Goal: Information Seeking & Learning: Learn about a topic

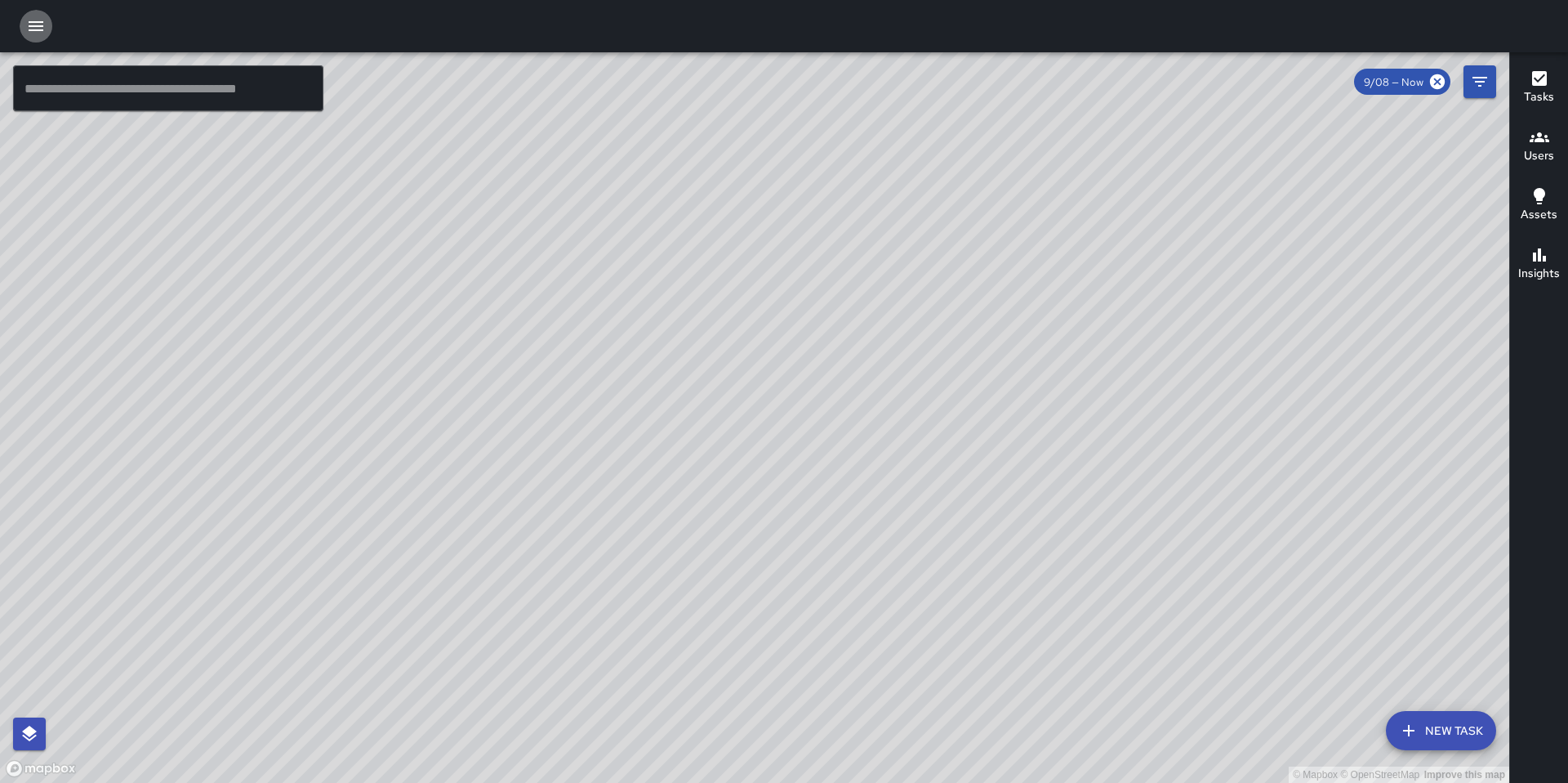
click at [48, 20] on button "button" at bounding box center [36, 27] width 33 height 33
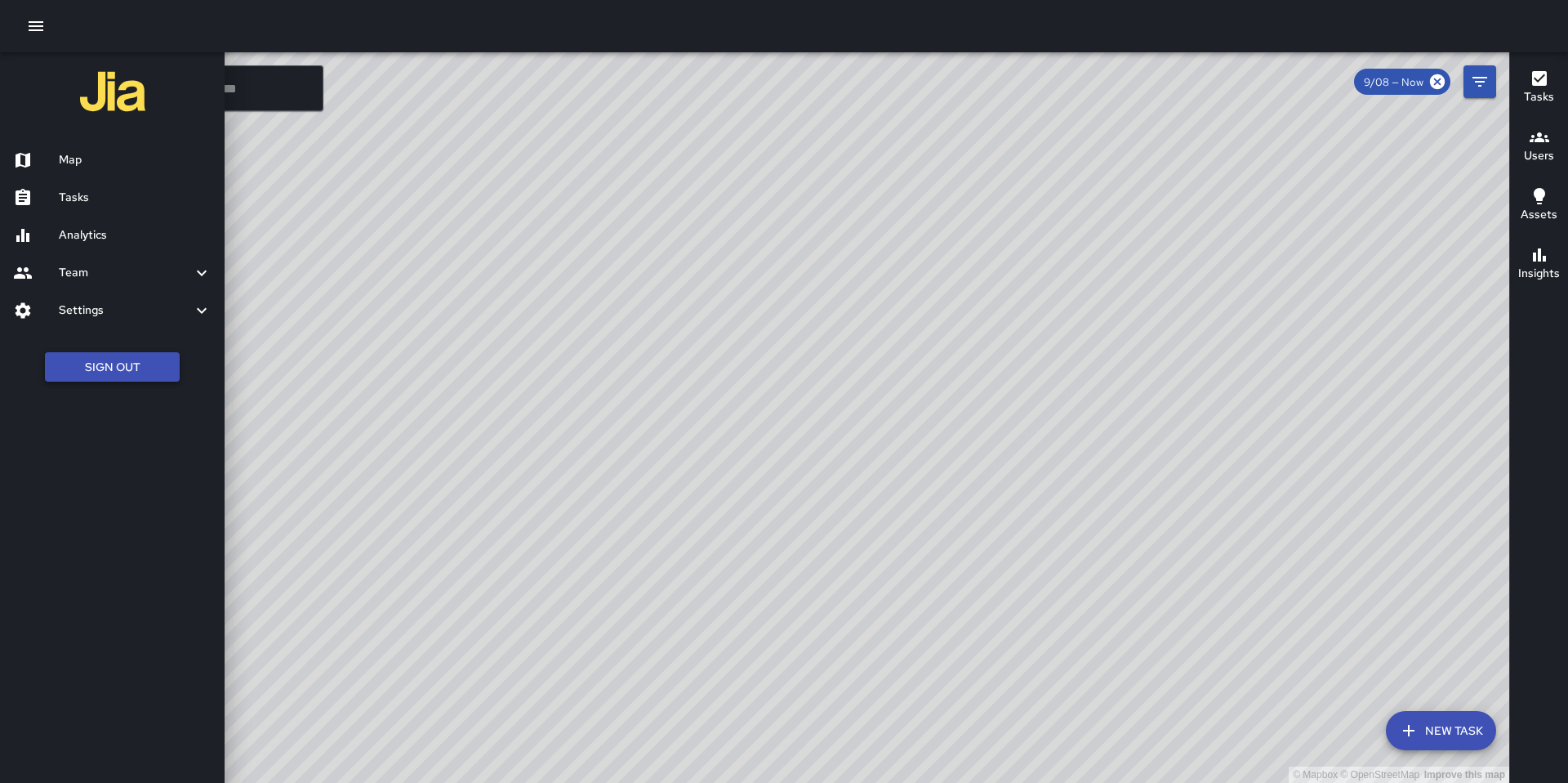
click at [114, 366] on button "Sign Out" at bounding box center [112, 367] width 135 height 30
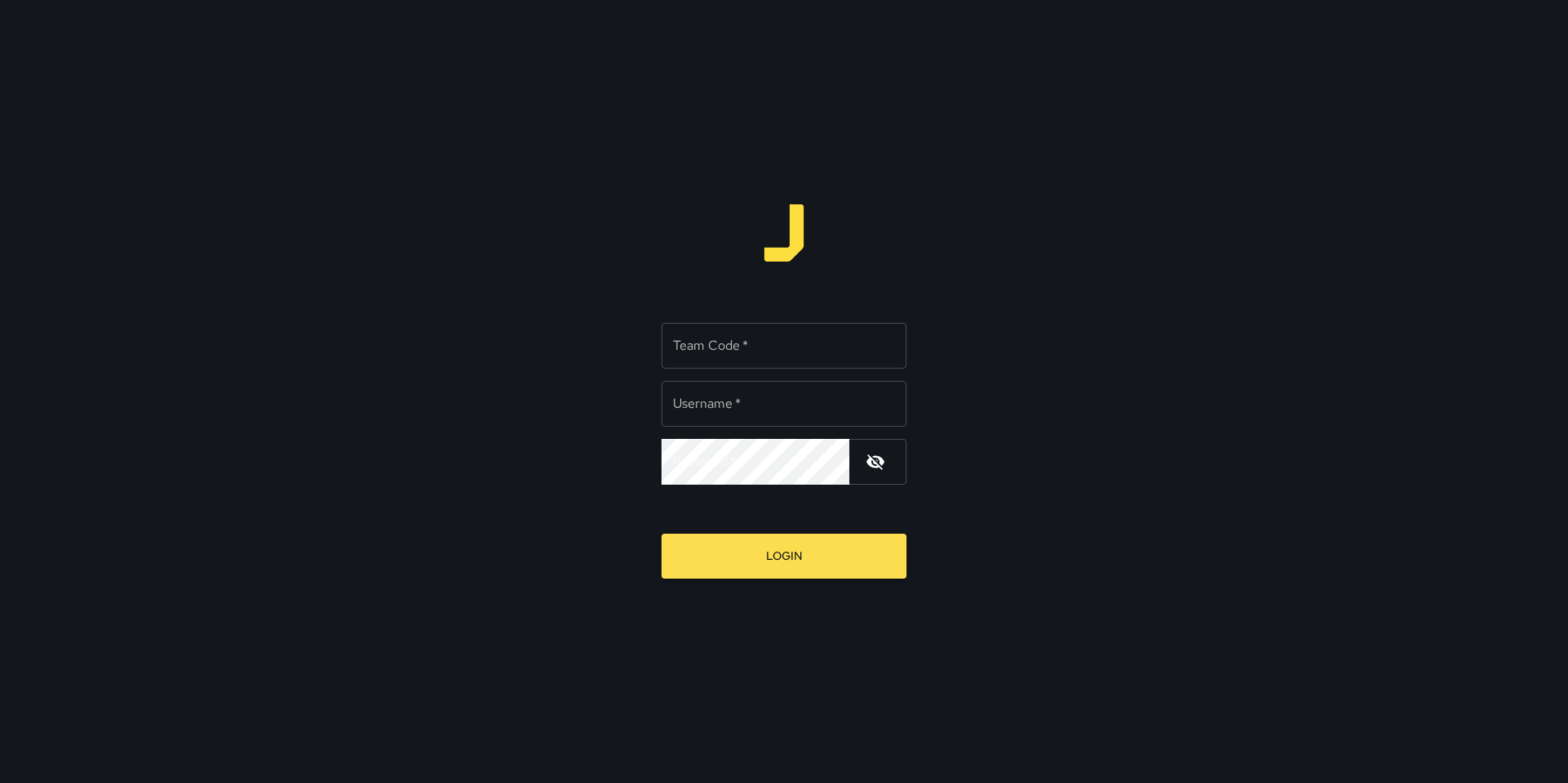
type input "*******"
click at [717, 346] on input "Team Code   *" at bounding box center [784, 346] width 245 height 46
type input "****"
click at [856, 442] on button "button" at bounding box center [875, 461] width 39 height 40
drag, startPoint x: 737, startPoint y: 399, endPoint x: 662, endPoint y: 403, distance: 75.1
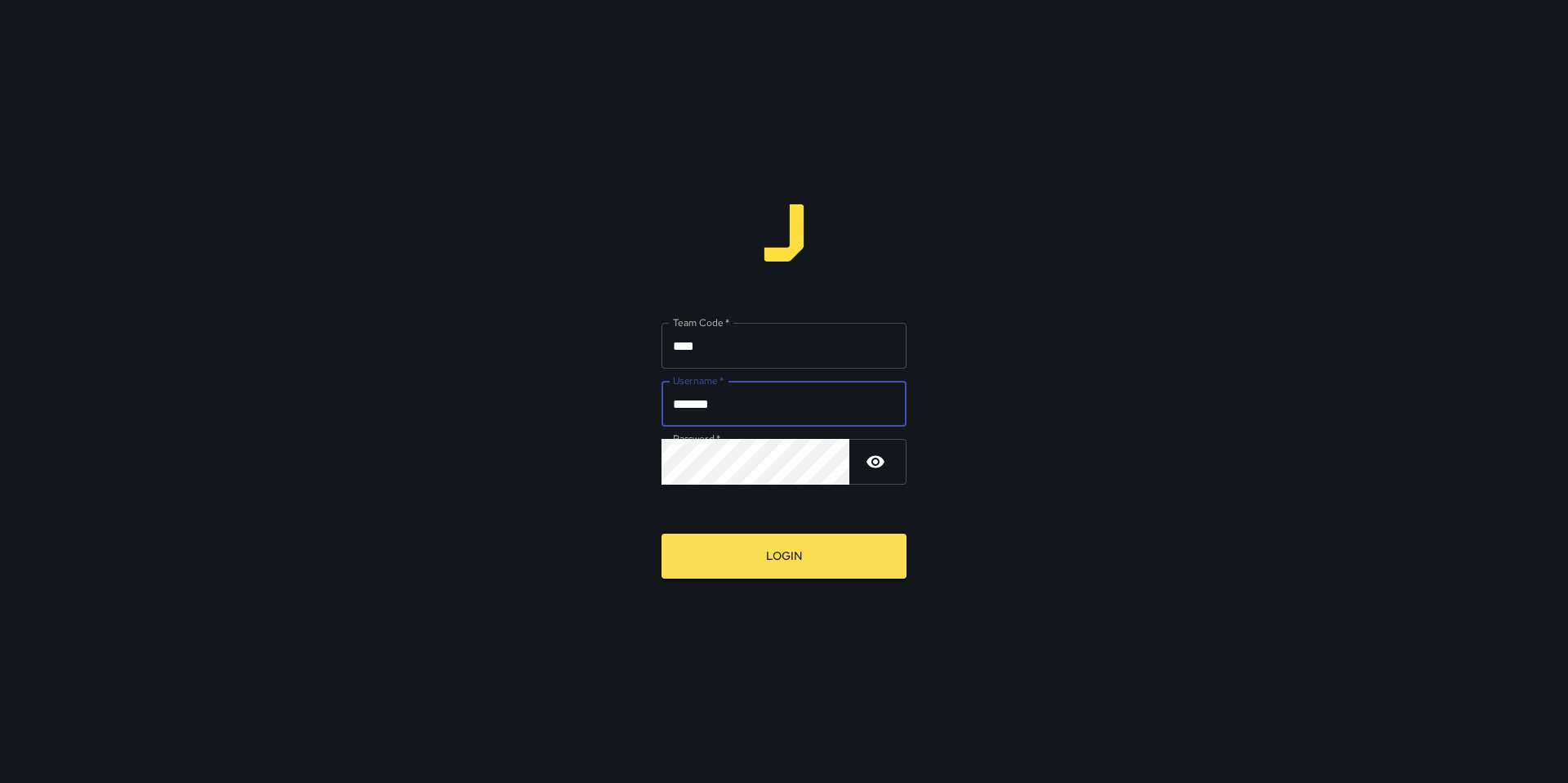
click at [662, 403] on input "*******" at bounding box center [784, 403] width 245 height 46
type input "******"
click at [800, 582] on div "Team Code   * **** Team Code   * Username   * ****** Username   * Password   * …" at bounding box center [784, 392] width 1568 height 783
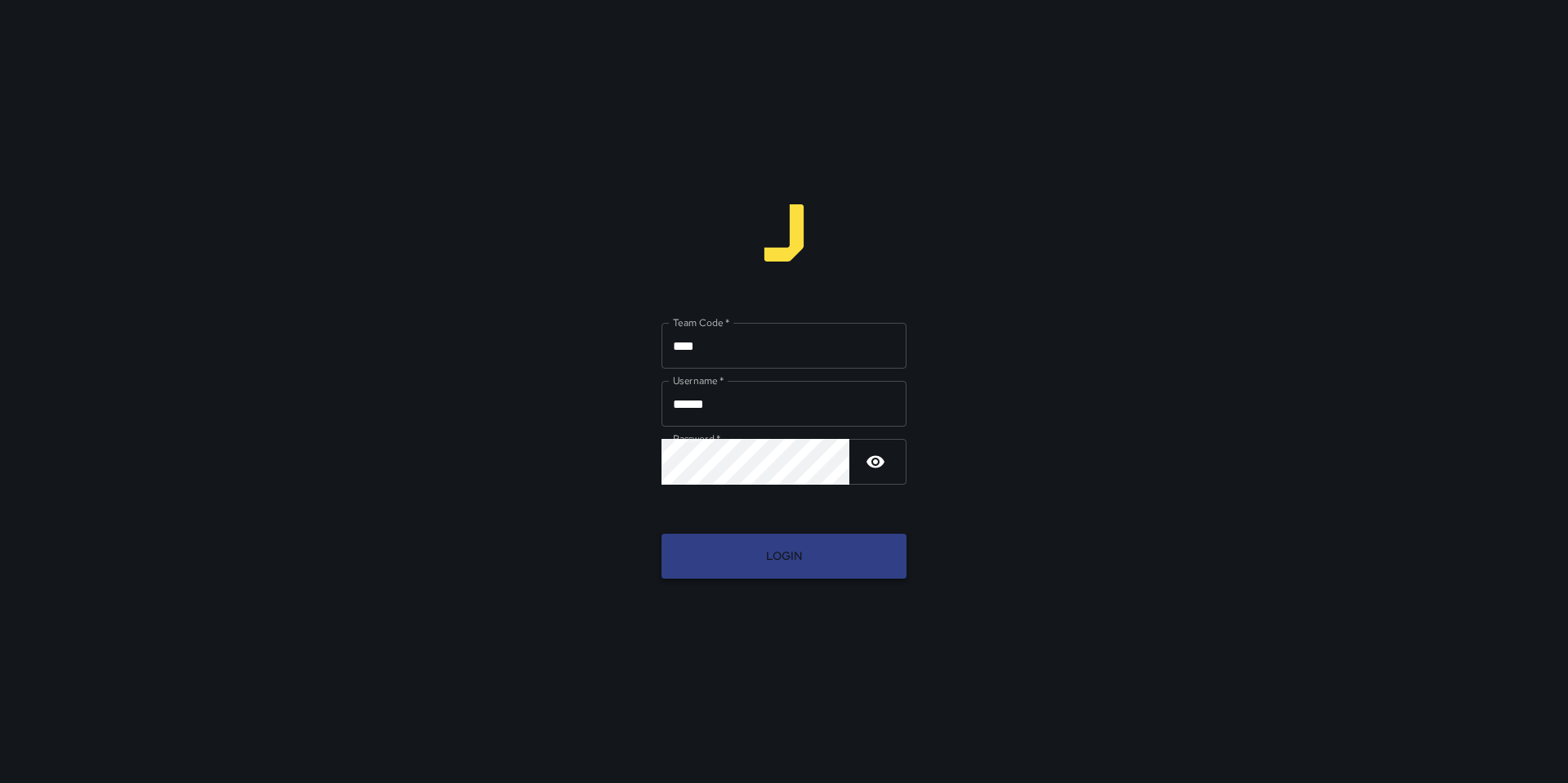
click at [797, 560] on button "Login" at bounding box center [784, 555] width 245 height 45
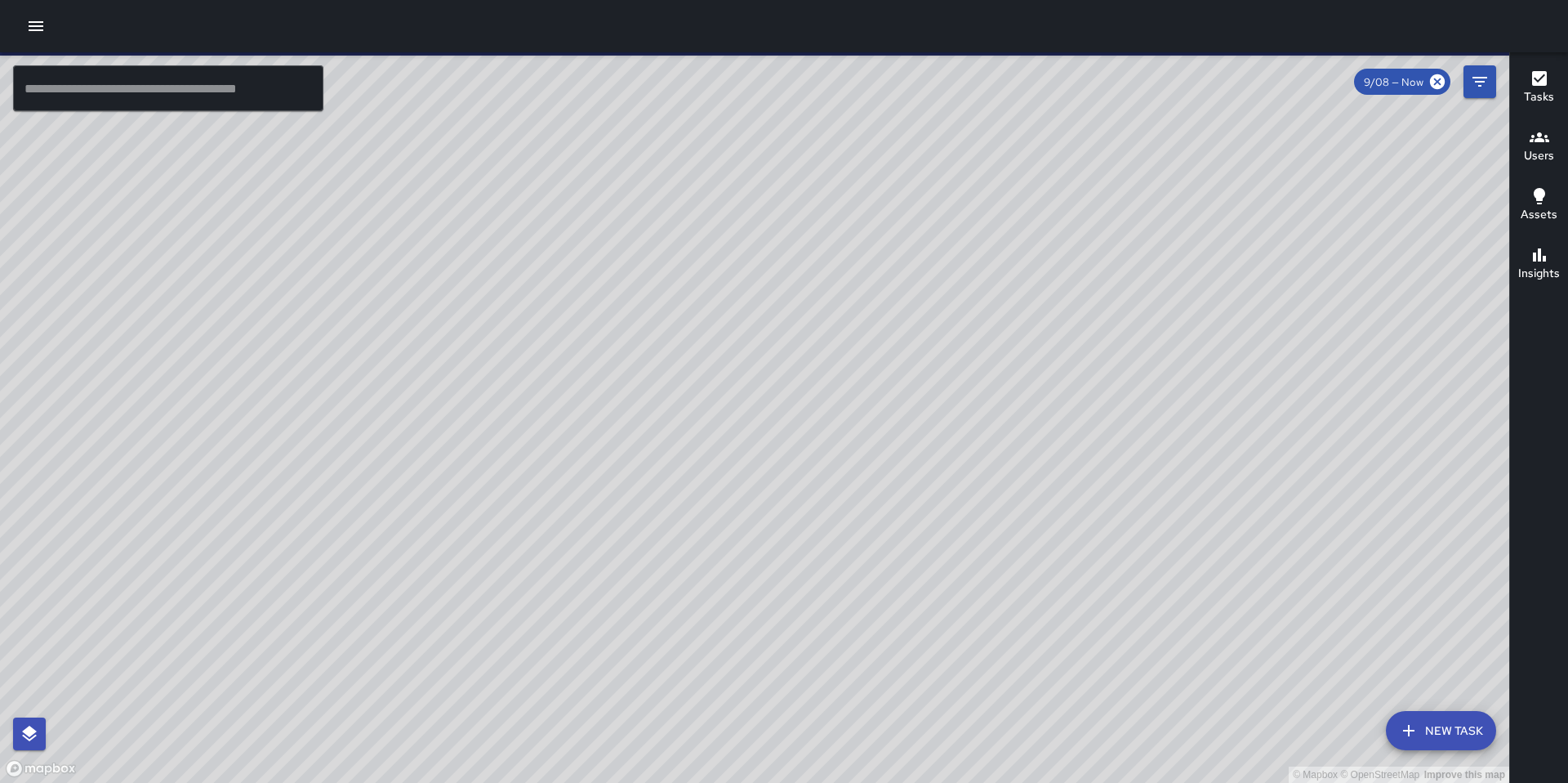
drag, startPoint x: 779, startPoint y: 445, endPoint x: 261, endPoint y: 352, distance: 526.3
click at [261, 352] on div "© Mapbox © OpenStreetMap Improve this map" at bounding box center [754, 417] width 1509 height 731
drag, startPoint x: 810, startPoint y: 426, endPoint x: 751, endPoint y: 468, distance: 72.4
click at [751, 469] on div "© Mapbox © OpenStreetMap Improve this map" at bounding box center [754, 417] width 1509 height 731
drag, startPoint x: 751, startPoint y: 468, endPoint x: 734, endPoint y: 436, distance: 36.2
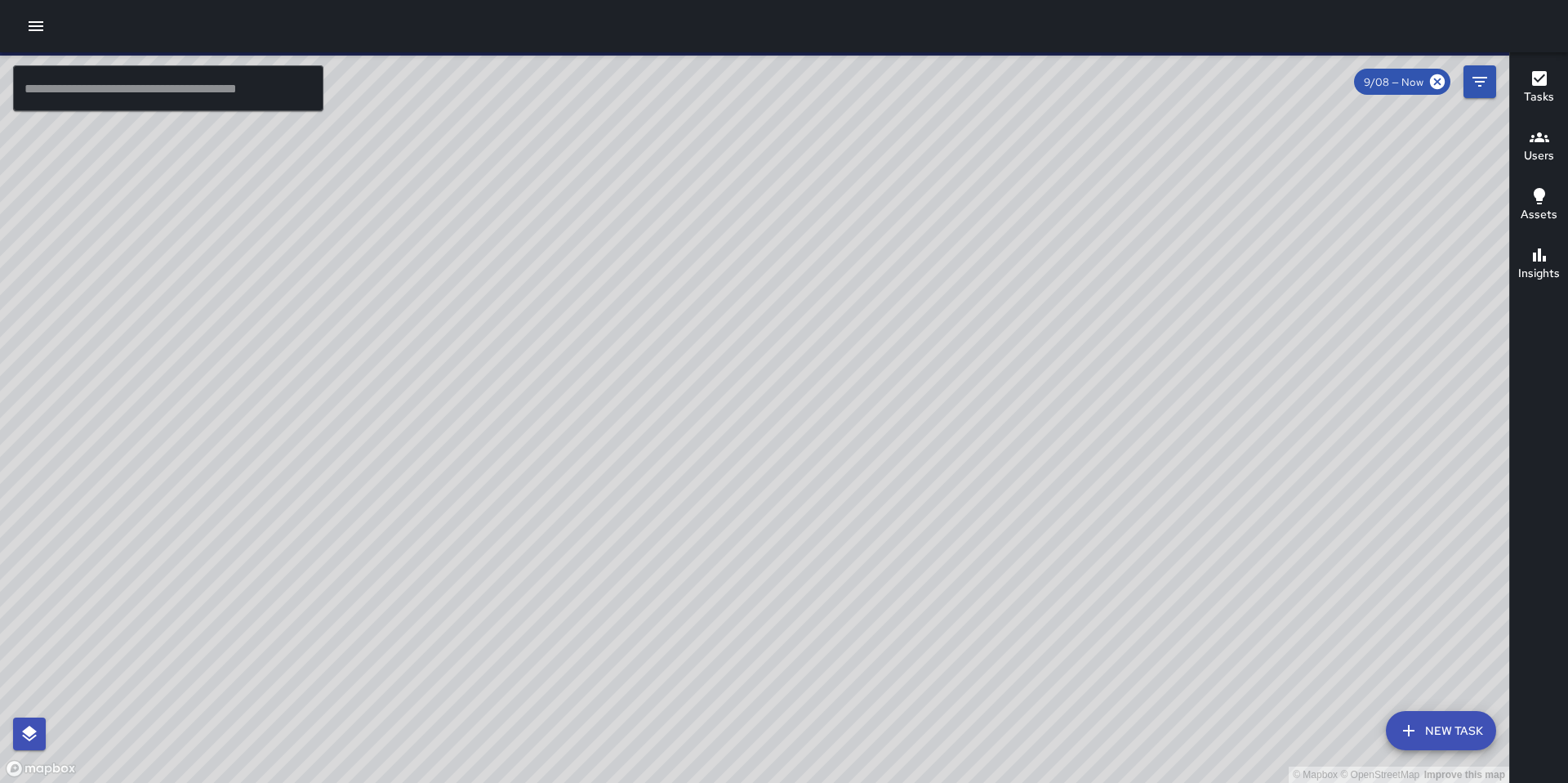
click at [734, 436] on div "© Mapbox © OpenStreetMap Improve this map" at bounding box center [754, 417] width 1509 height 731
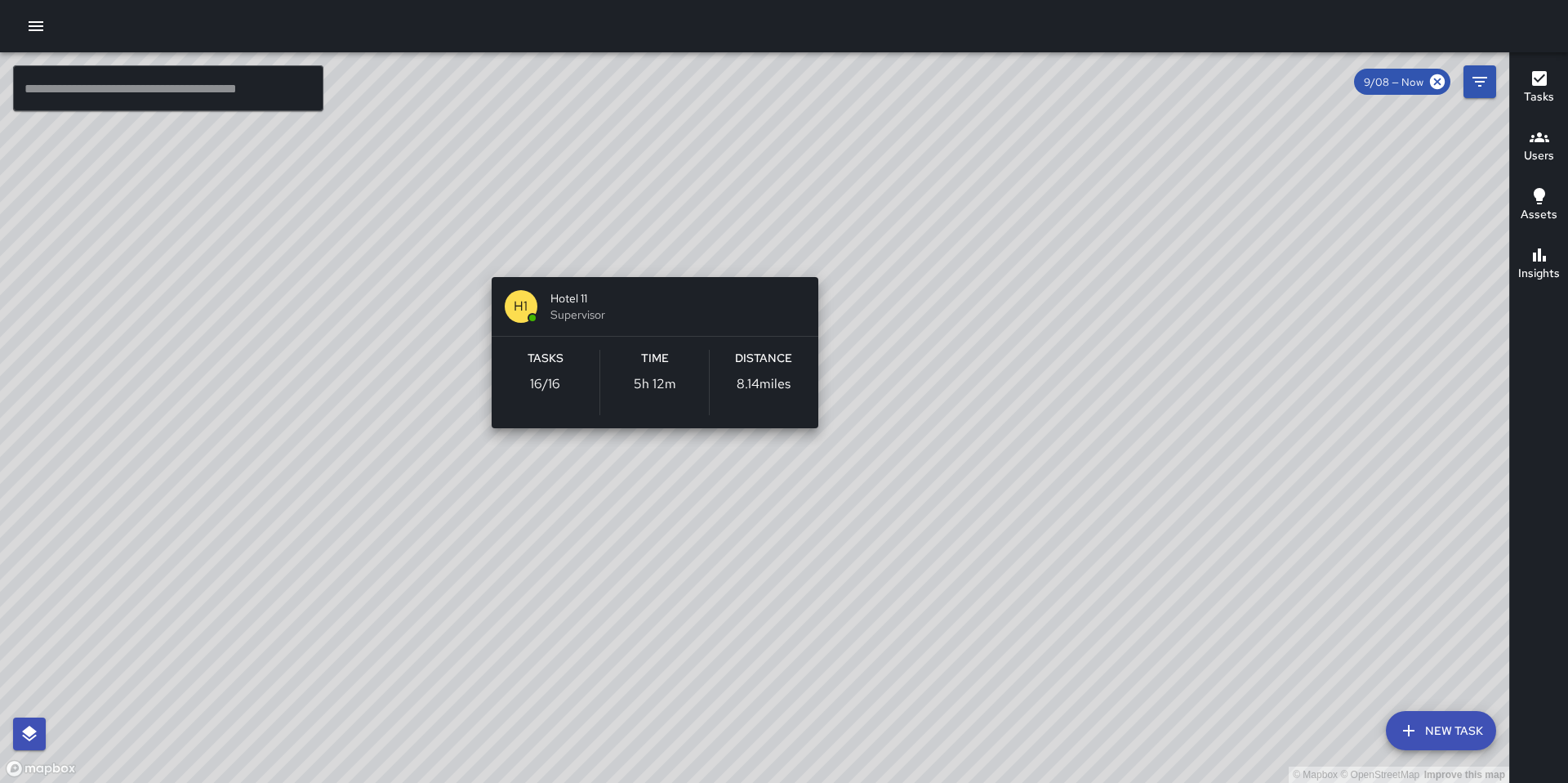
click at [649, 244] on div "© Mapbox © OpenStreetMap Improve this map H1 Hotel 11 Supervisor Tasks 16 / 16 …" at bounding box center [754, 417] width 1509 height 731
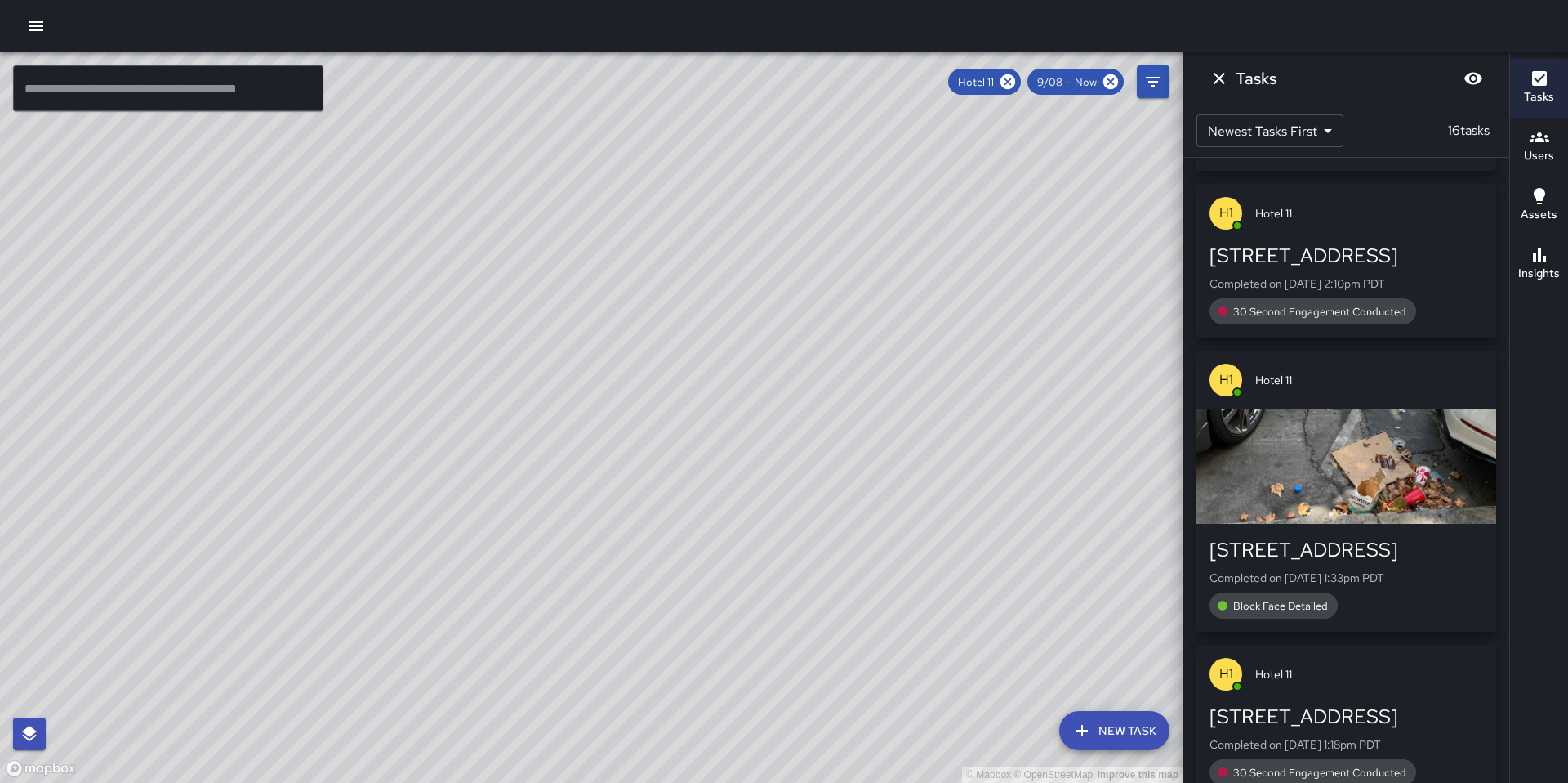
scroll to position [821, 0]
click at [1353, 494] on div "button" at bounding box center [1346, 465] width 299 height 114
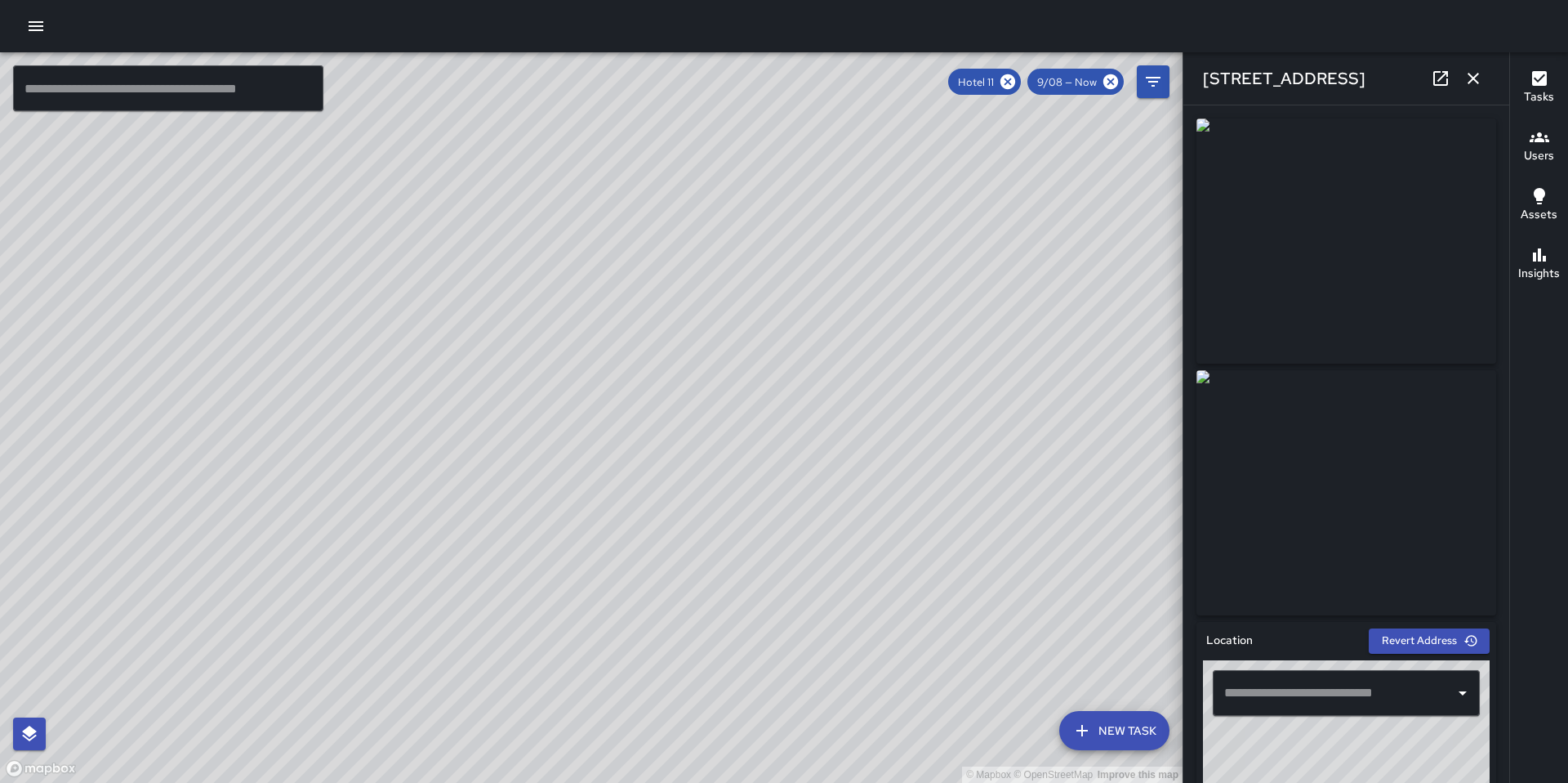
type input "**********"
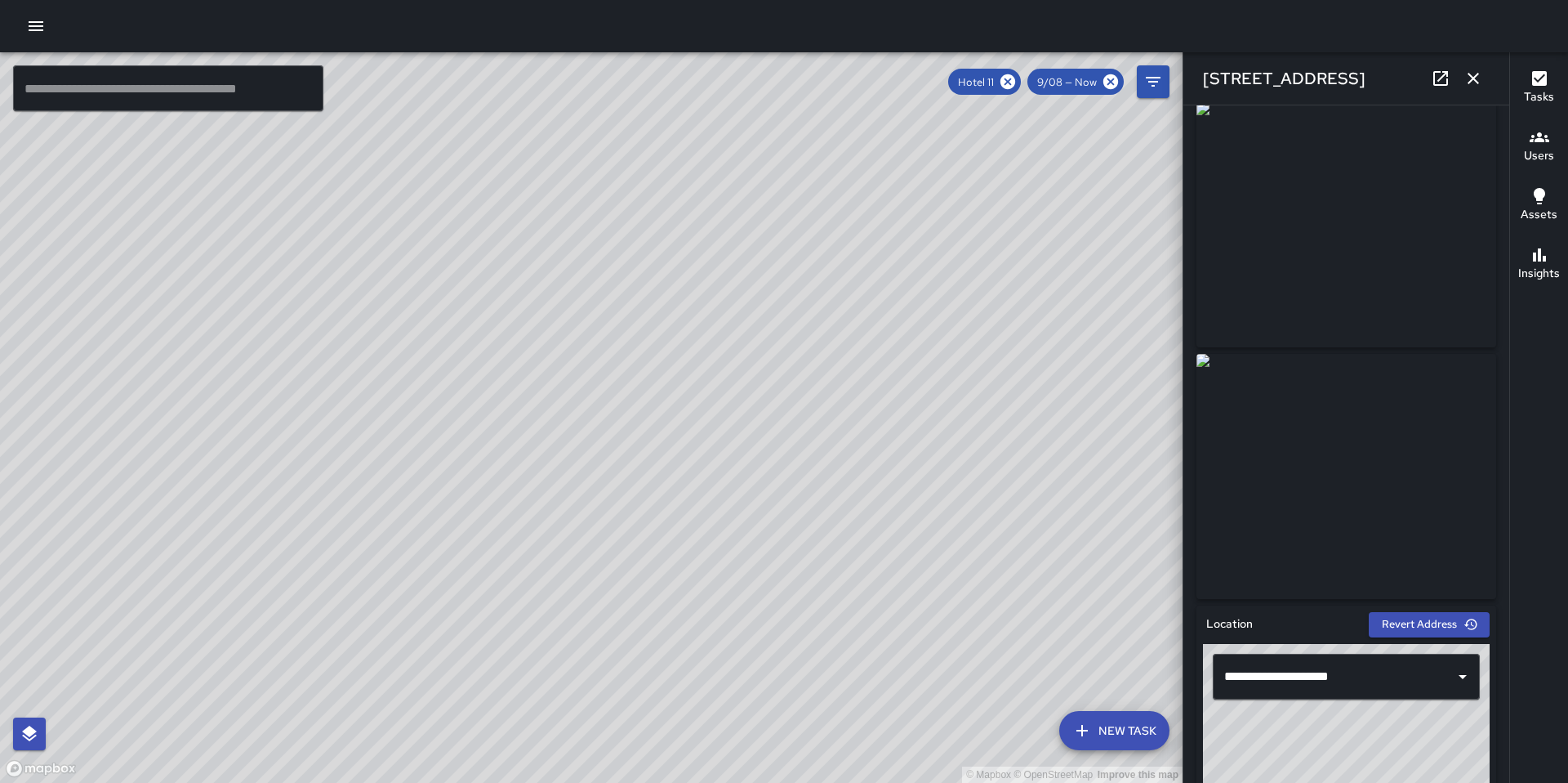
scroll to position [43, 0]
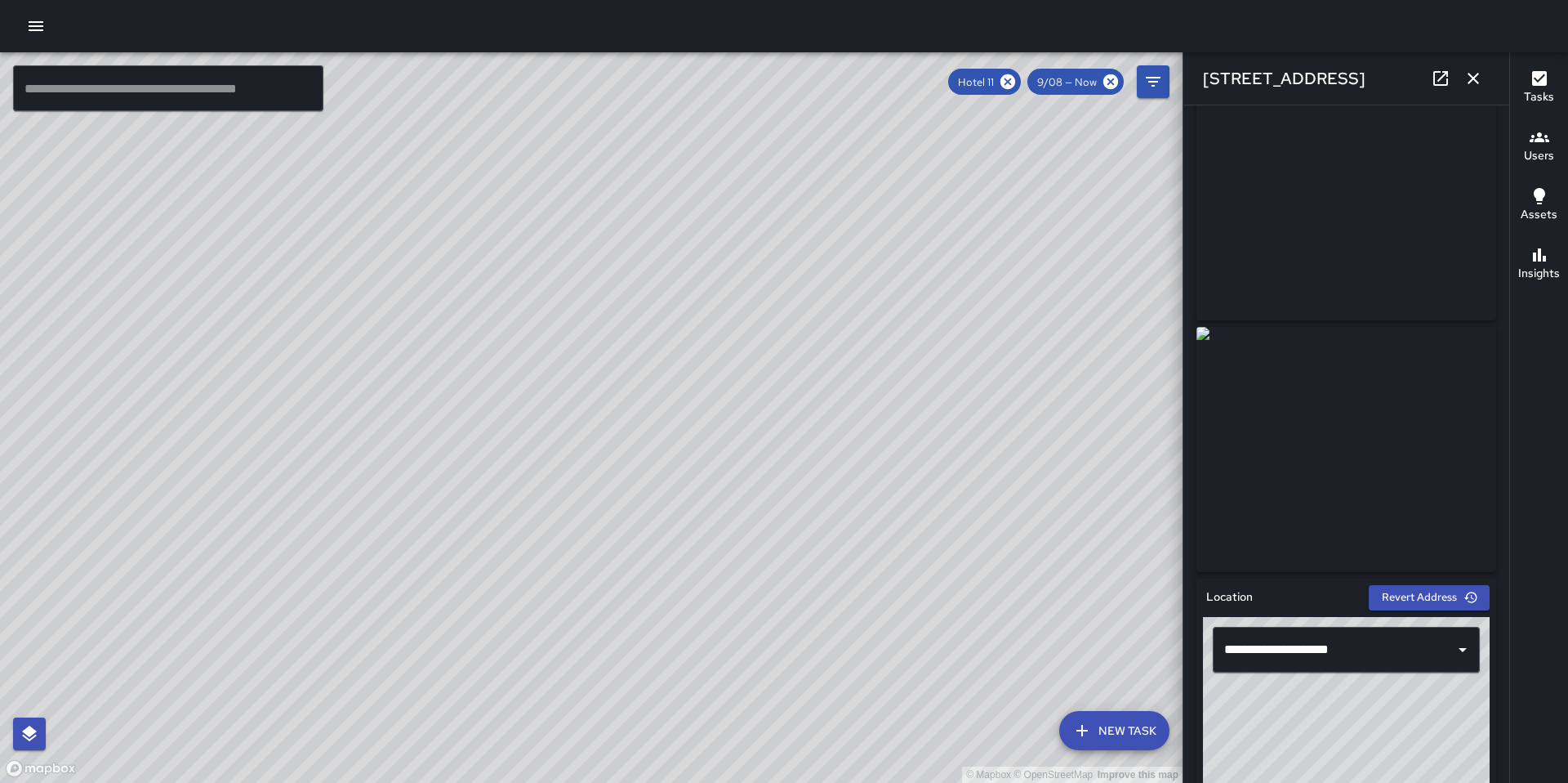
click at [1344, 482] on img at bounding box center [1346, 449] width 299 height 245
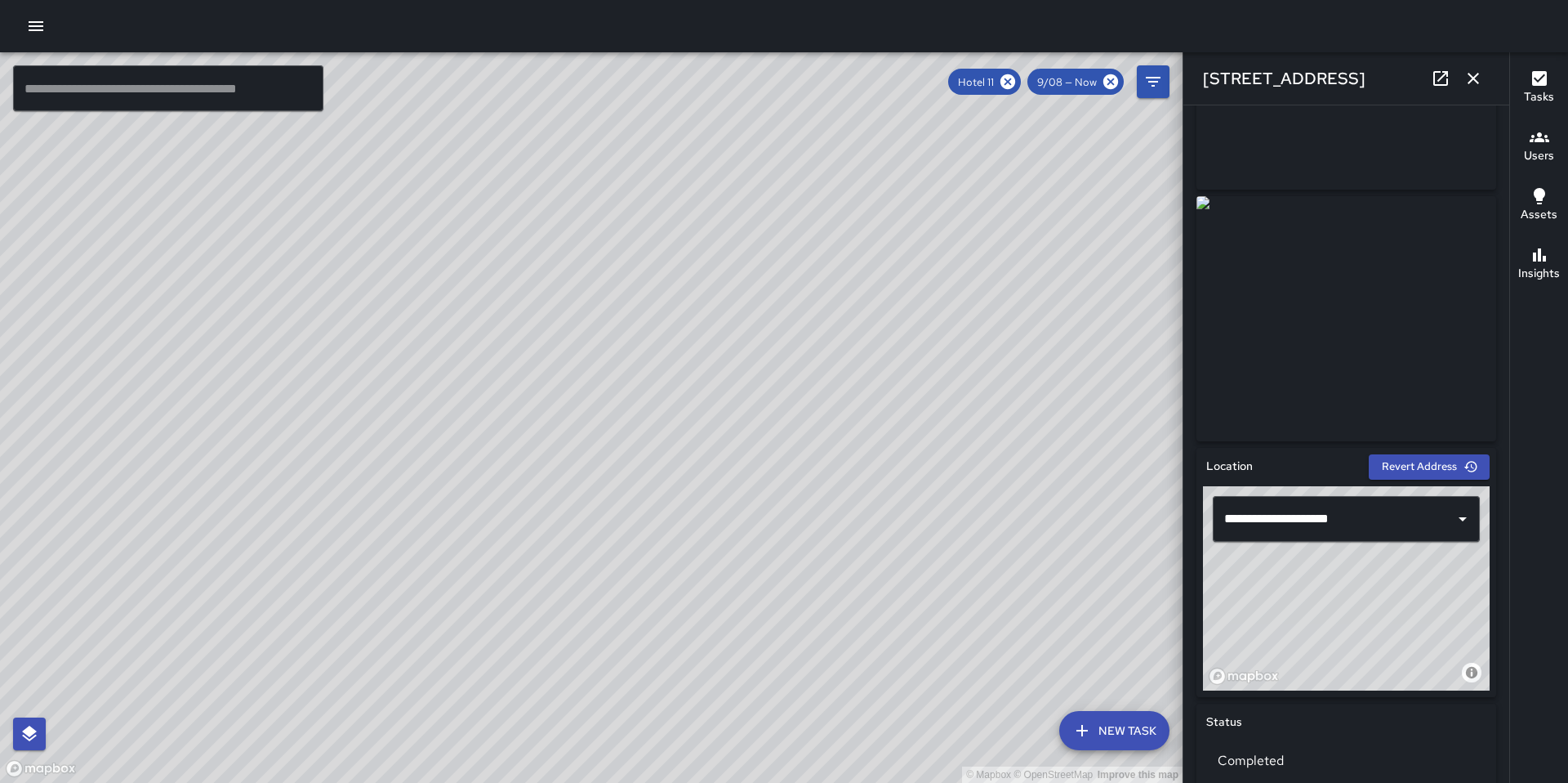
scroll to position [19, 0]
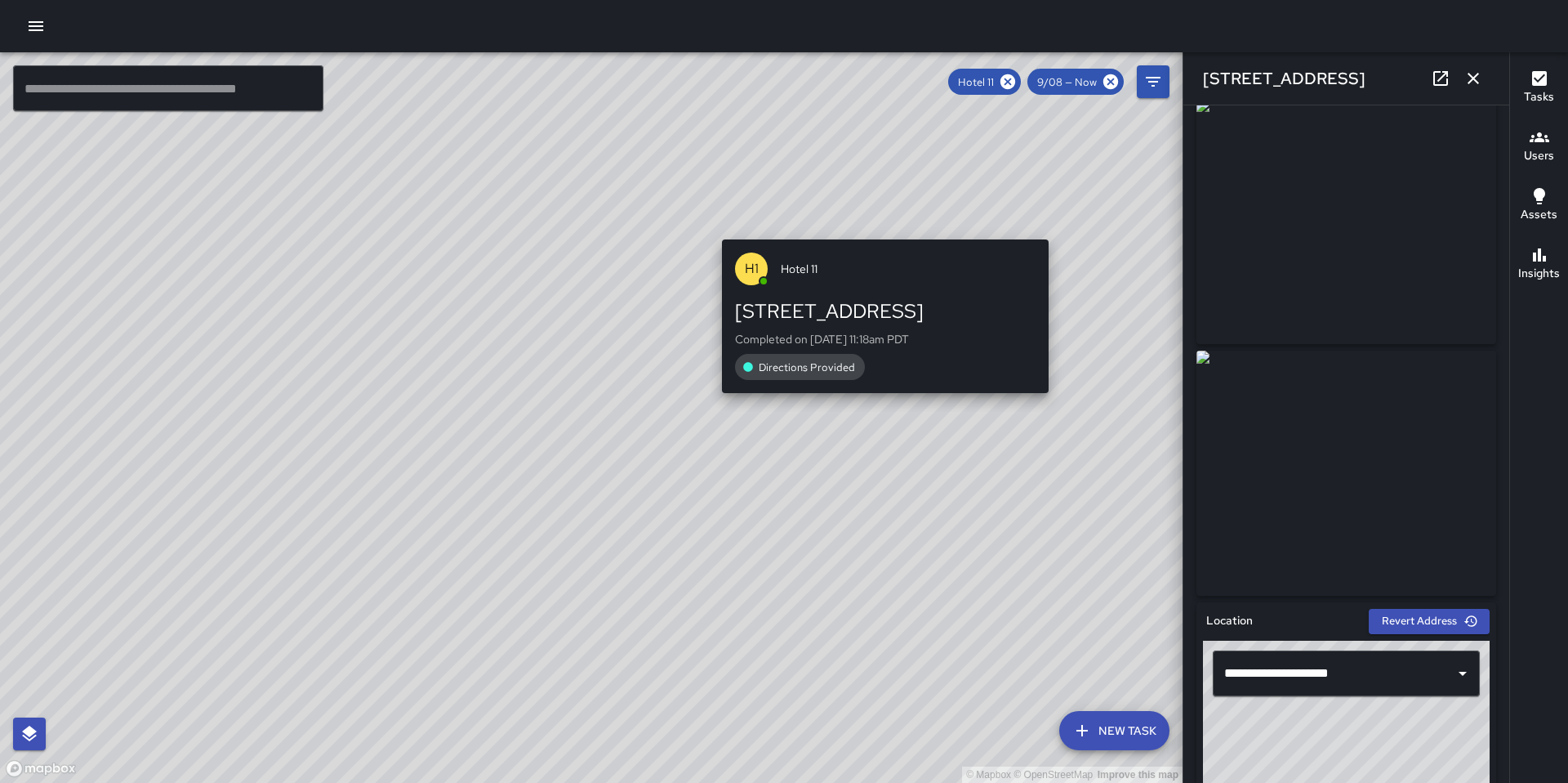
click at [1054, 228] on div "© Mapbox © OpenStreetMap Improve this map H1 Hotel 11 [STREET_ADDRESS] Complete…" at bounding box center [591, 417] width 1182 height 731
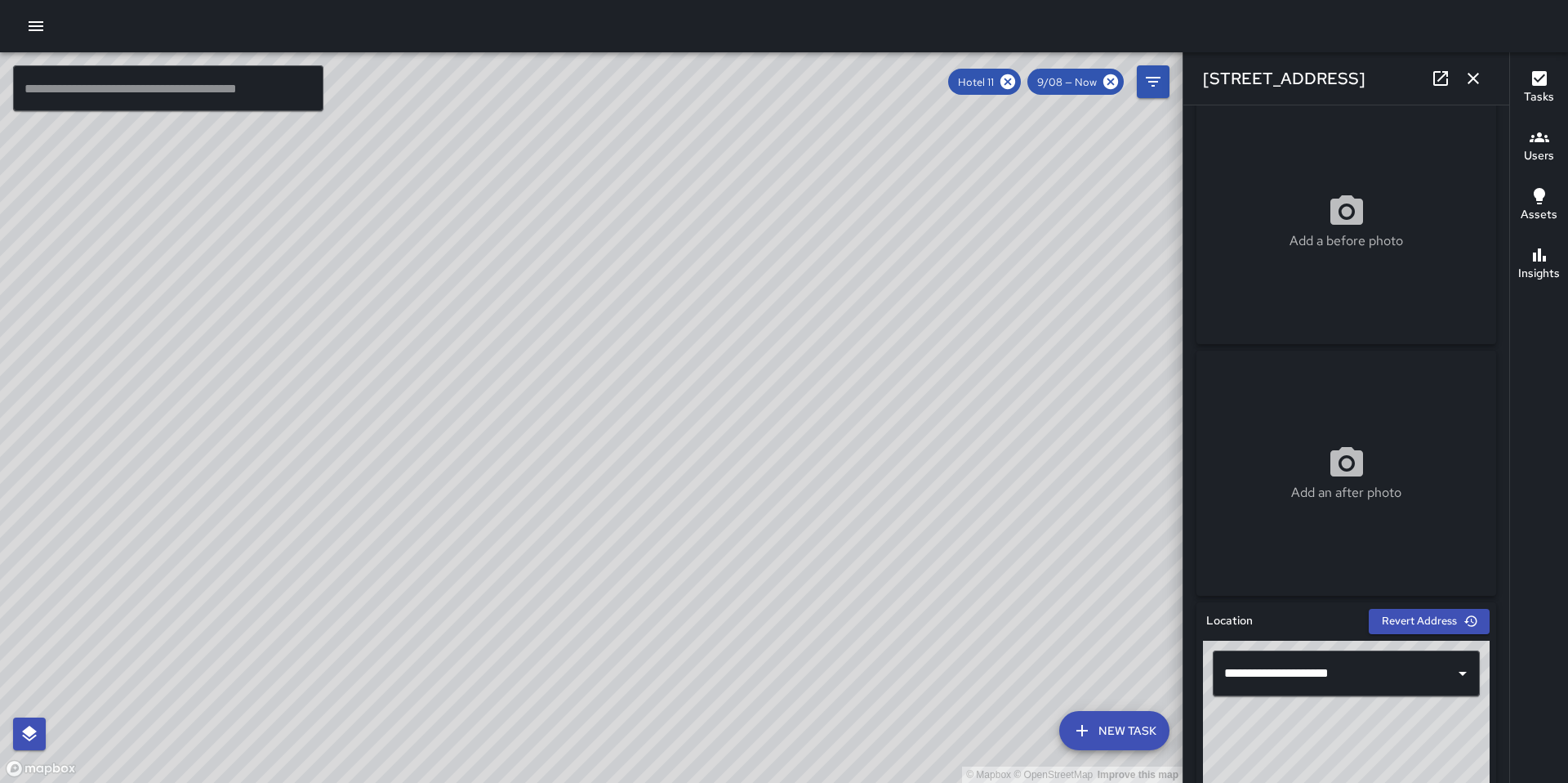
click at [1484, 80] on button "button" at bounding box center [1473, 79] width 33 height 33
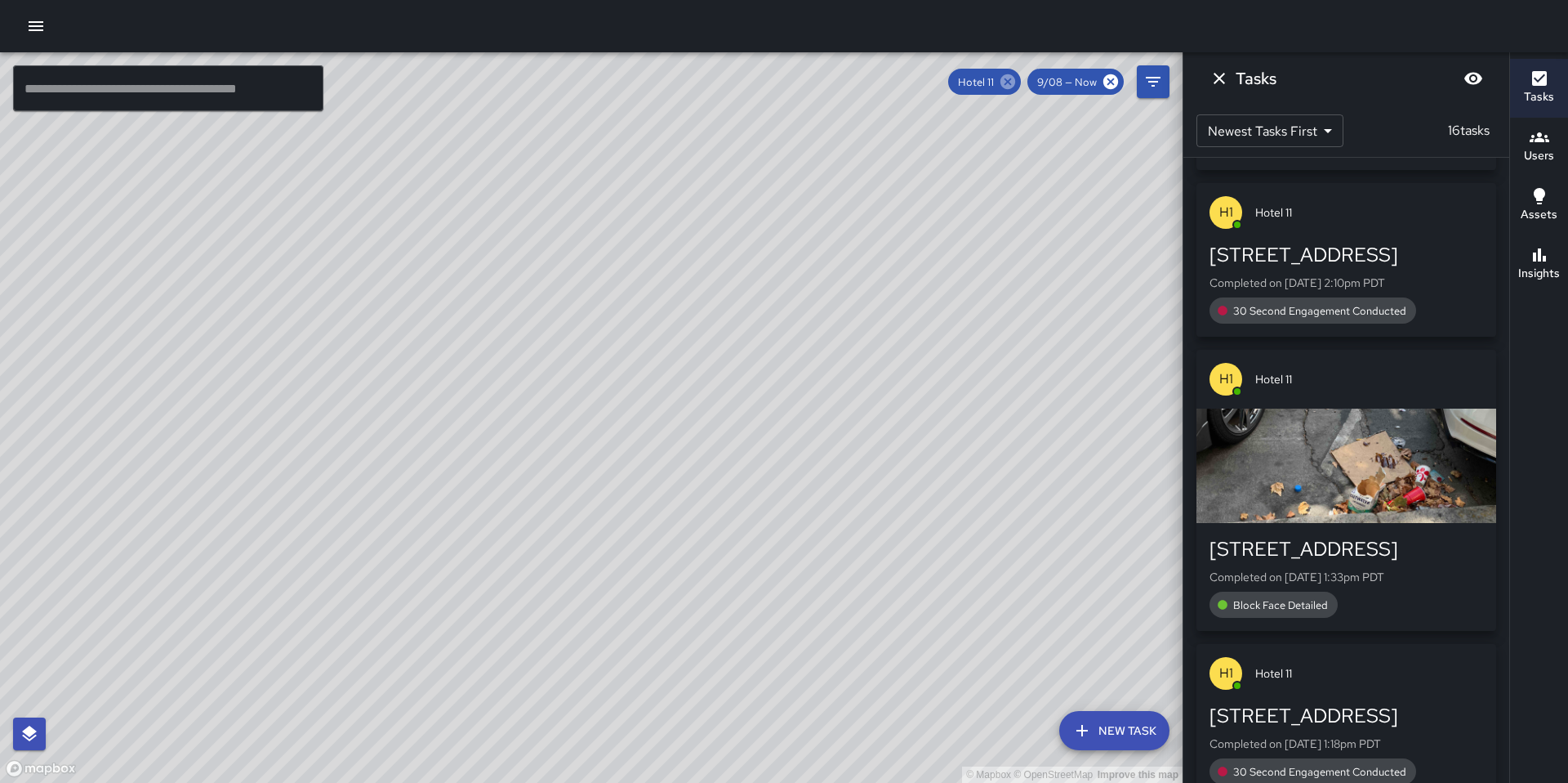
click at [1005, 77] on icon at bounding box center [1008, 82] width 15 height 15
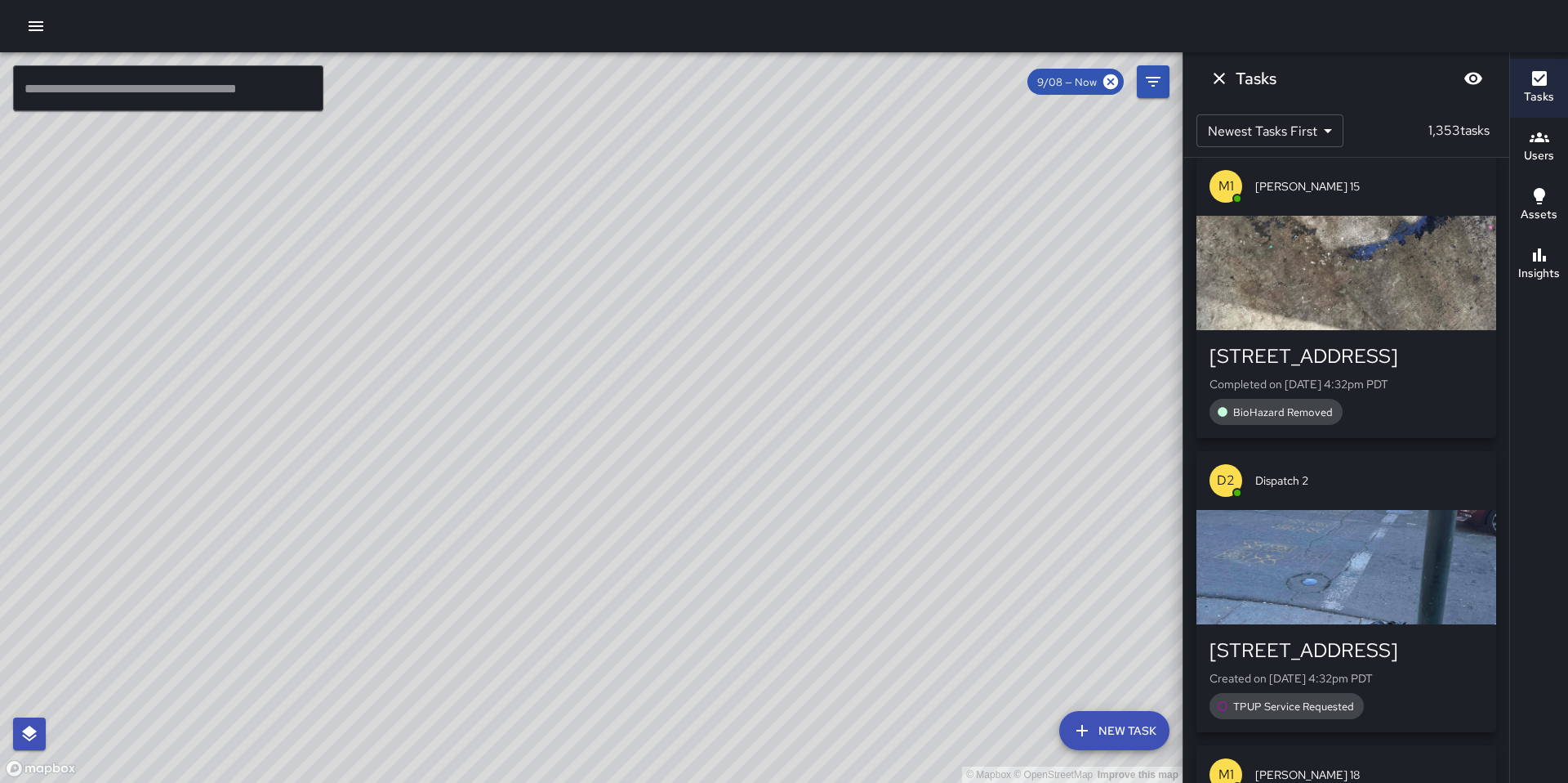
drag, startPoint x: 910, startPoint y: 524, endPoint x: 464, endPoint y: 636, distance: 459.8
click at [464, 636] on div "© Mapbox © OpenStreetMap Improve this map" at bounding box center [591, 417] width 1182 height 731
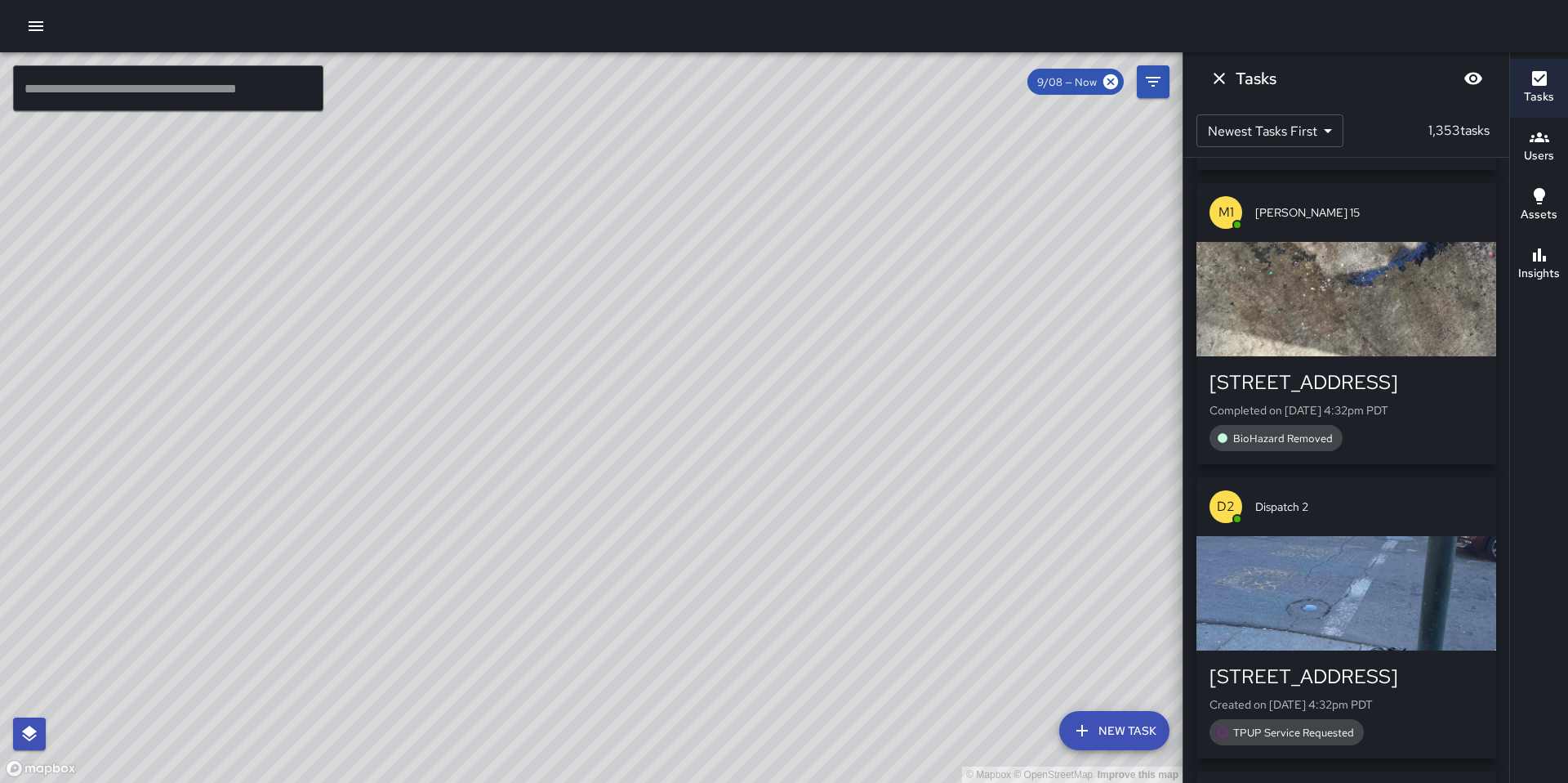
drag, startPoint x: 465, startPoint y: 636, endPoint x: 739, endPoint y: 334, distance: 407.8
click at [739, 334] on div "© Mapbox © OpenStreetMap Improve this map" at bounding box center [591, 417] width 1182 height 731
drag, startPoint x: 728, startPoint y: 406, endPoint x: 761, endPoint y: 425, distance: 38.1
click at [761, 425] on div "© Mapbox © OpenStreetMap Improve this map" at bounding box center [591, 417] width 1182 height 731
click at [1223, 77] on icon "Dismiss" at bounding box center [1219, 78] width 19 height 19
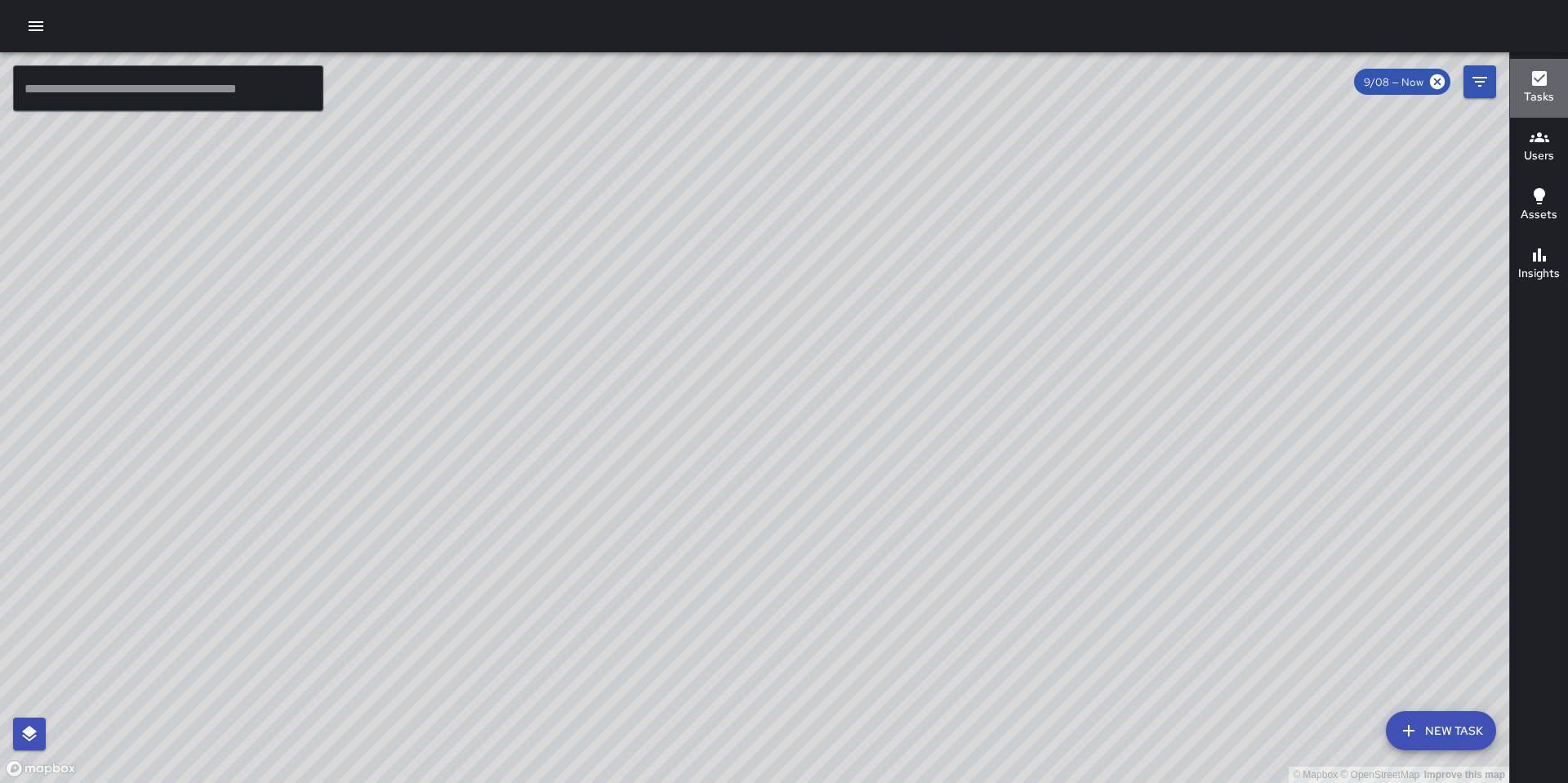
click at [1540, 73] on icon "button" at bounding box center [1540, 78] width 15 height 15
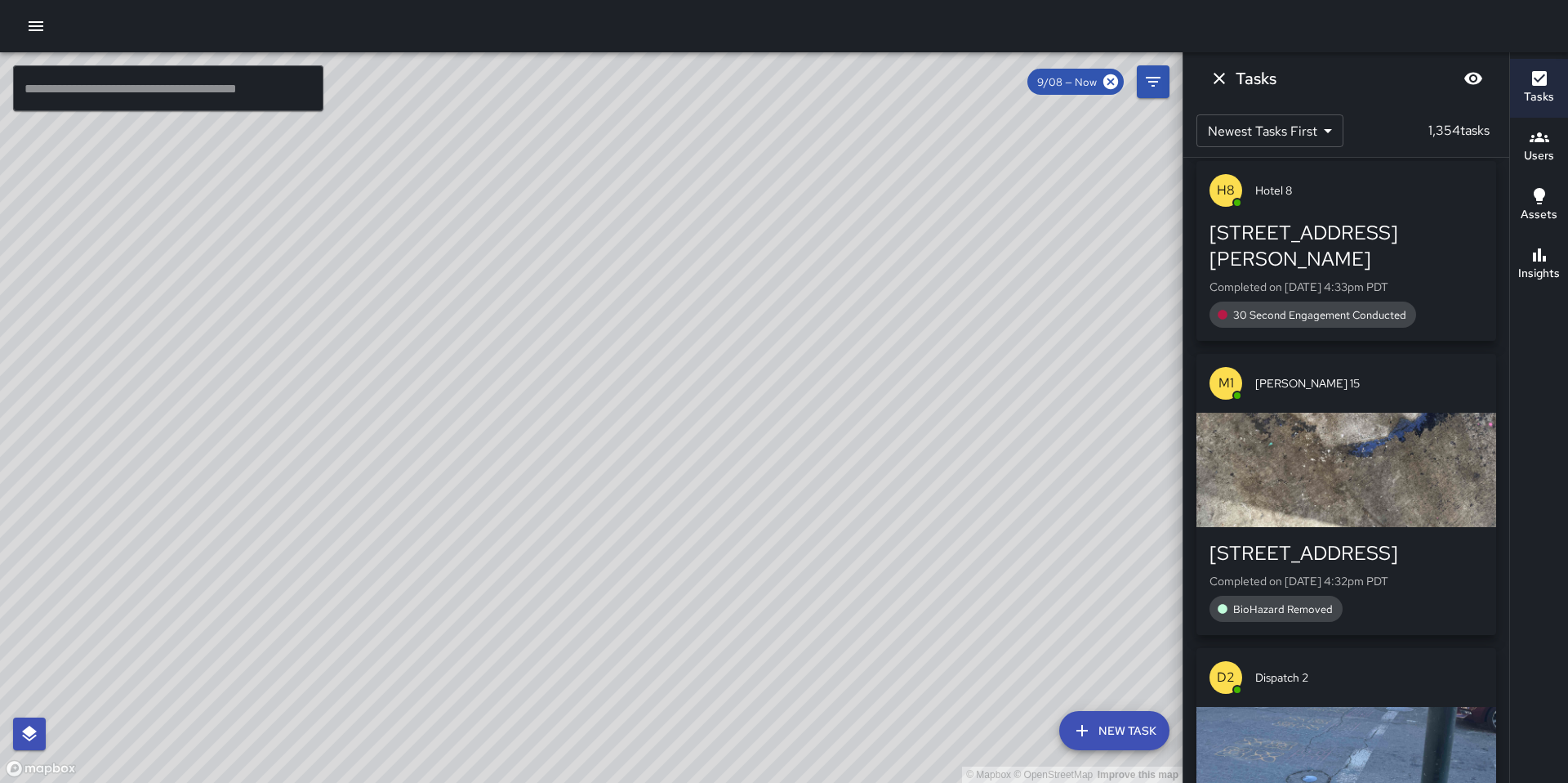
scroll to position [971, 0]
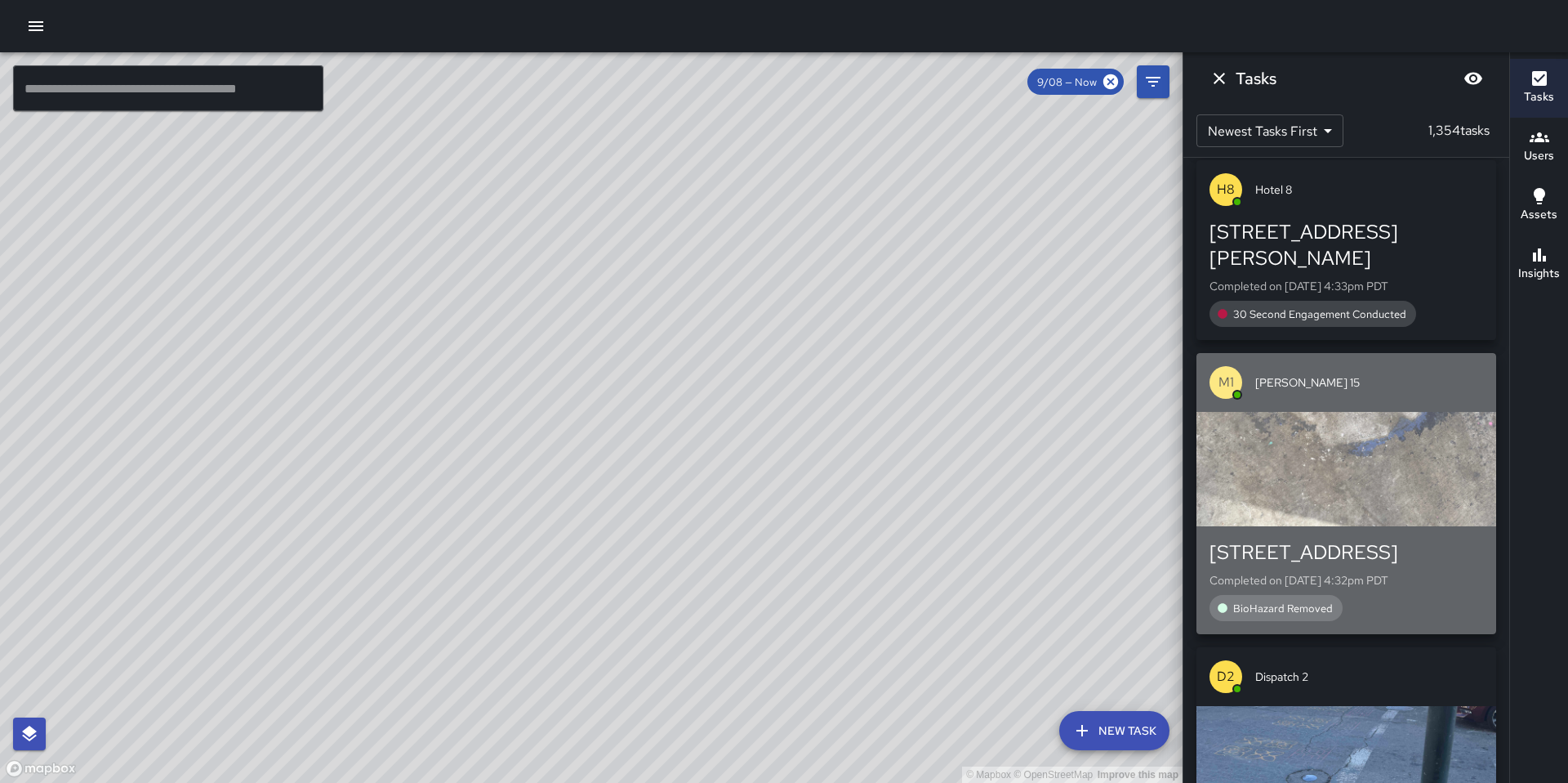
click at [1348, 412] on div "button" at bounding box center [1346, 469] width 299 height 114
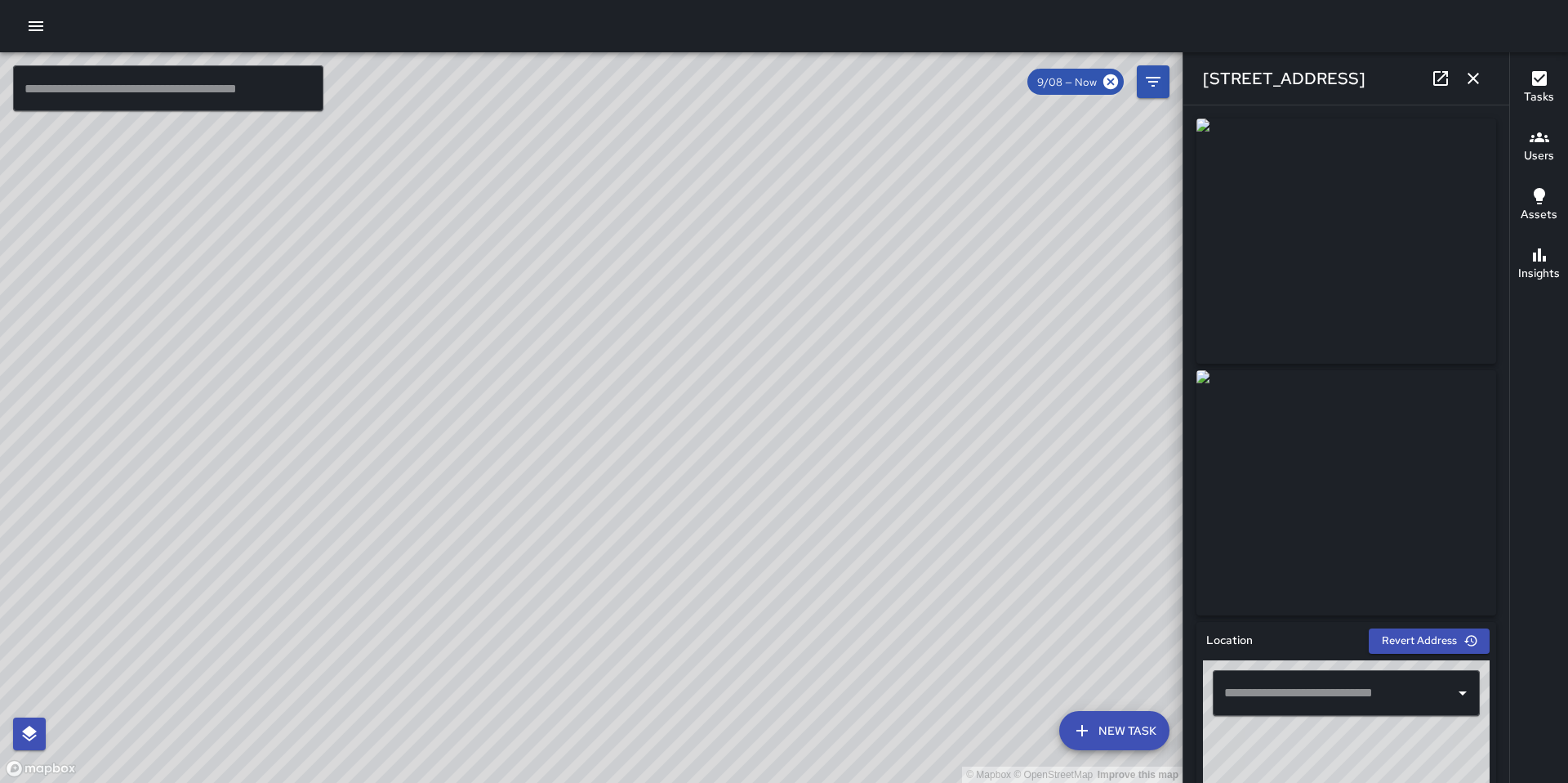
type input "**********"
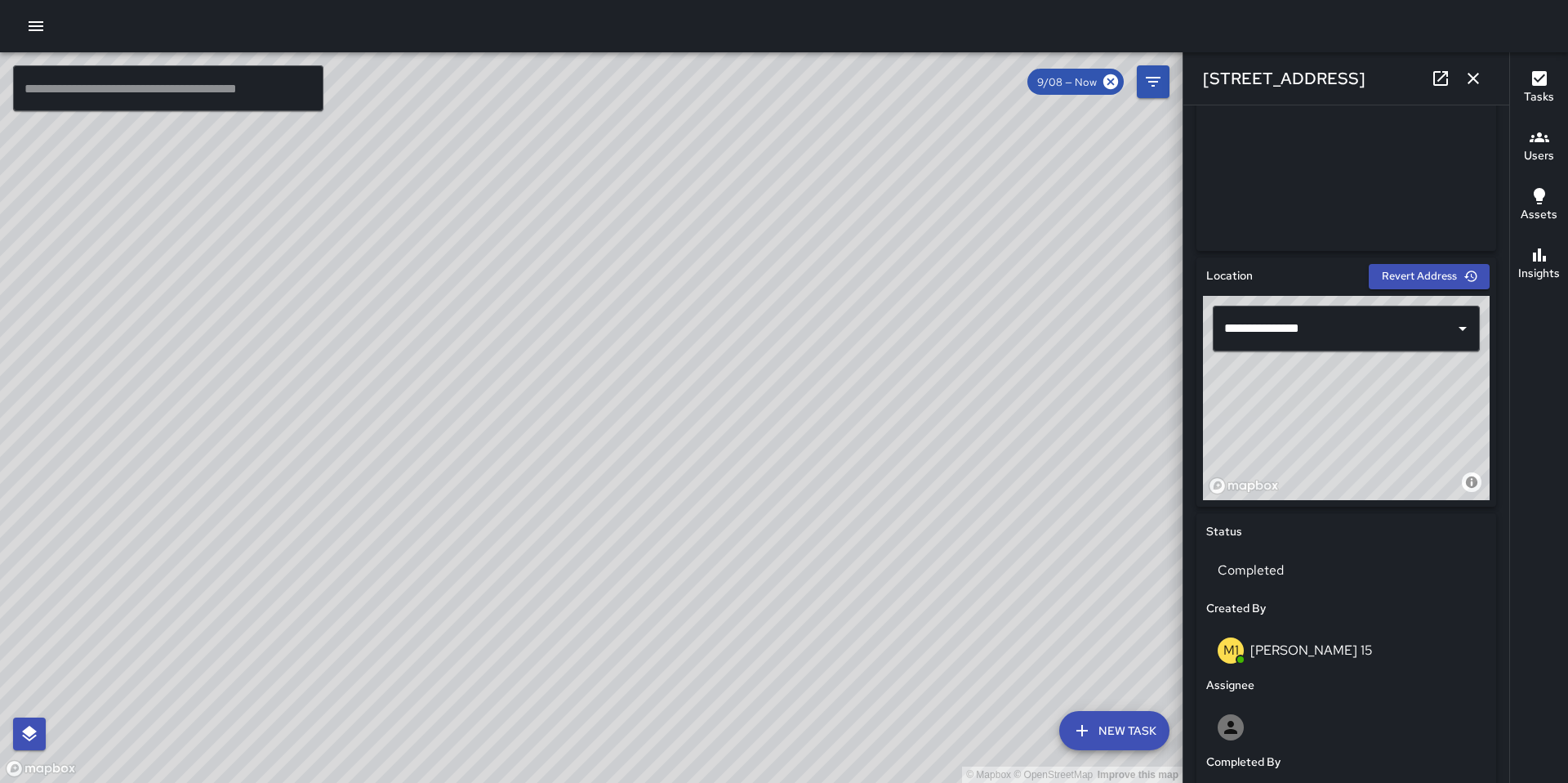
scroll to position [402, 0]
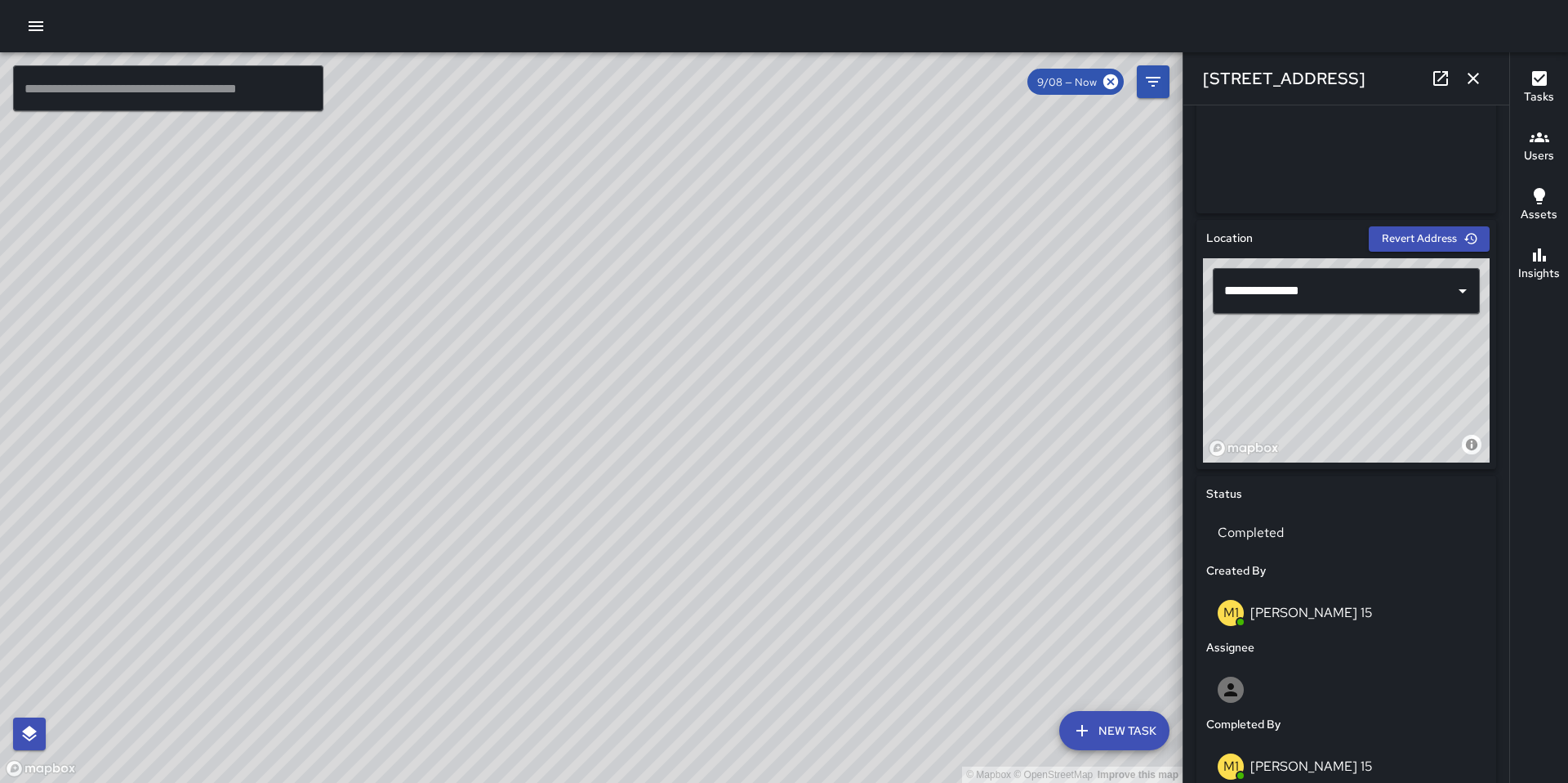
click at [1469, 75] on icon "button" at bounding box center [1472, 78] width 11 height 11
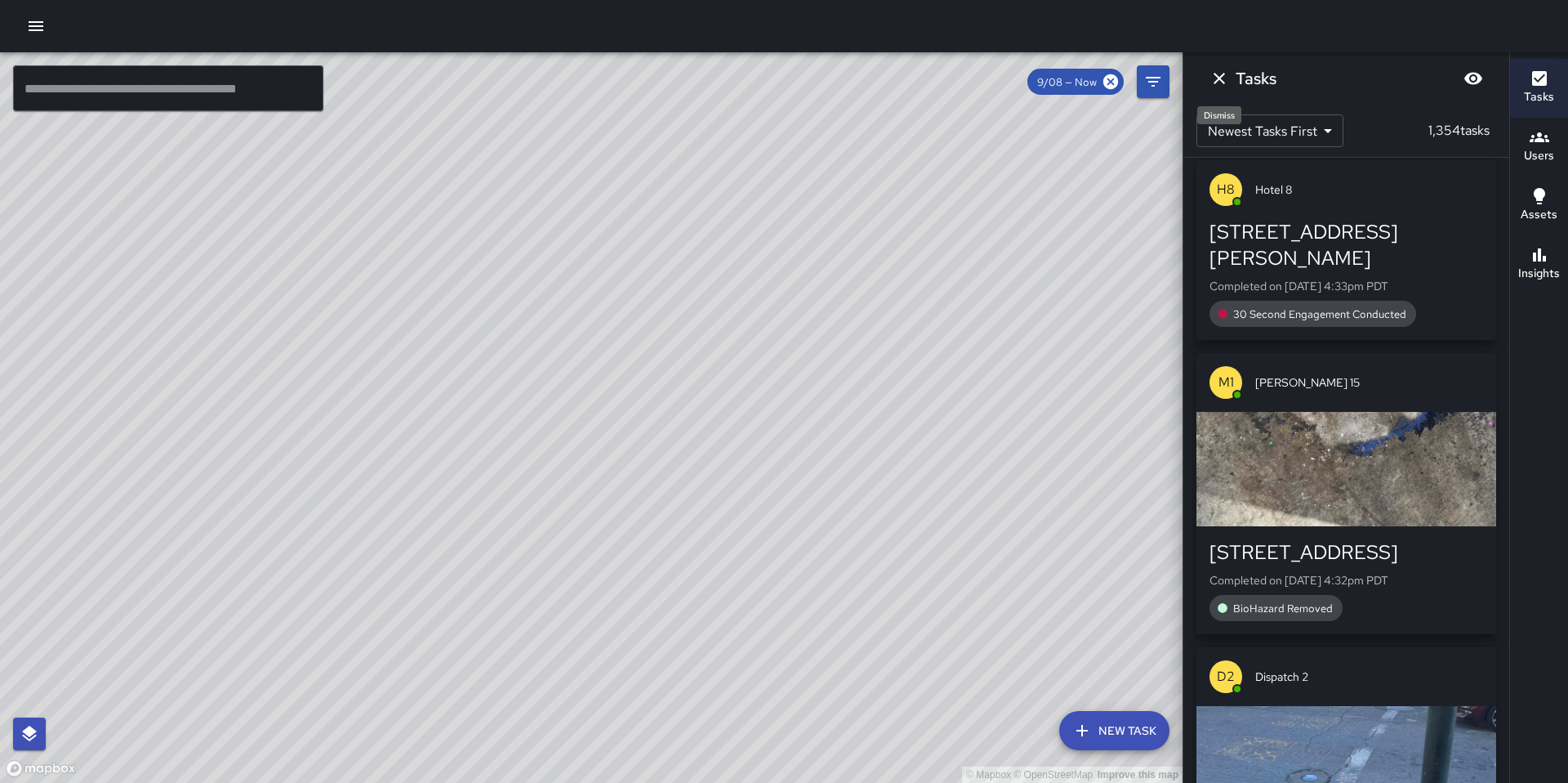
click at [1227, 82] on icon "Dismiss" at bounding box center [1219, 78] width 19 height 19
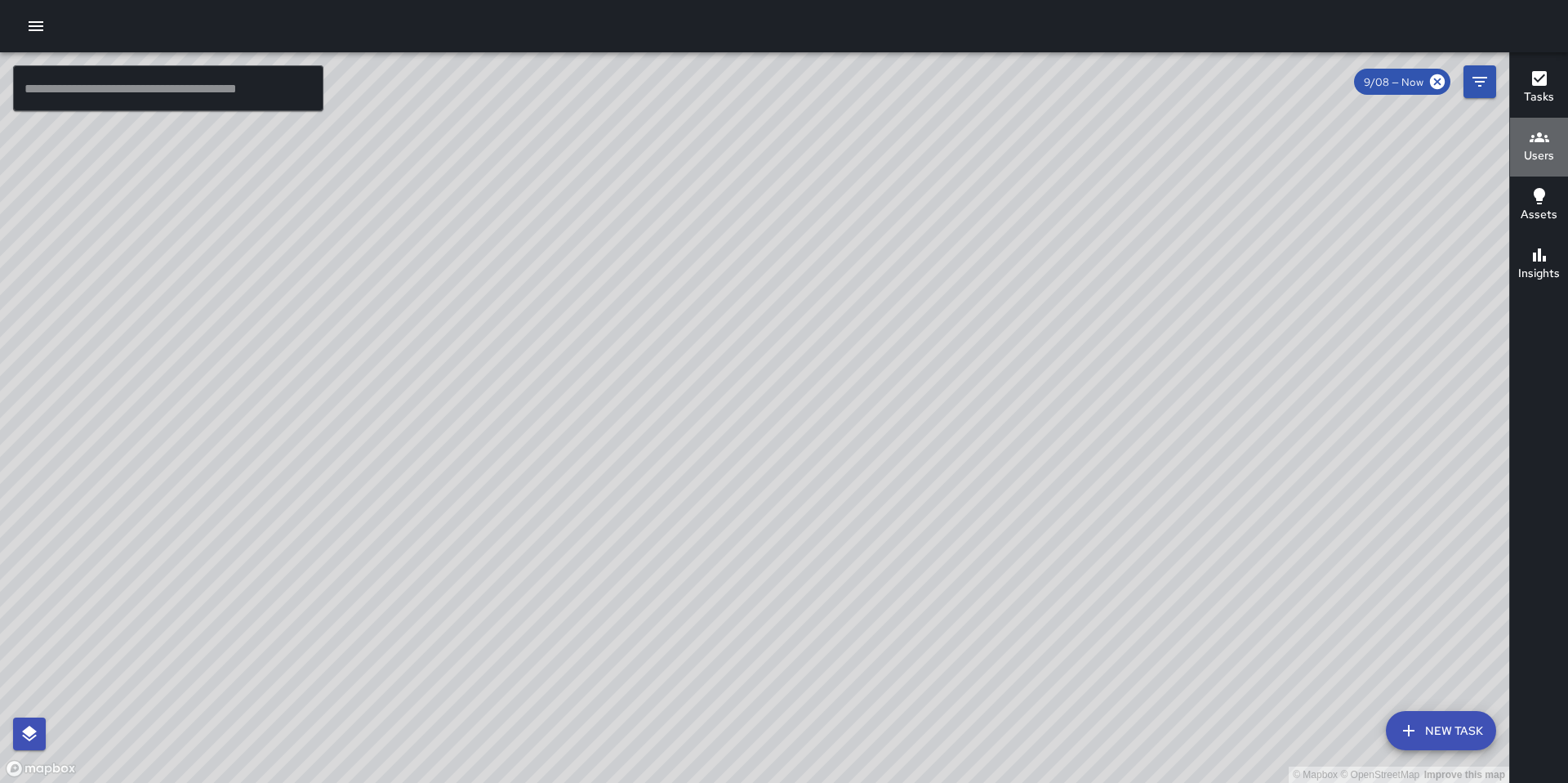
click at [1543, 136] on icon "button" at bounding box center [1539, 137] width 19 height 19
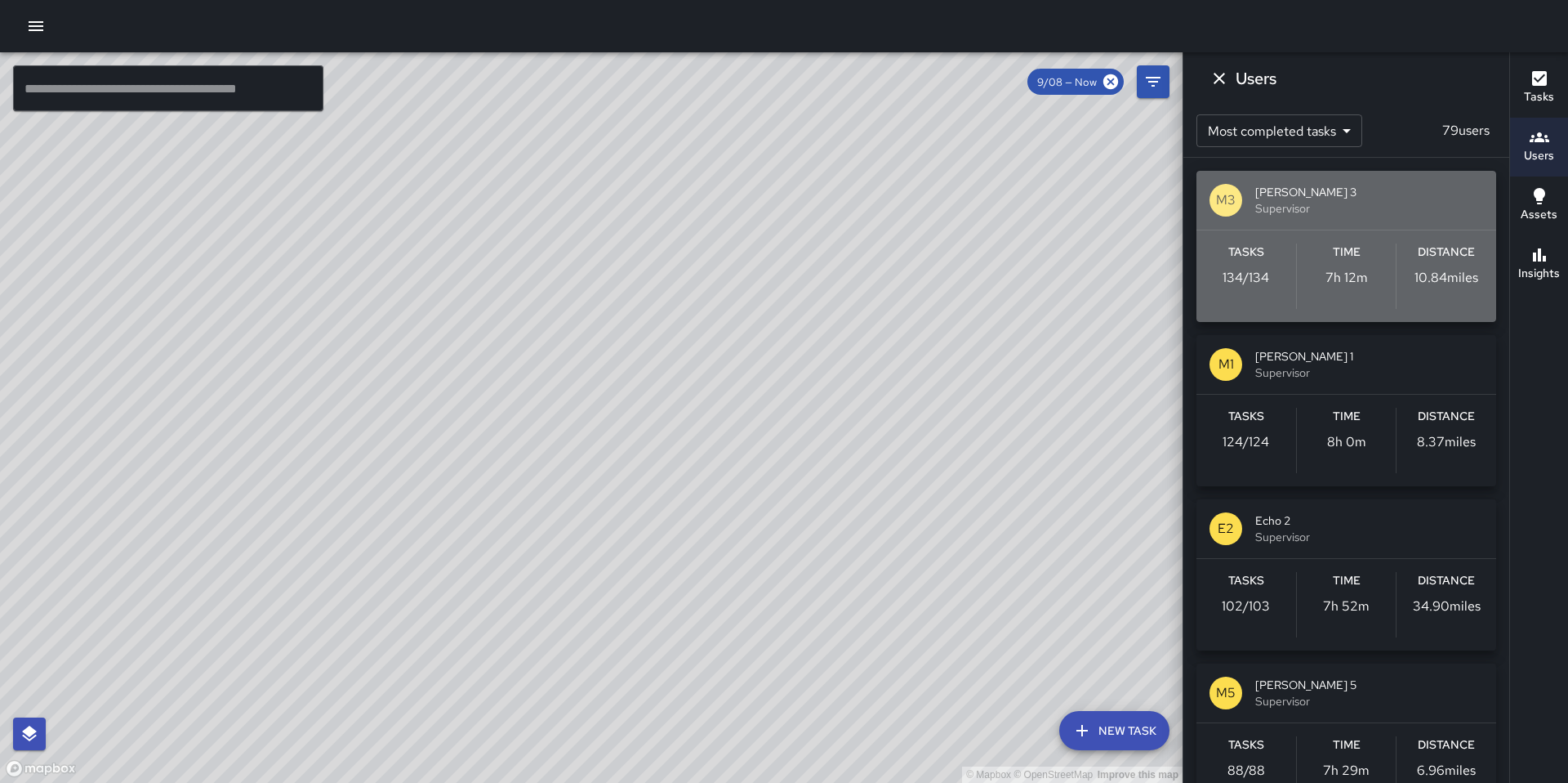
click at [1378, 189] on span "[PERSON_NAME] 3" at bounding box center [1369, 192] width 228 height 17
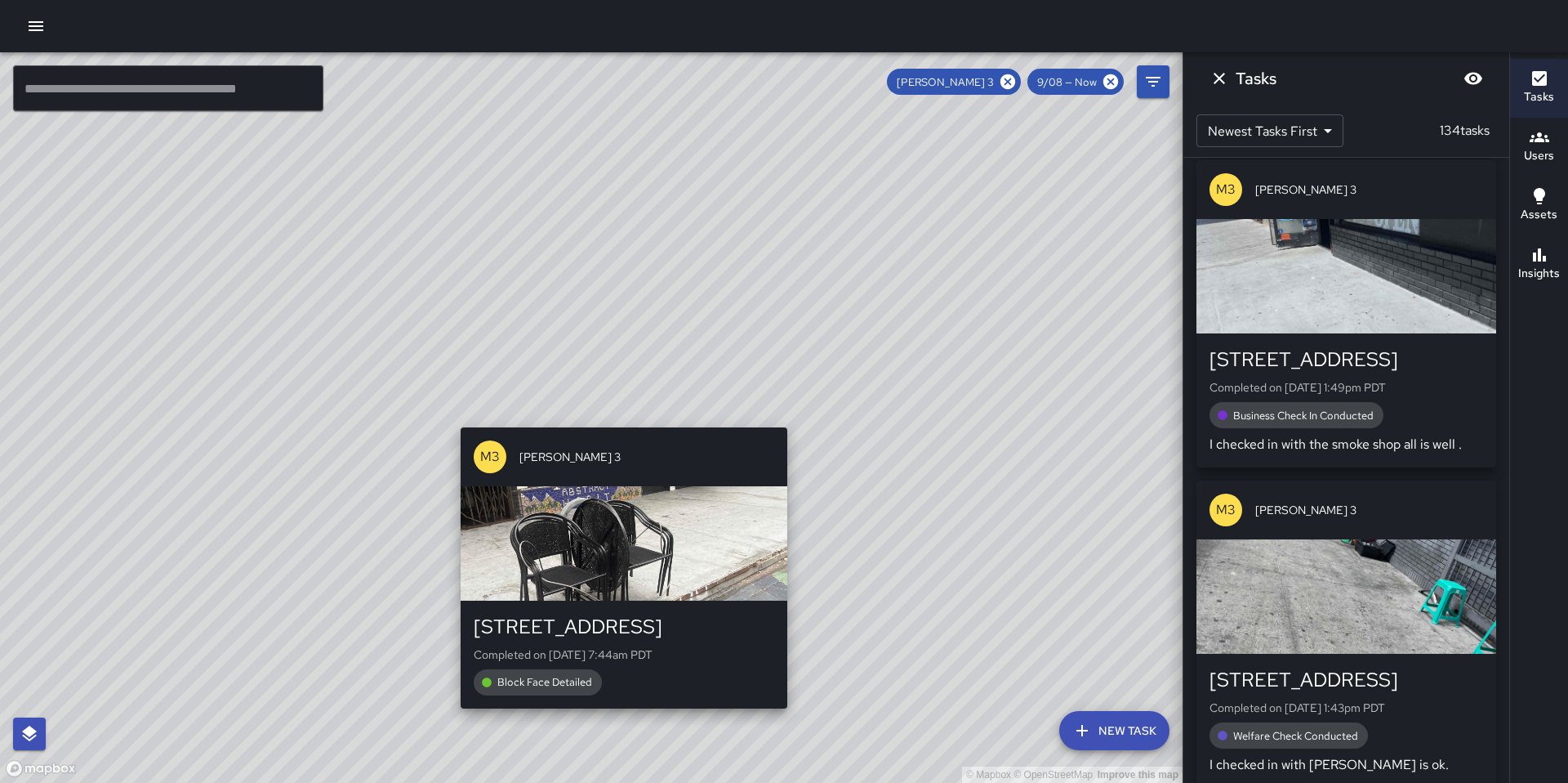
drag, startPoint x: 558, startPoint y: 498, endPoint x: 621, endPoint y: 407, distance: 110.7
click at [621, 408] on div "© Mapbox © OpenStreetMap Improve this map M3 [PERSON_NAME] 3 [STREET_ADDRESS] C…" at bounding box center [591, 417] width 1182 height 731
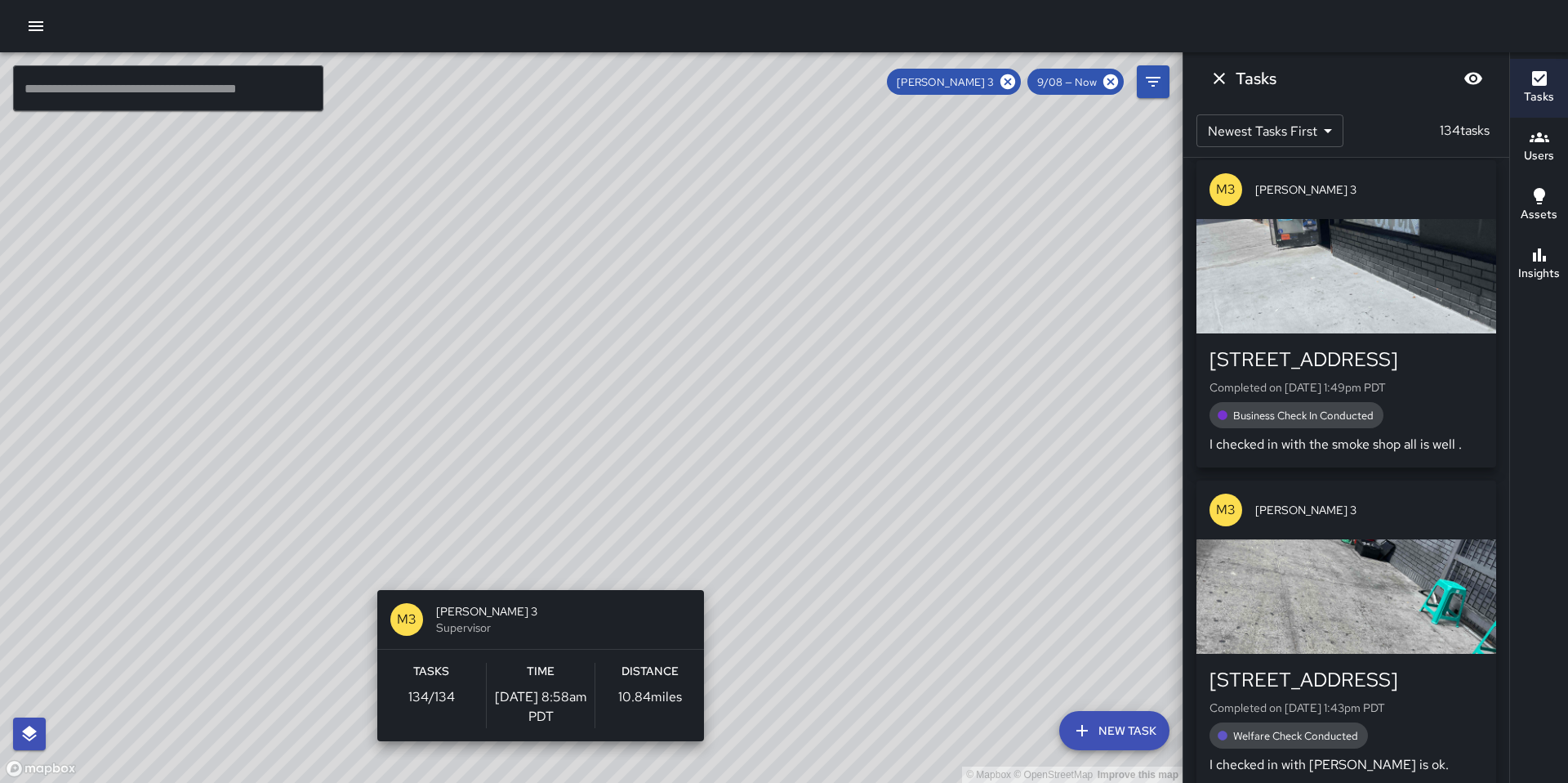
drag, startPoint x: 446, startPoint y: 700, endPoint x: 535, endPoint y: 580, distance: 149.4
click at [535, 580] on div "© Mapbox © OpenStreetMap Improve this map M3 [PERSON_NAME] 3 Supervisor Tasks 1…" at bounding box center [591, 417] width 1182 height 731
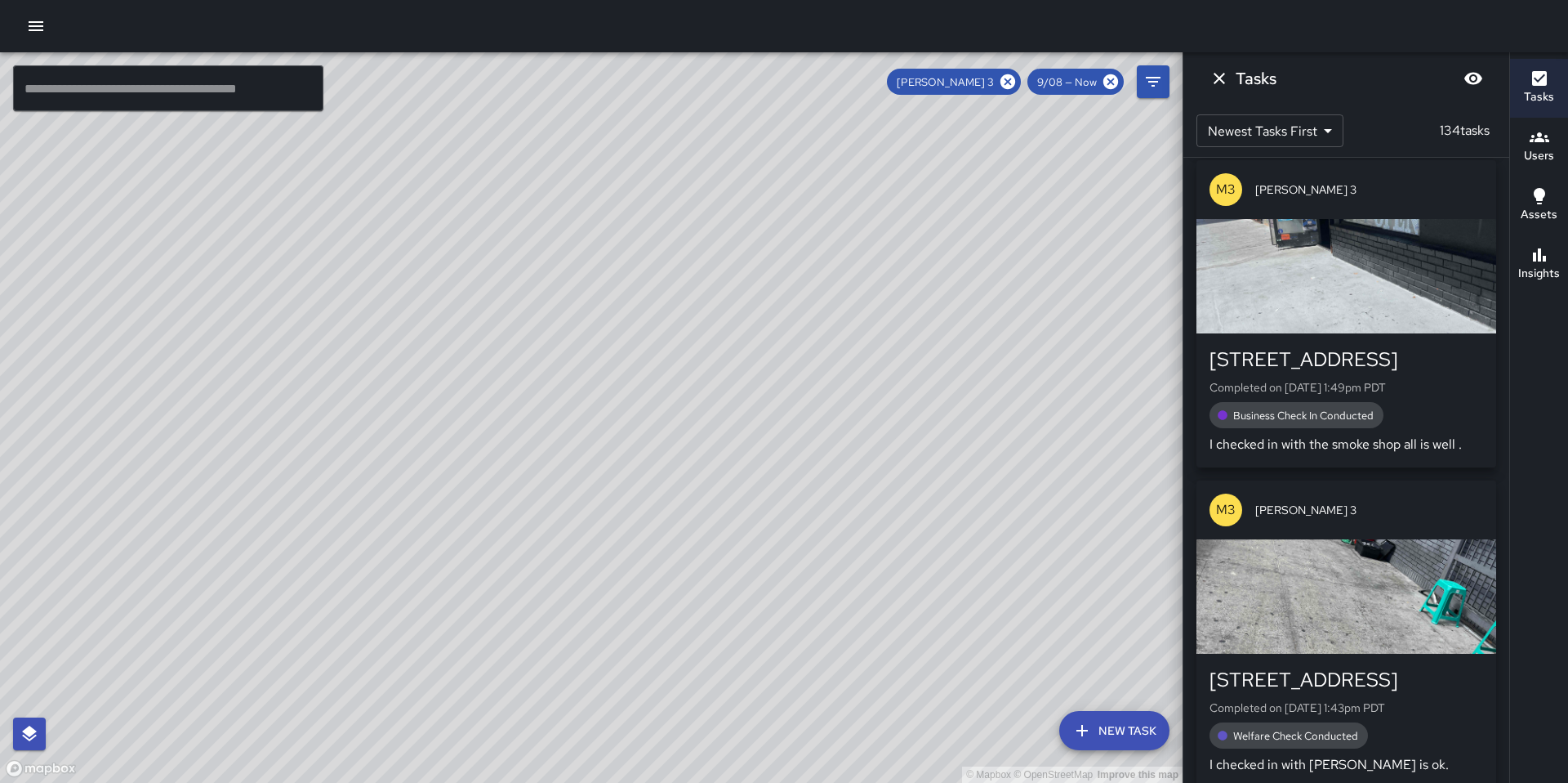
drag, startPoint x: 764, startPoint y: 559, endPoint x: 470, endPoint y: 782, distance: 369.0
click at [470, 782] on div "© Mapbox © OpenStreetMap Improve this map" at bounding box center [591, 417] width 1182 height 731
drag, startPoint x: 614, startPoint y: 251, endPoint x: 634, endPoint y: 311, distance: 63.2
click at [634, 311] on div "© Mapbox © OpenStreetMap Improve this map" at bounding box center [591, 417] width 1182 height 731
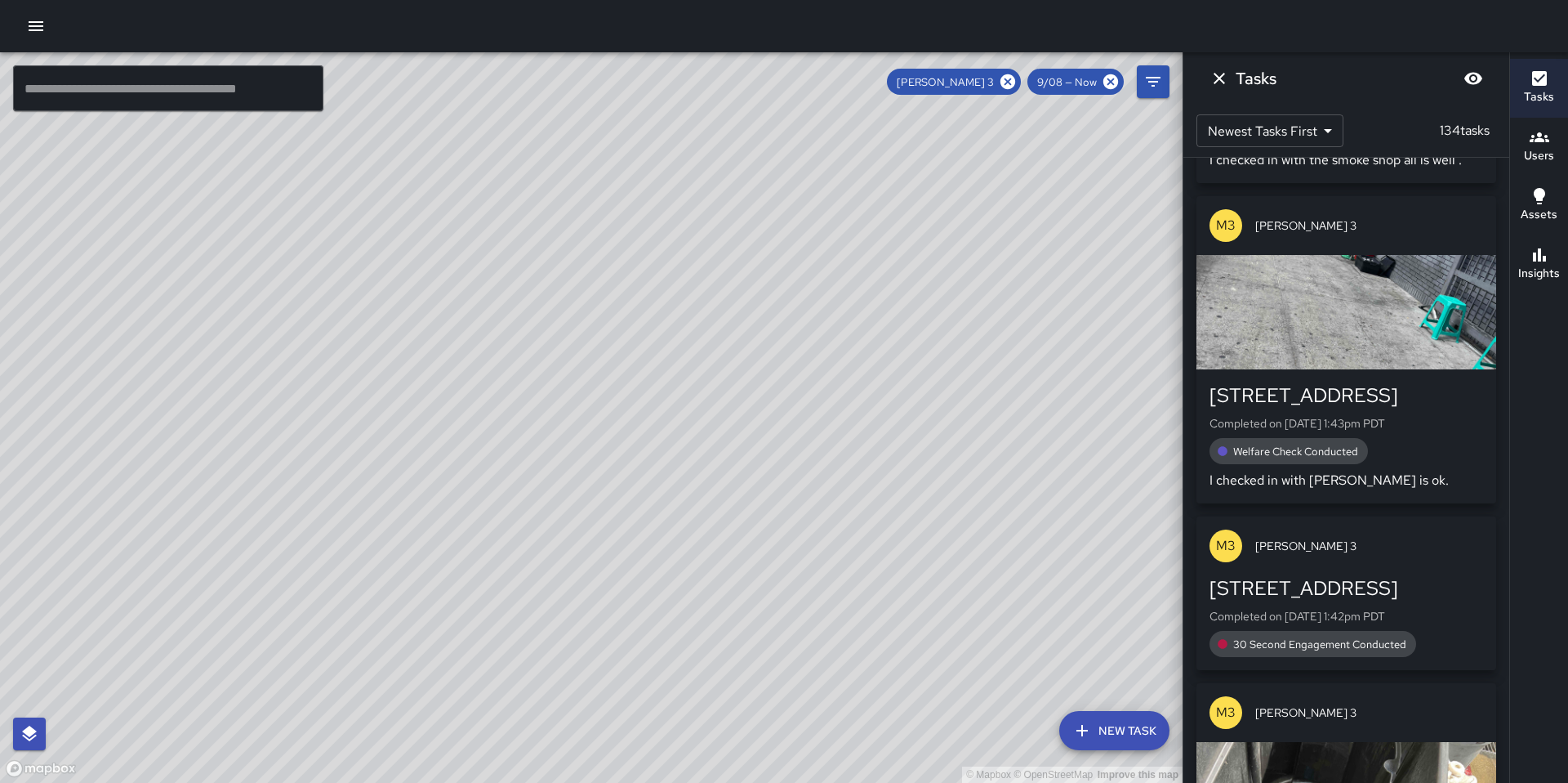
scroll to position [1286, 0]
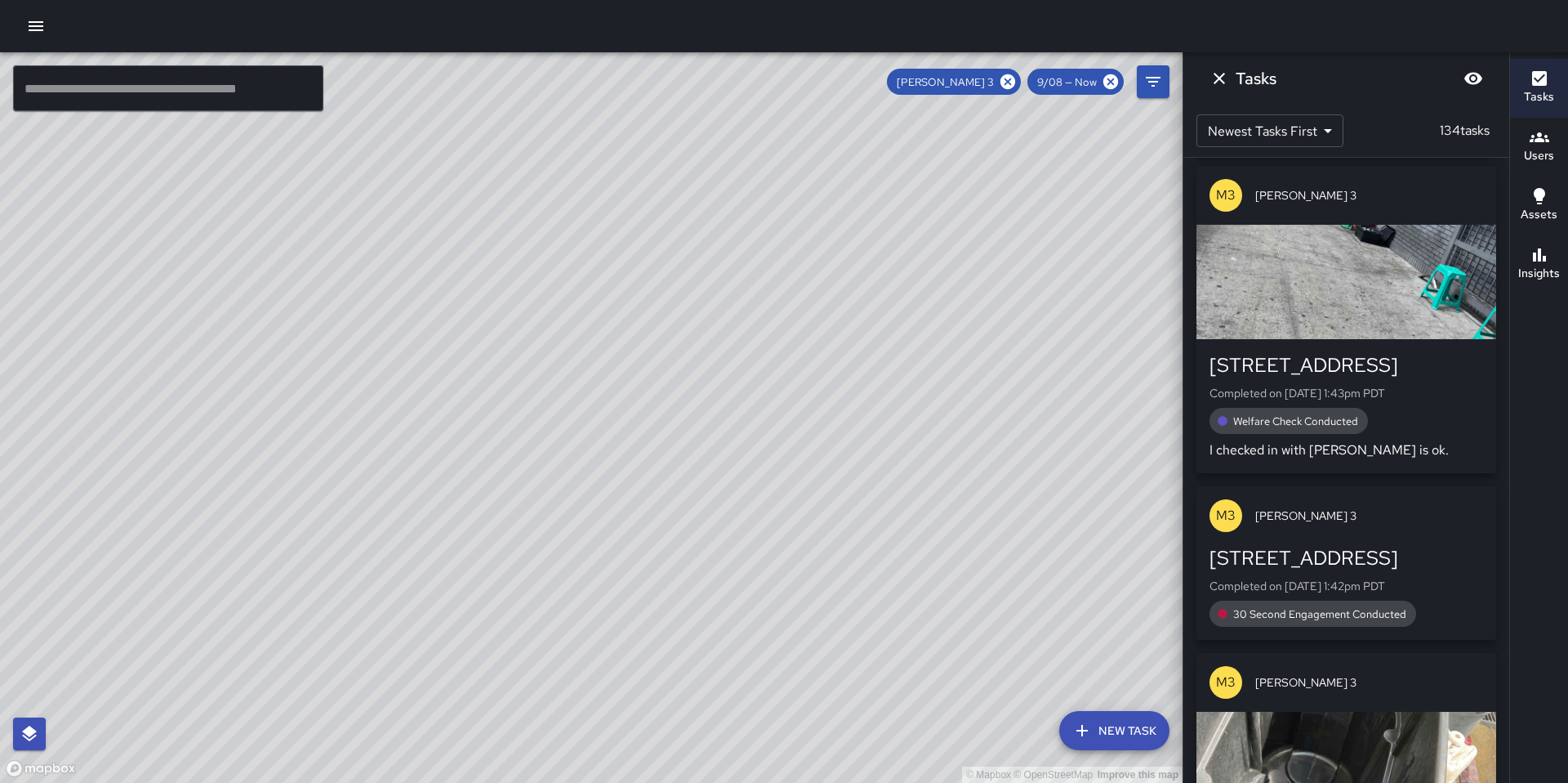
click at [1404, 387] on p "Completed on [DATE] 1:43pm PDT" at bounding box center [1347, 393] width 274 height 17
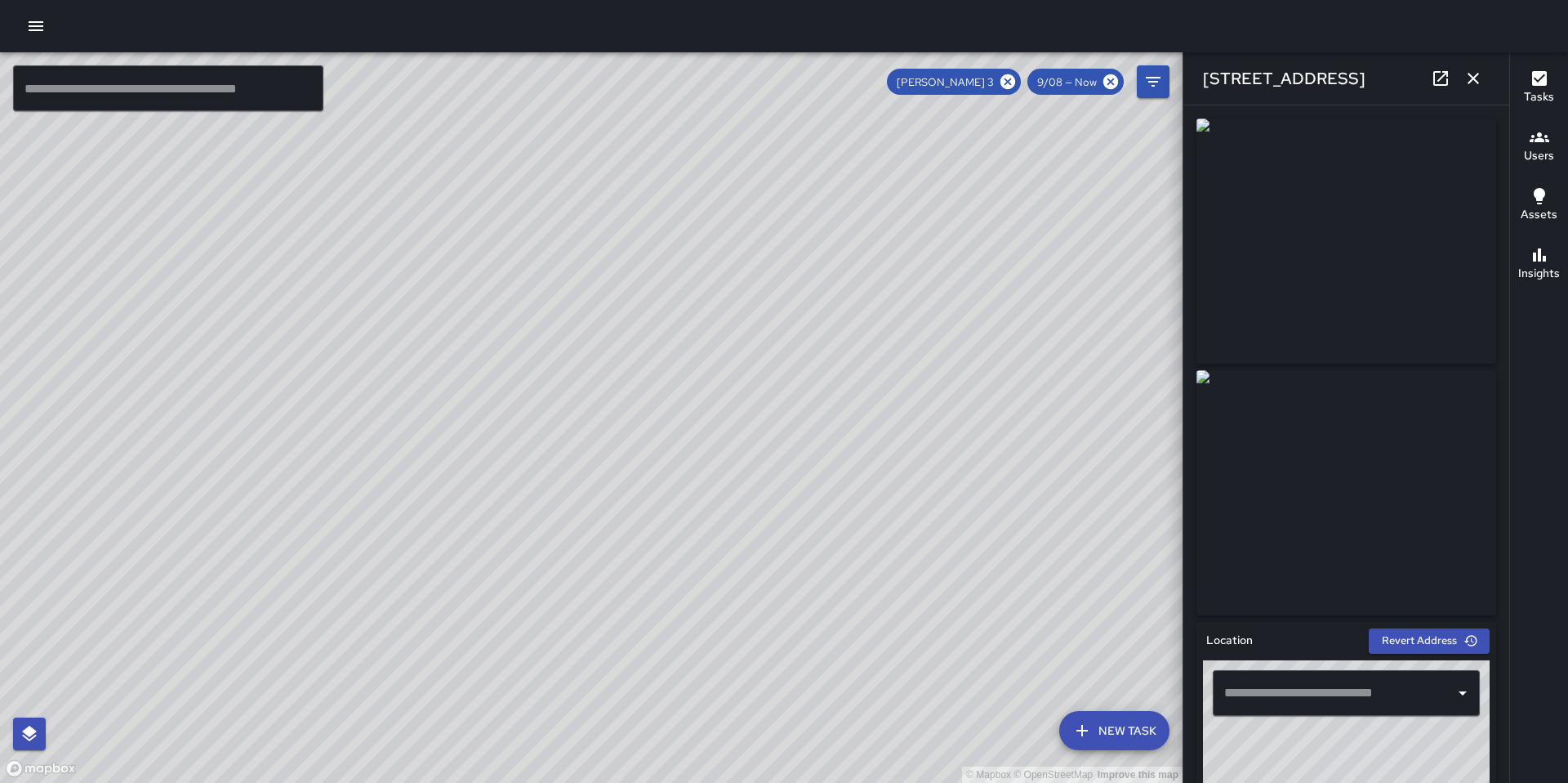
type input "**********"
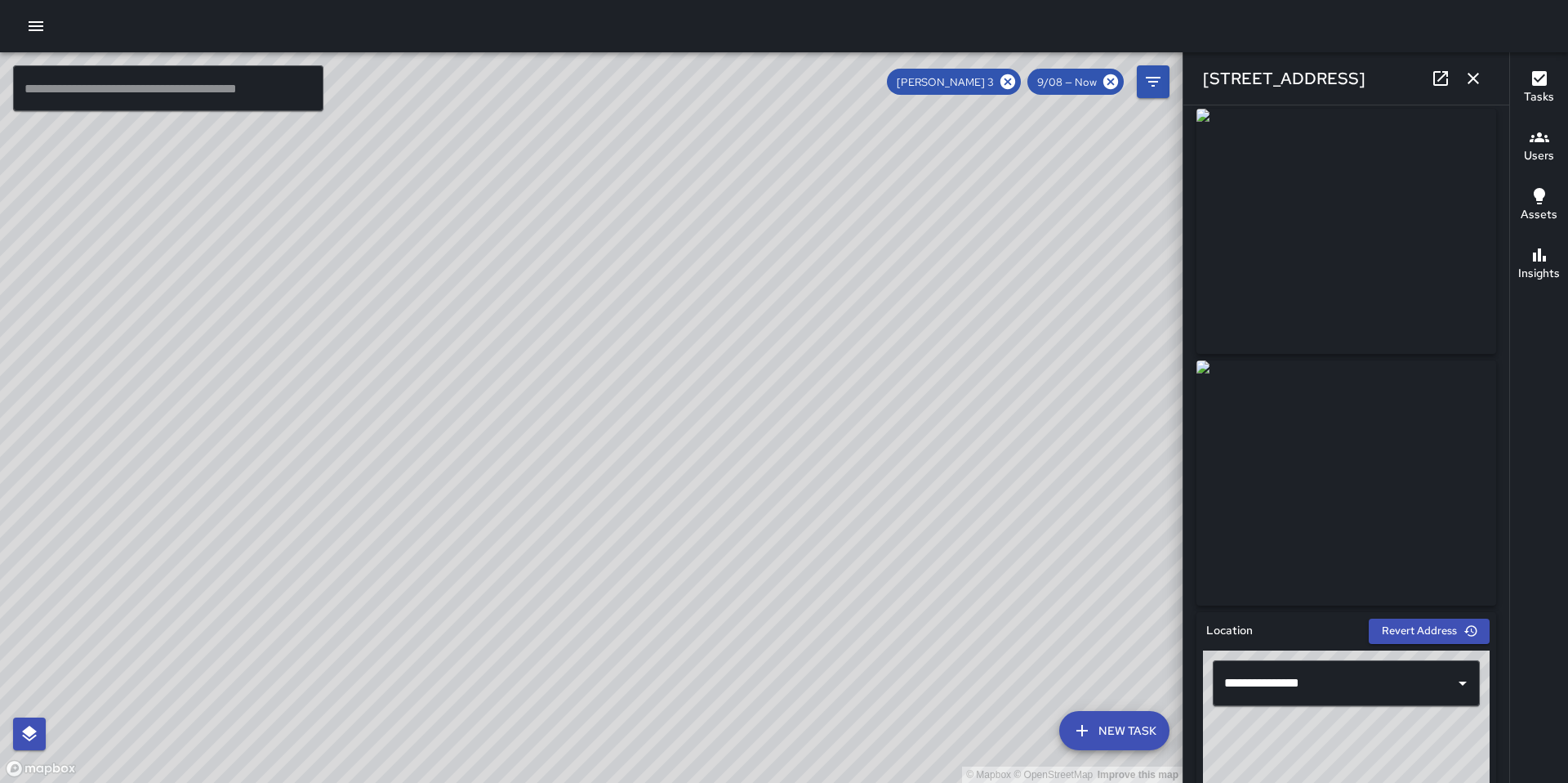
scroll to position [14, 0]
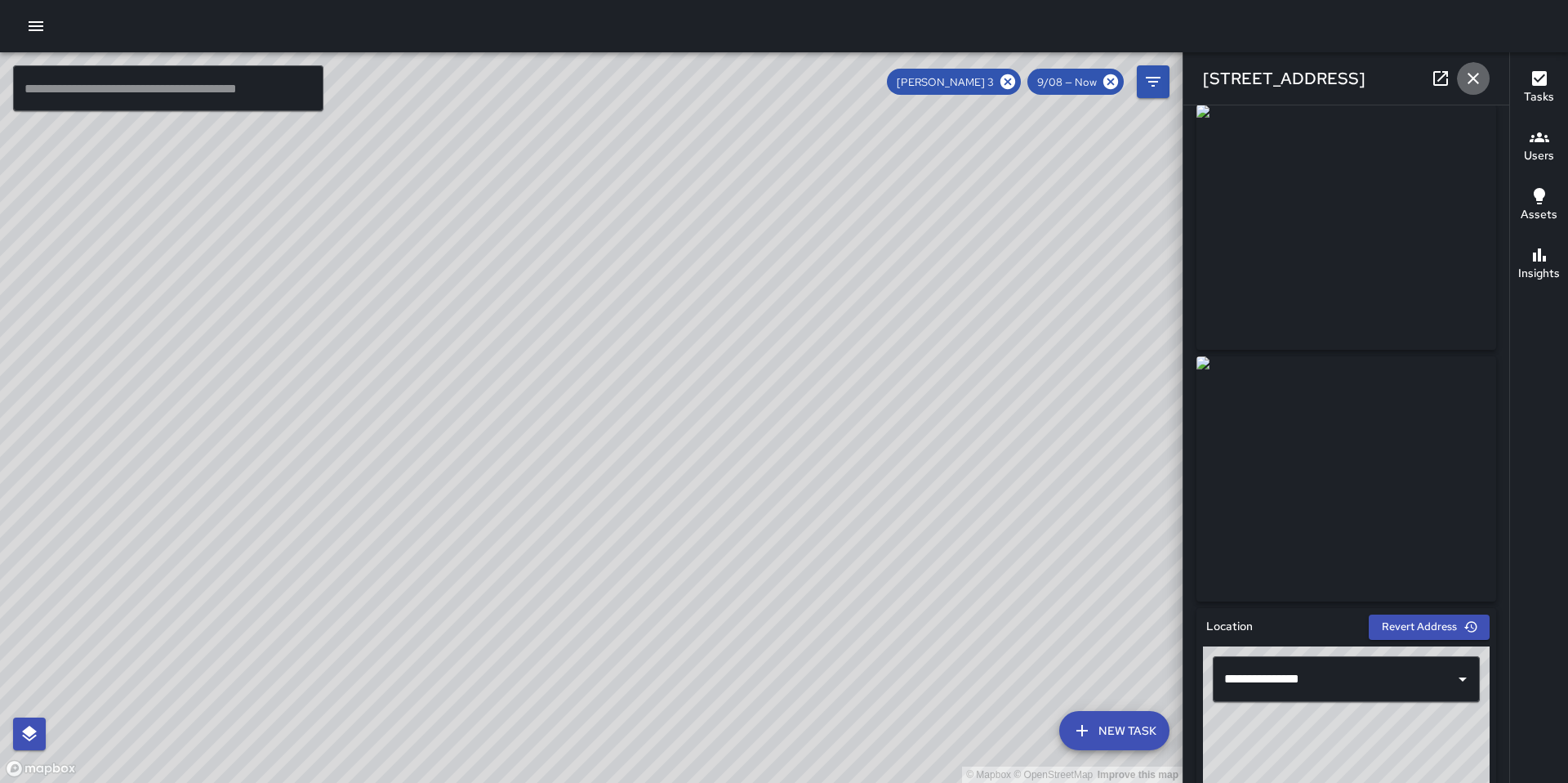
click at [1463, 81] on icon "button" at bounding box center [1472, 78] width 19 height 19
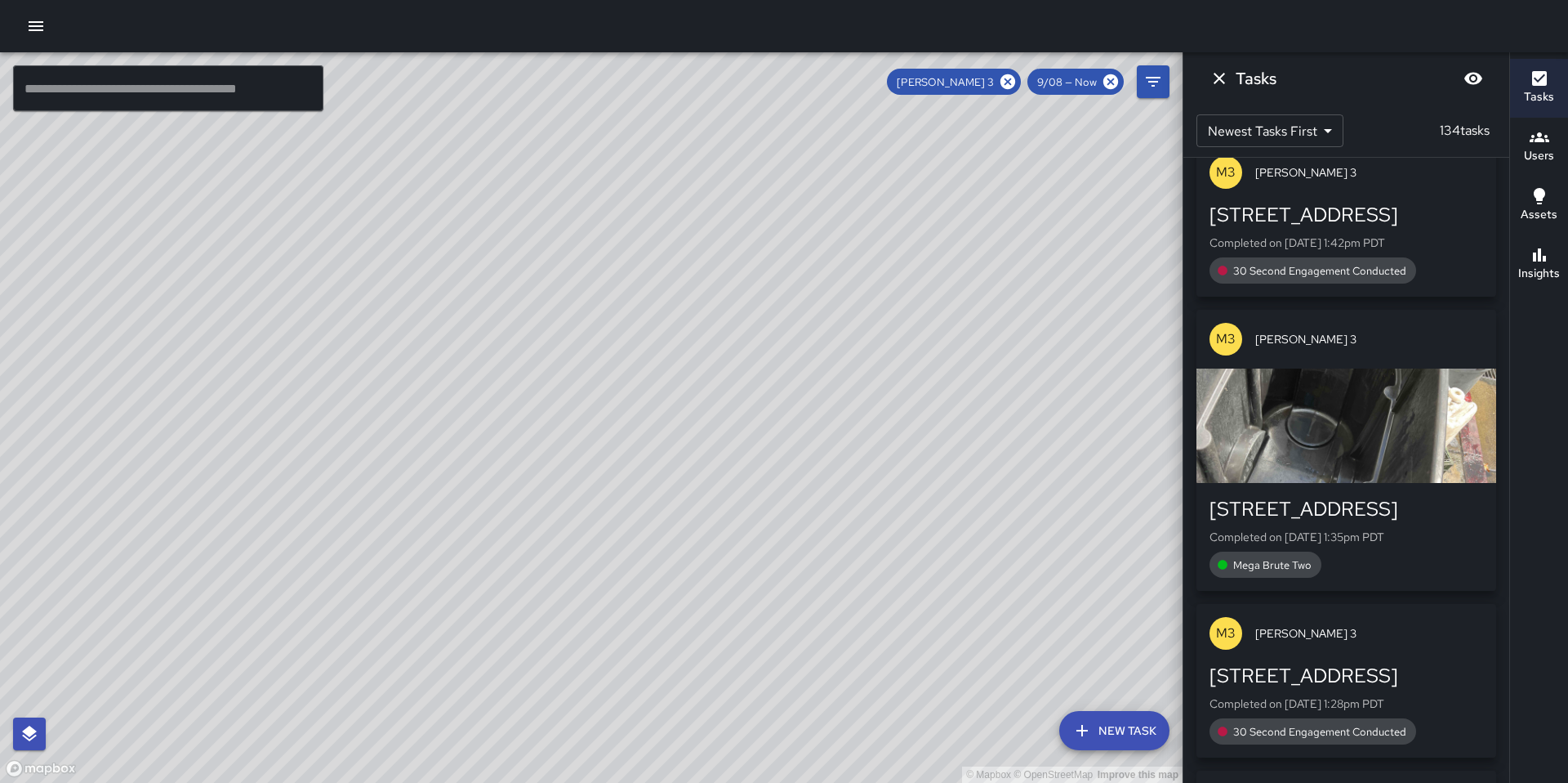
scroll to position [1629, 0]
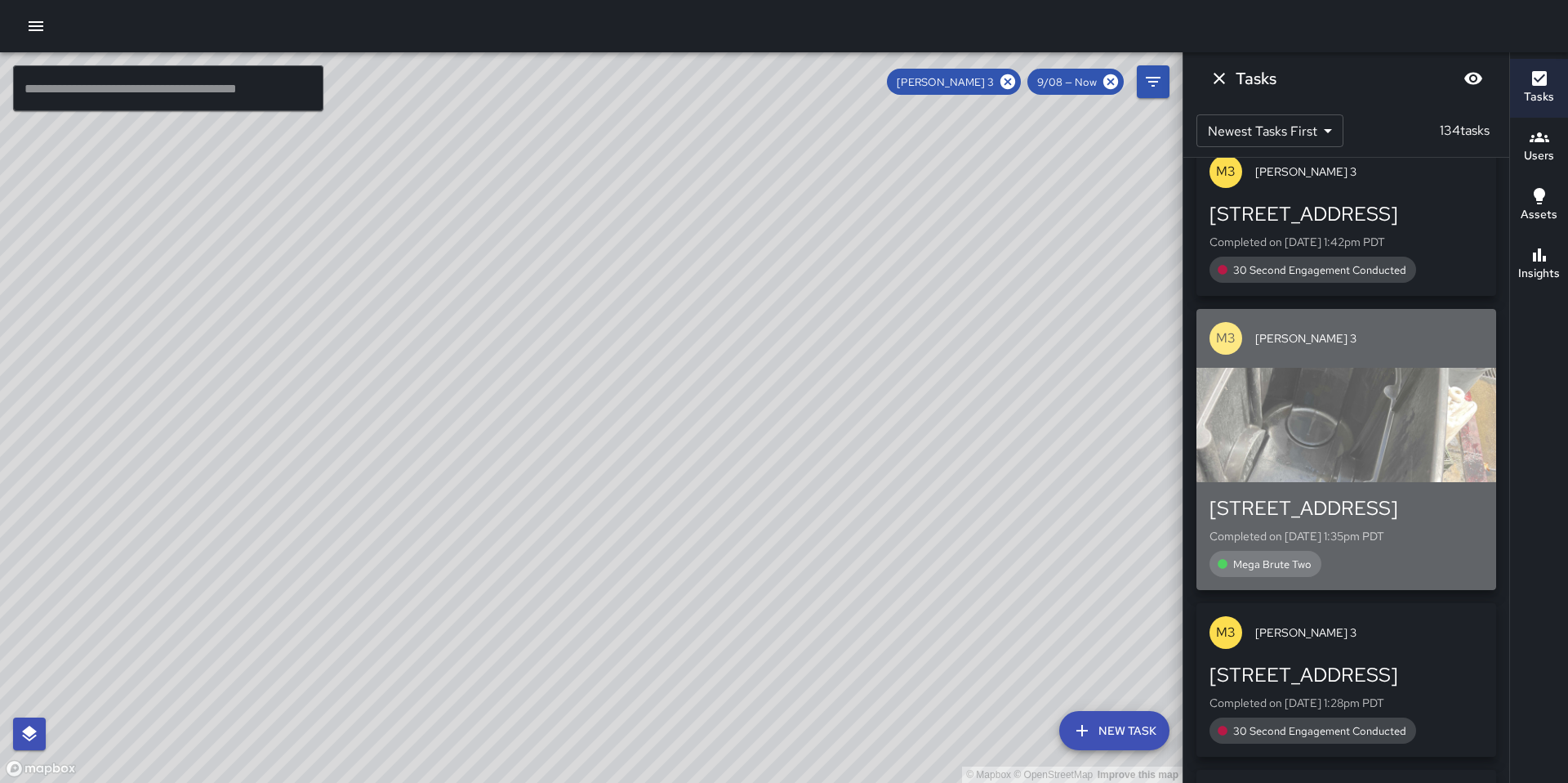
click at [1318, 420] on div "button" at bounding box center [1346, 425] width 299 height 114
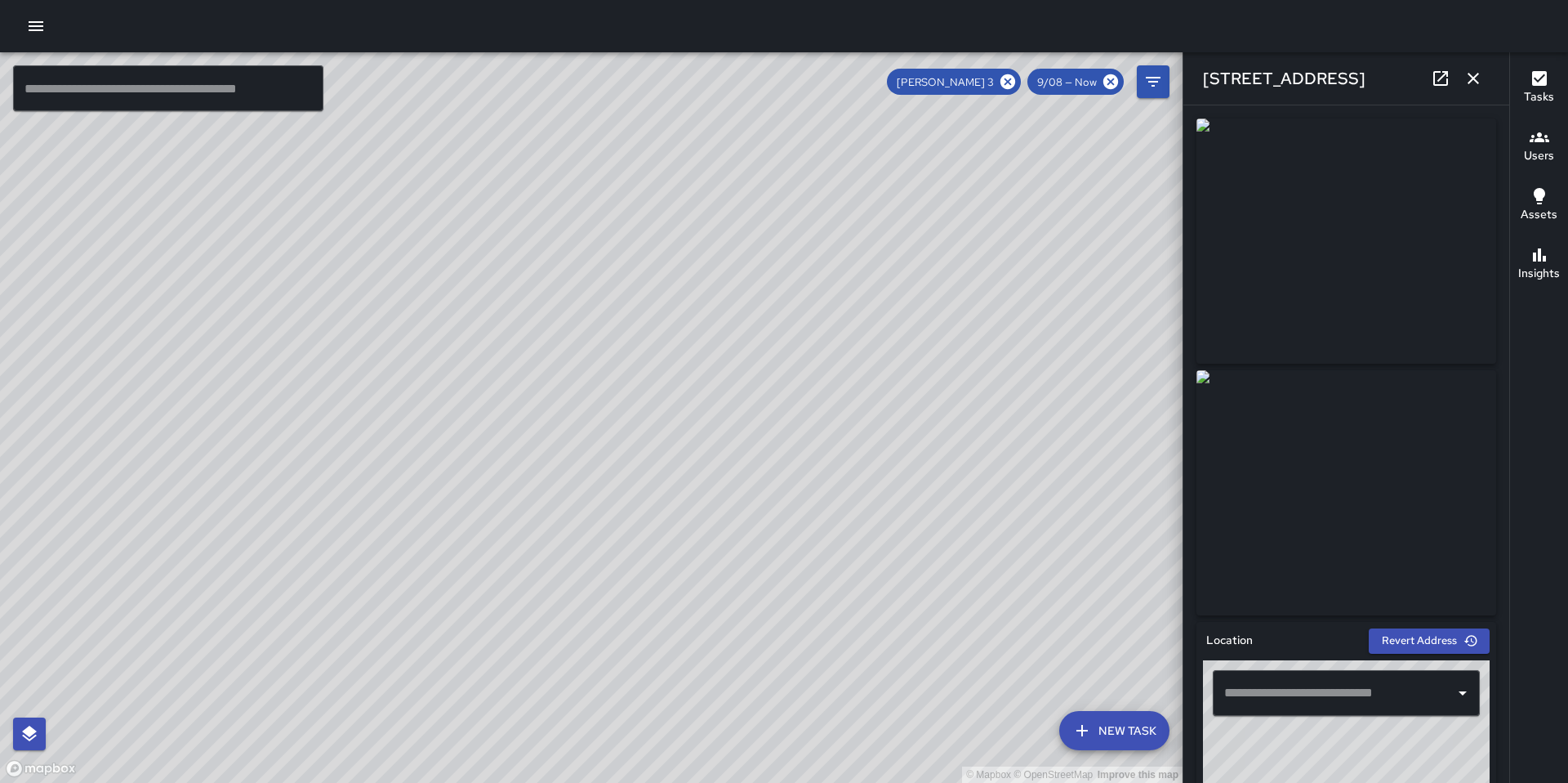
type input "**********"
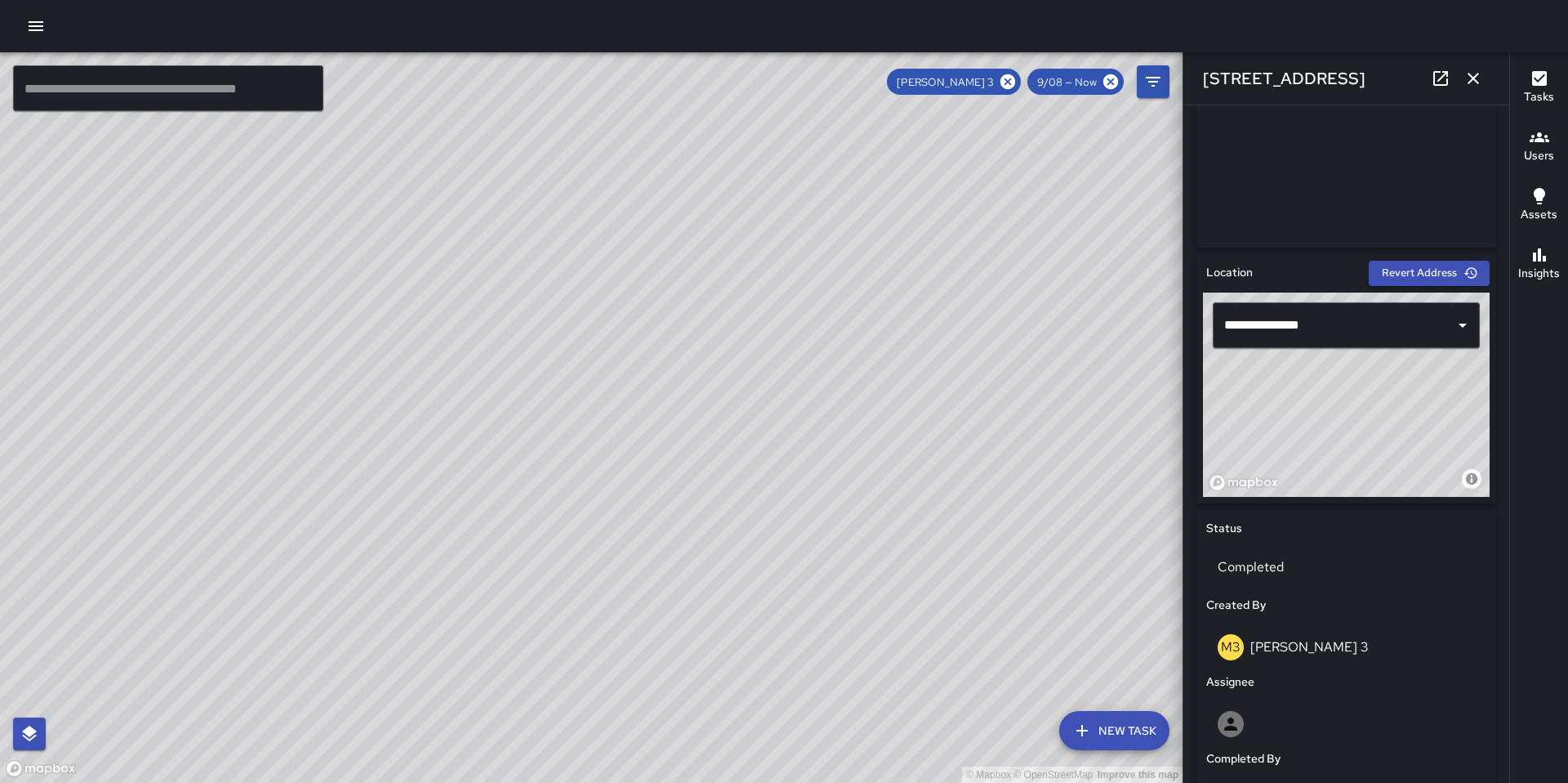
scroll to position [422, 0]
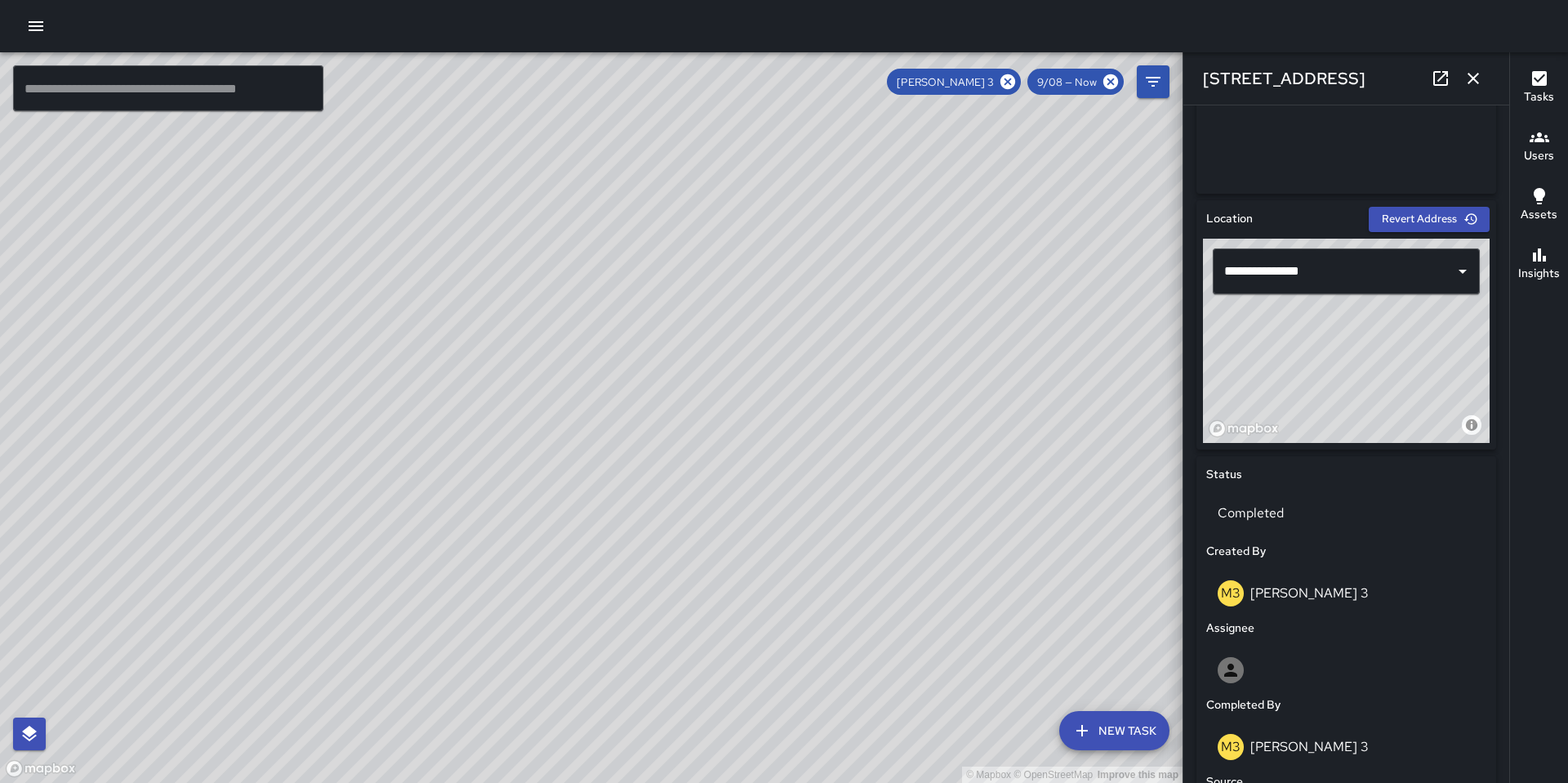
click at [1480, 69] on icon "button" at bounding box center [1472, 78] width 19 height 19
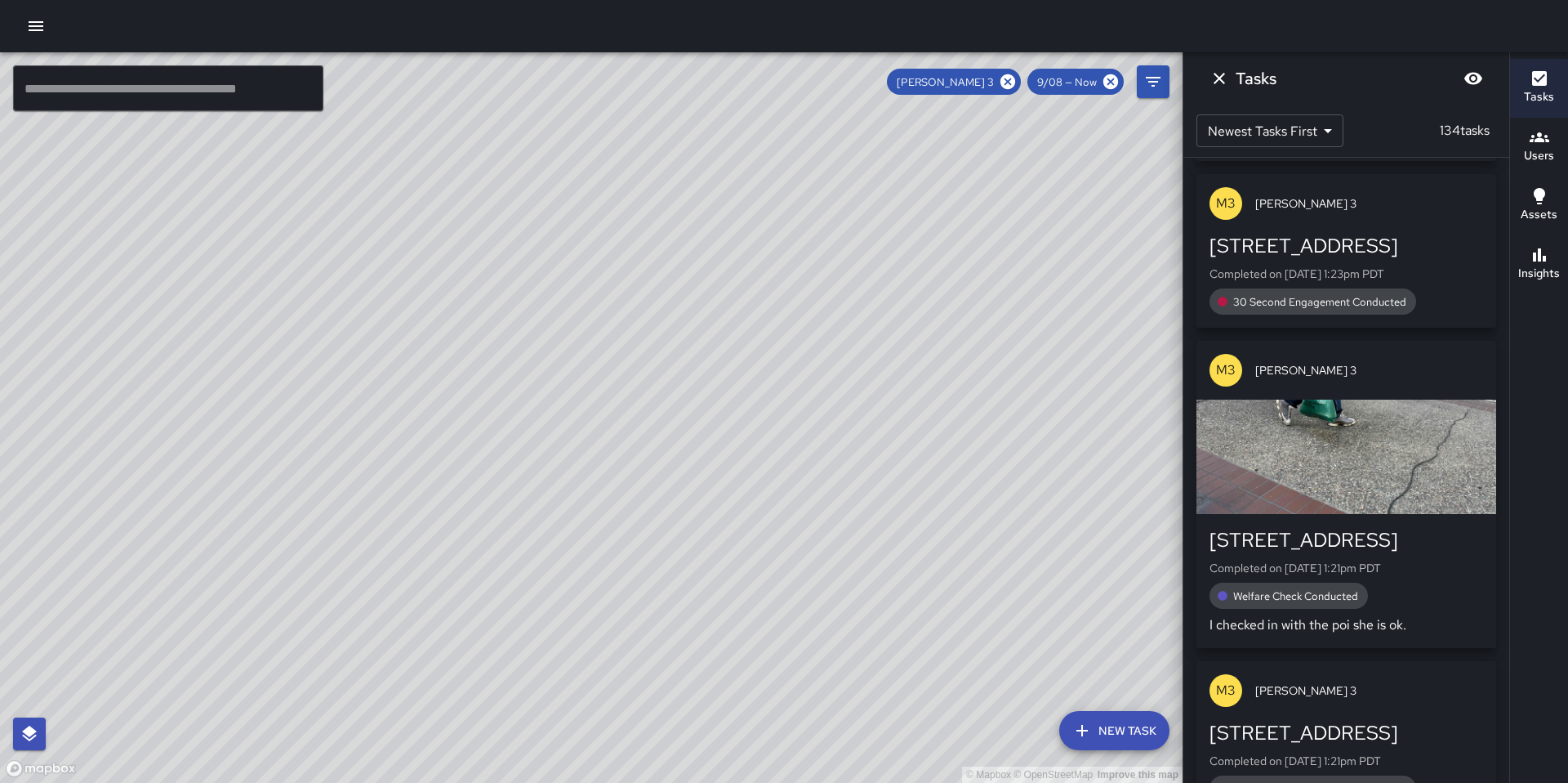
scroll to position [2227, 0]
click at [1331, 456] on div "button" at bounding box center [1346, 455] width 299 height 114
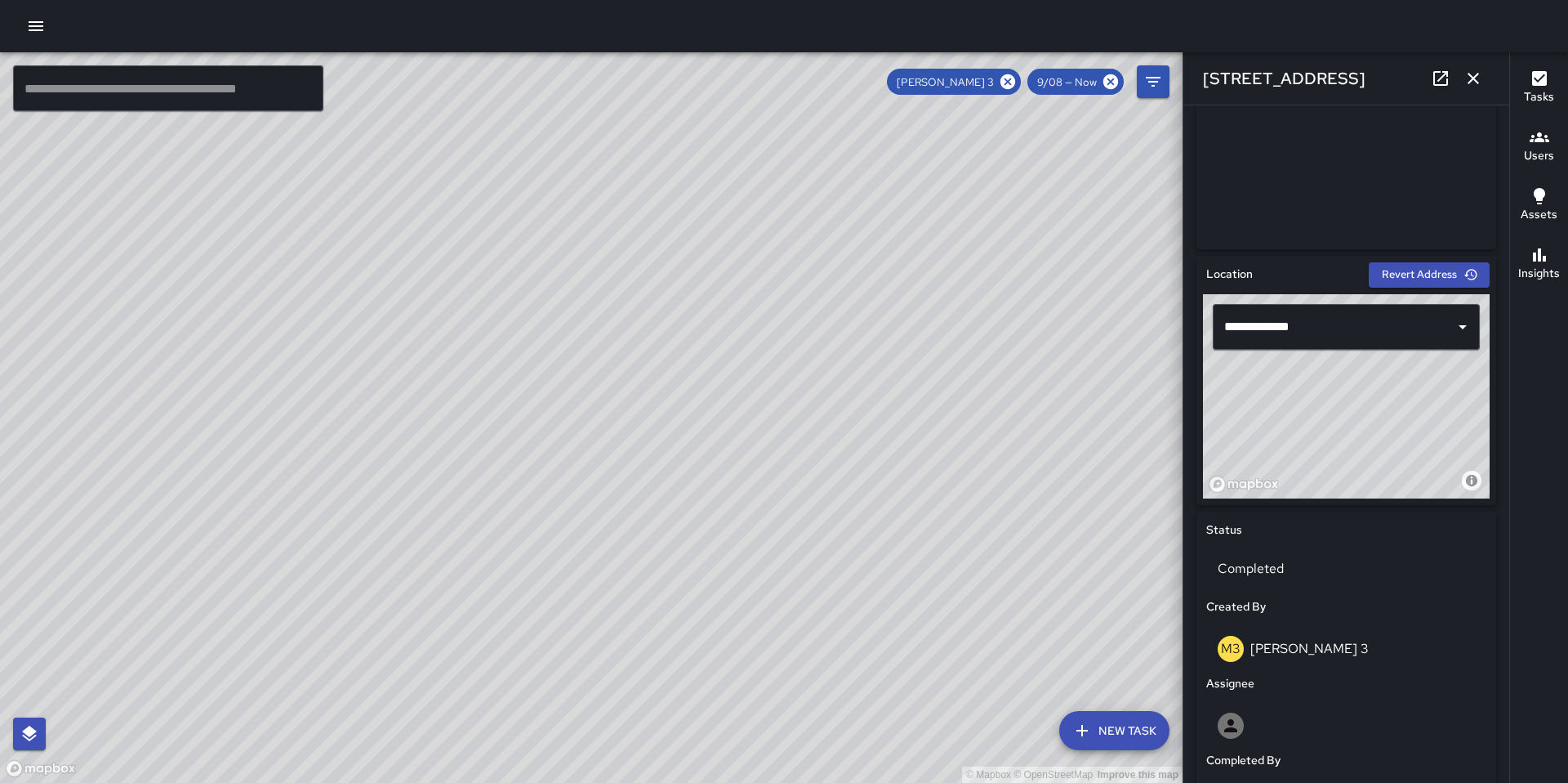
scroll to position [0, 0]
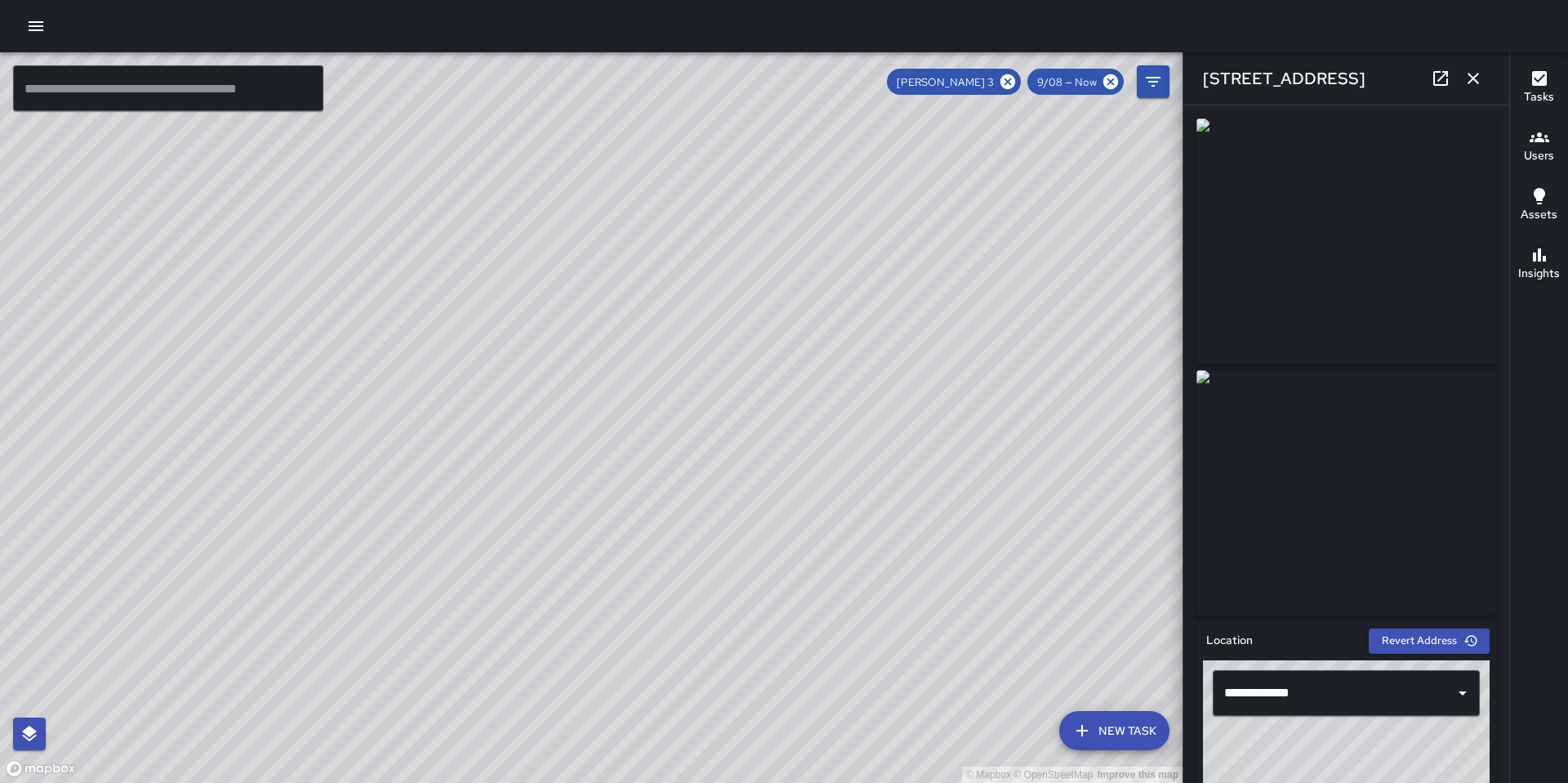
click at [1473, 70] on icon "button" at bounding box center [1472, 78] width 19 height 19
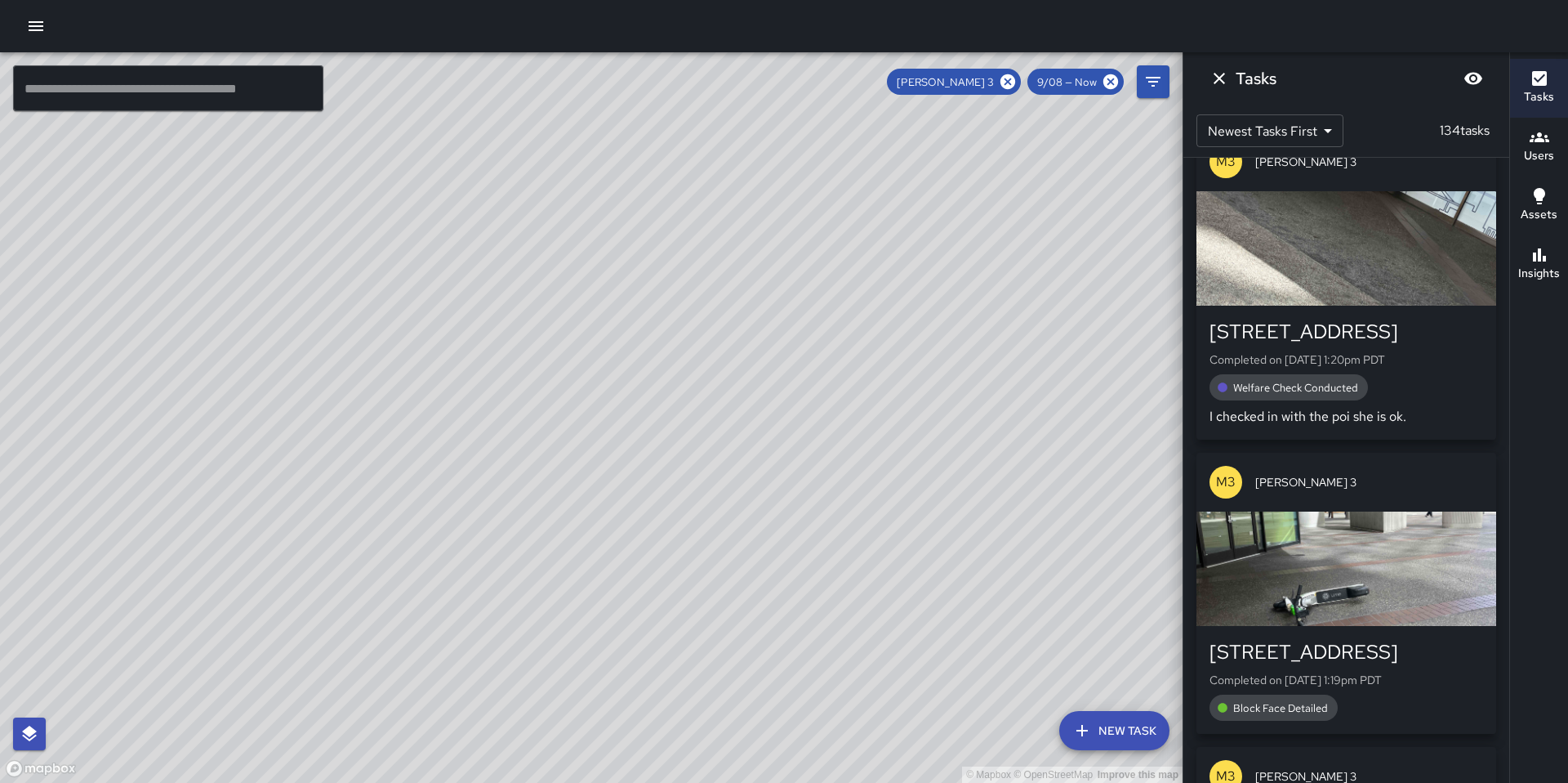
scroll to position [2969, 0]
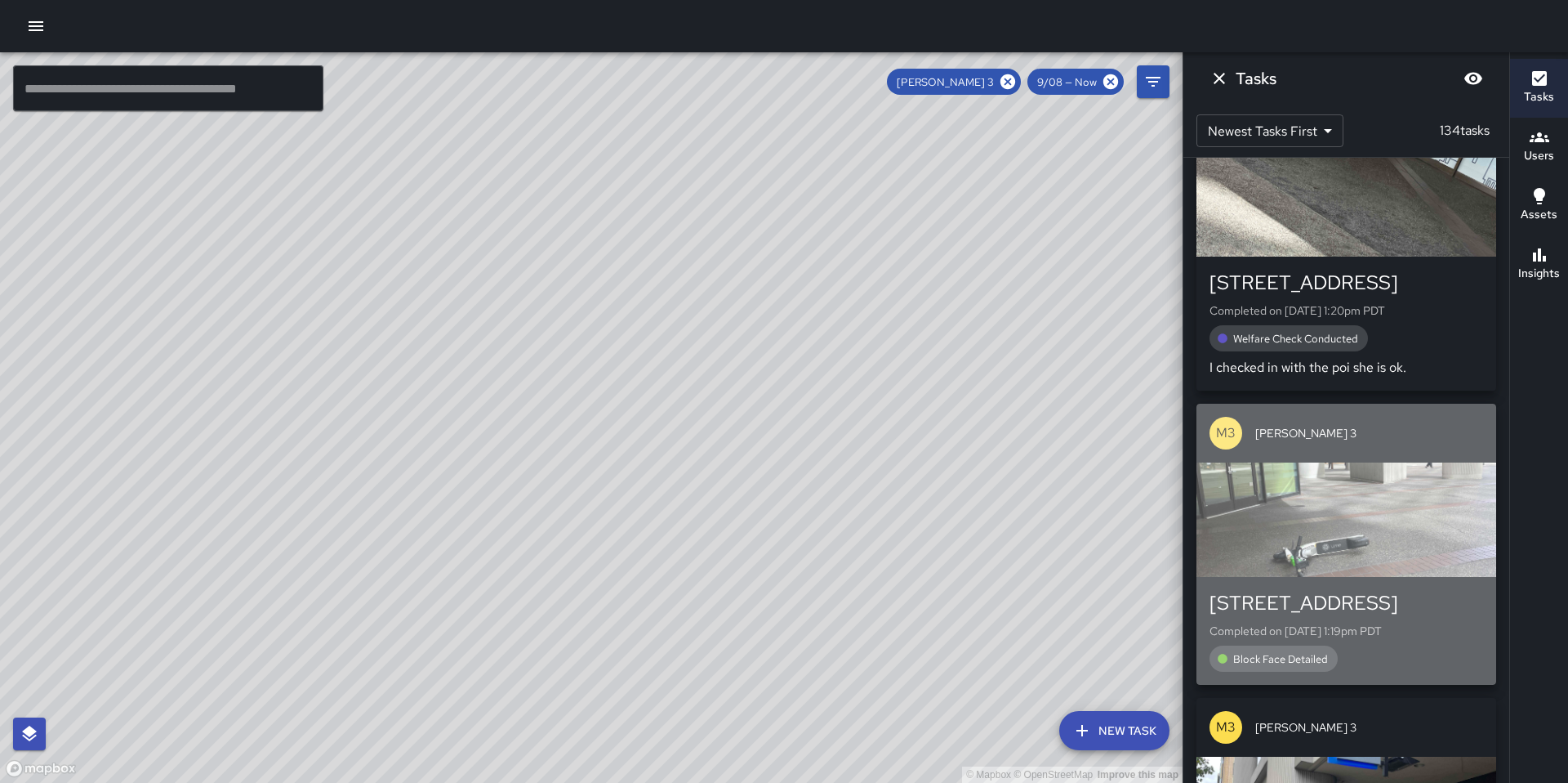
click at [1346, 513] on div "button" at bounding box center [1346, 519] width 299 height 114
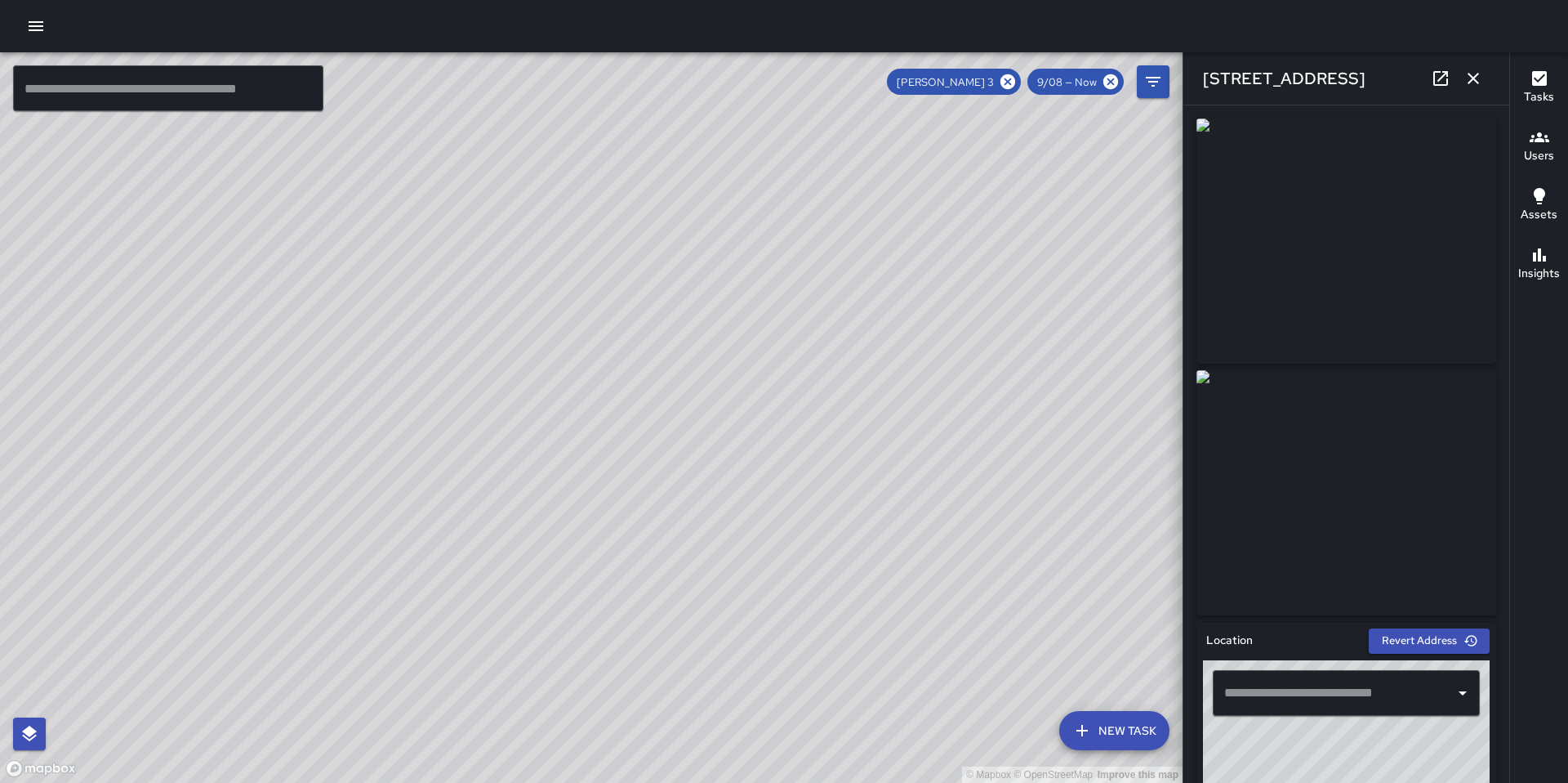
type input "**********"
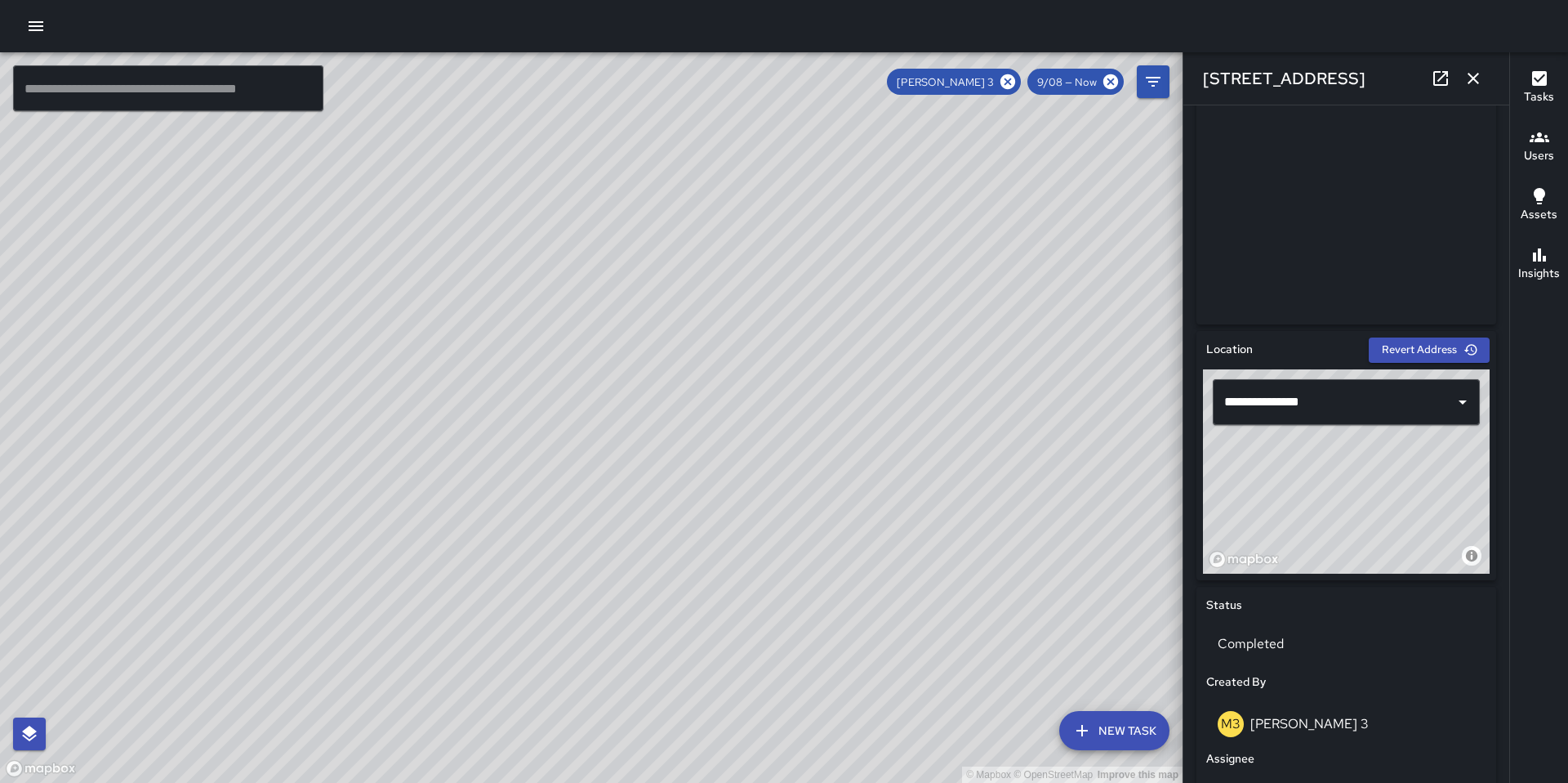
scroll to position [418, 0]
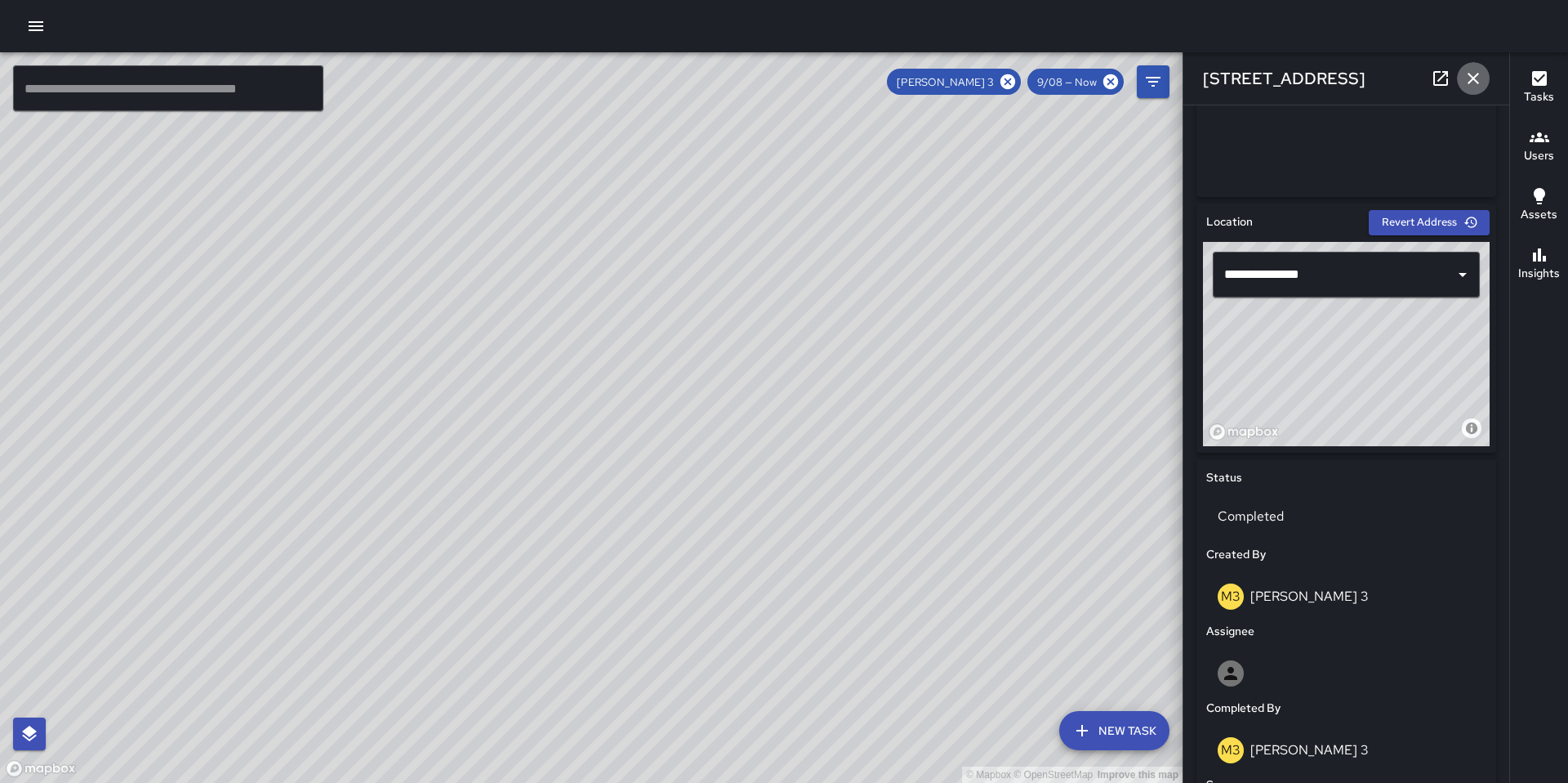
click at [1476, 82] on icon "button" at bounding box center [1472, 78] width 11 height 11
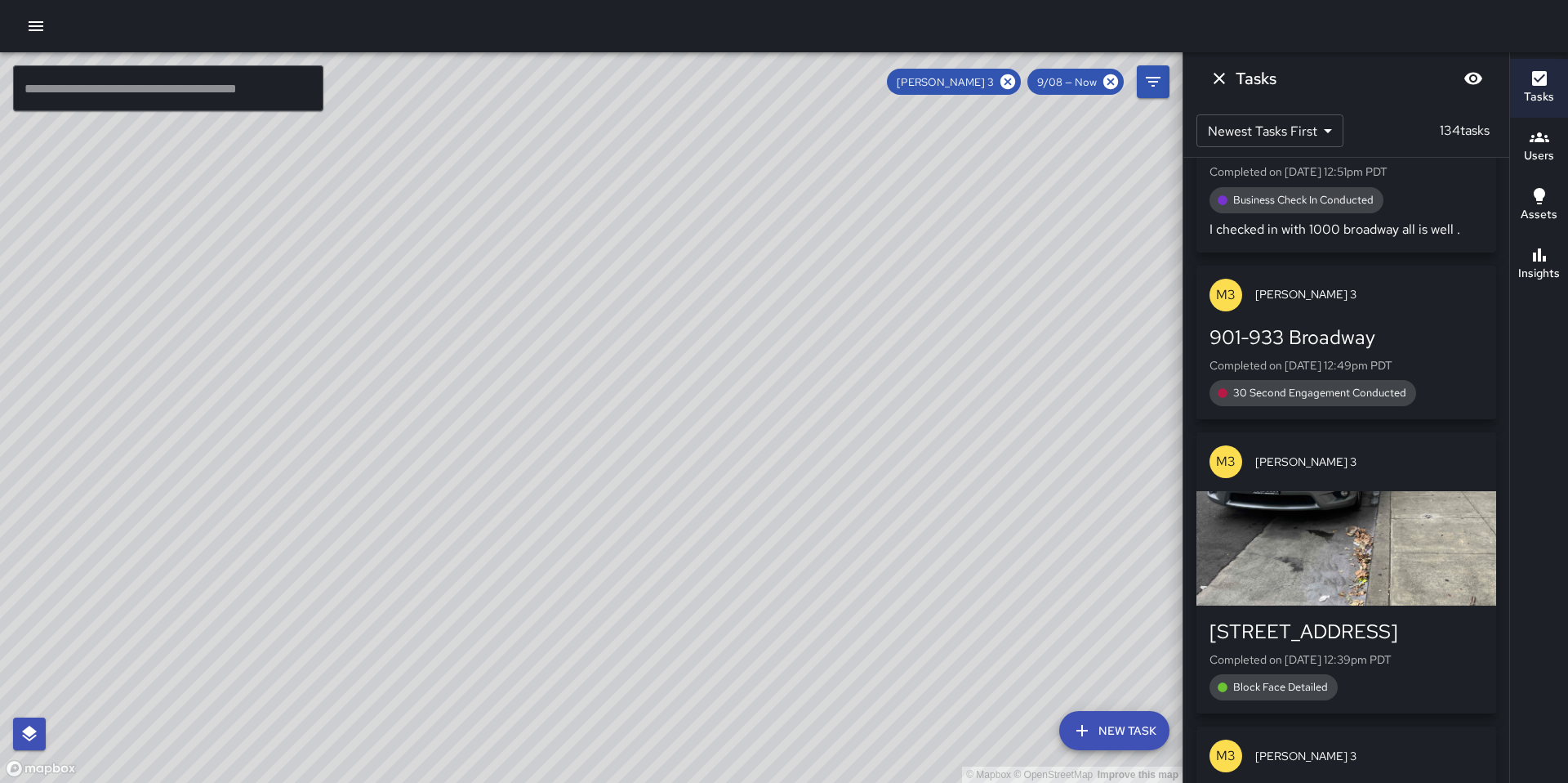
scroll to position [3843, 0]
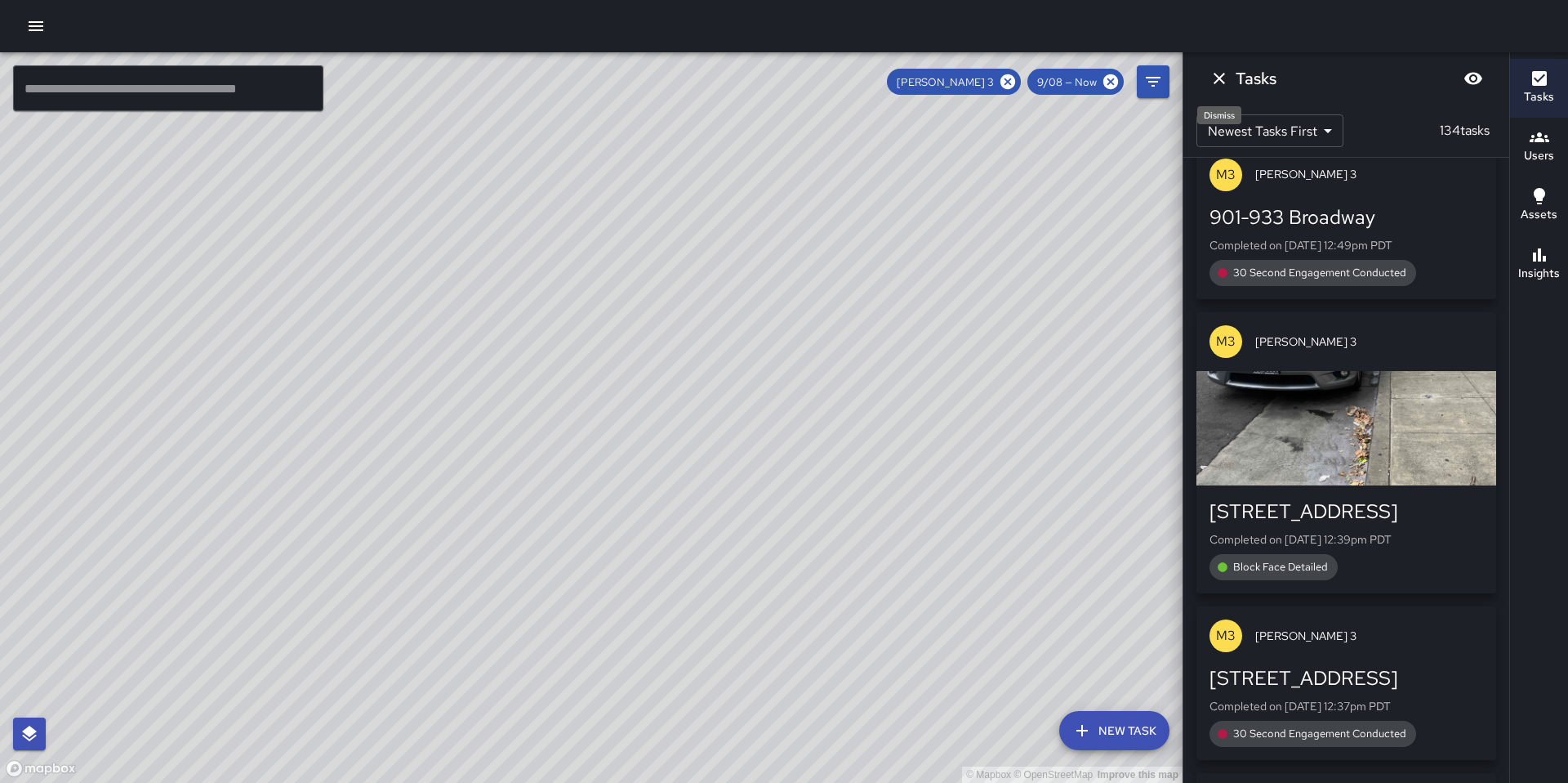
click at [1218, 85] on icon "Dismiss" at bounding box center [1219, 78] width 19 height 19
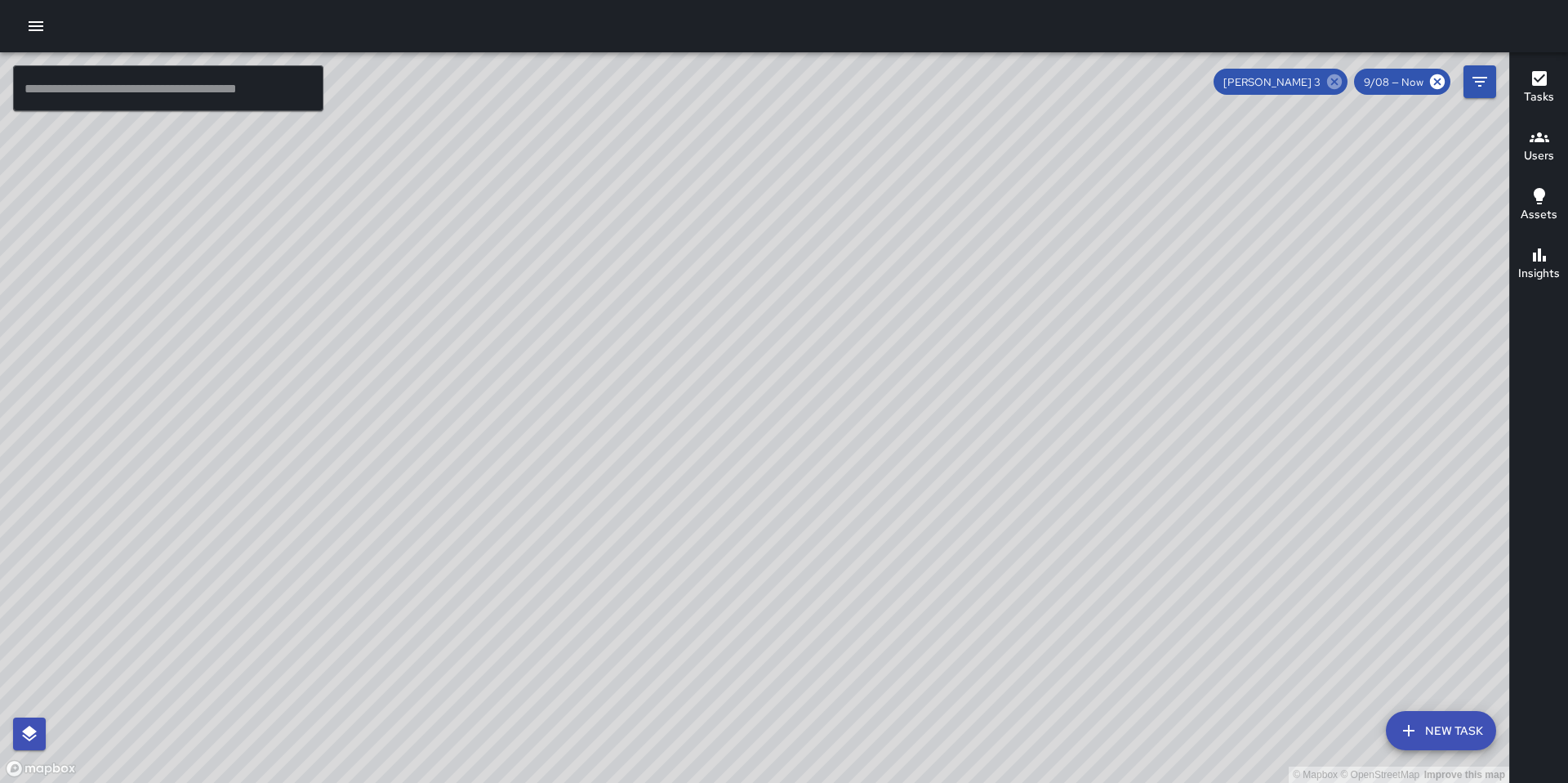
click at [1341, 78] on icon at bounding box center [1335, 82] width 15 height 15
drag, startPoint x: 1295, startPoint y: 380, endPoint x: 802, endPoint y: 614, distance: 545.7
click at [797, 623] on div "© Mapbox © OpenStreetMap Improve this map" at bounding box center [754, 417] width 1509 height 731
drag, startPoint x: 802, startPoint y: 607, endPoint x: 725, endPoint y: 568, distance: 86.3
click at [725, 568] on div "© Mapbox © OpenStreetMap Improve this map" at bounding box center [754, 417] width 1509 height 731
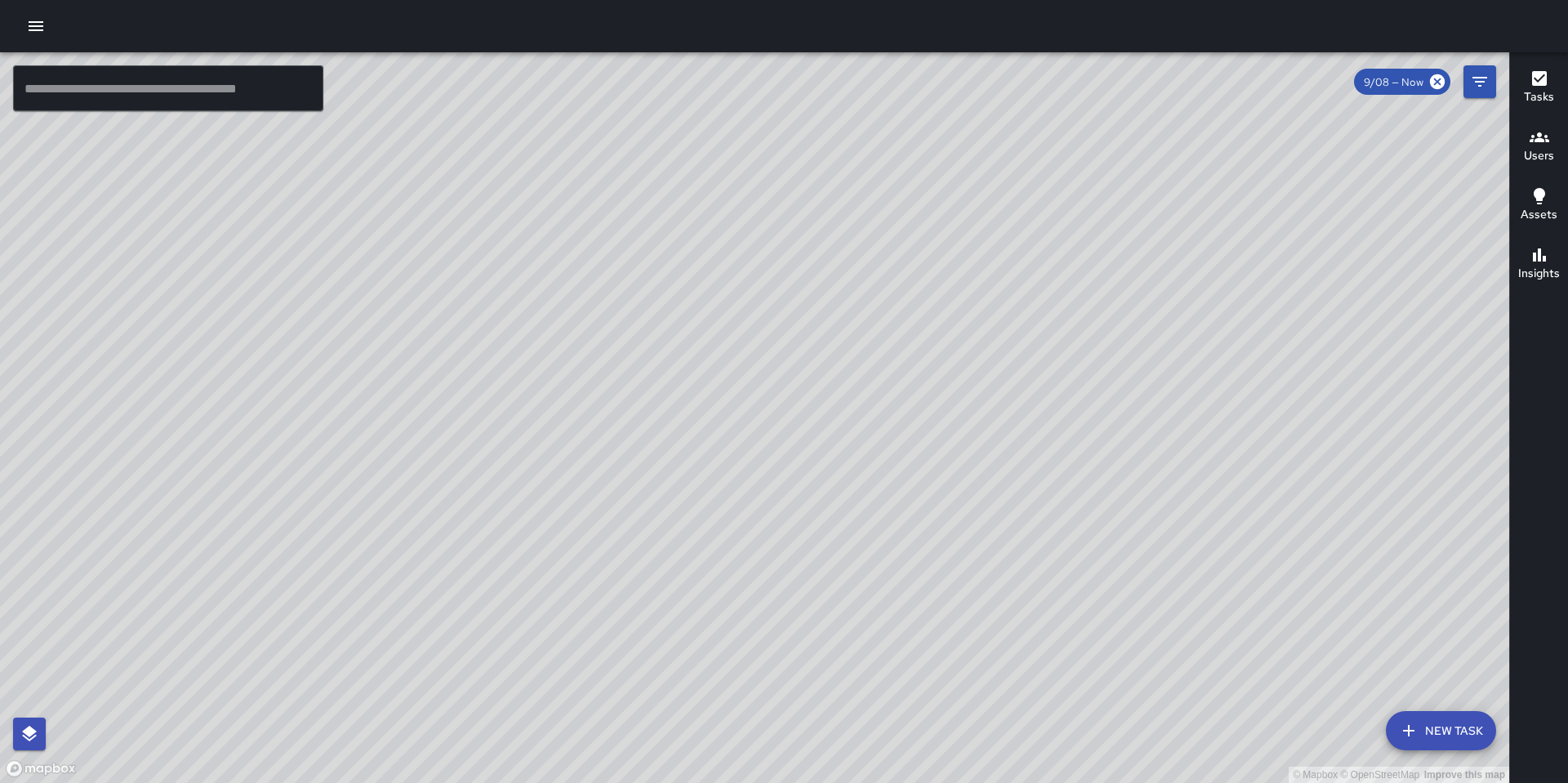
drag, startPoint x: 1129, startPoint y: 467, endPoint x: 818, endPoint y: 424, distance: 314.0
click at [818, 424] on div "© Mapbox © OpenStreetMap Improve this map" at bounding box center [754, 417] width 1509 height 731
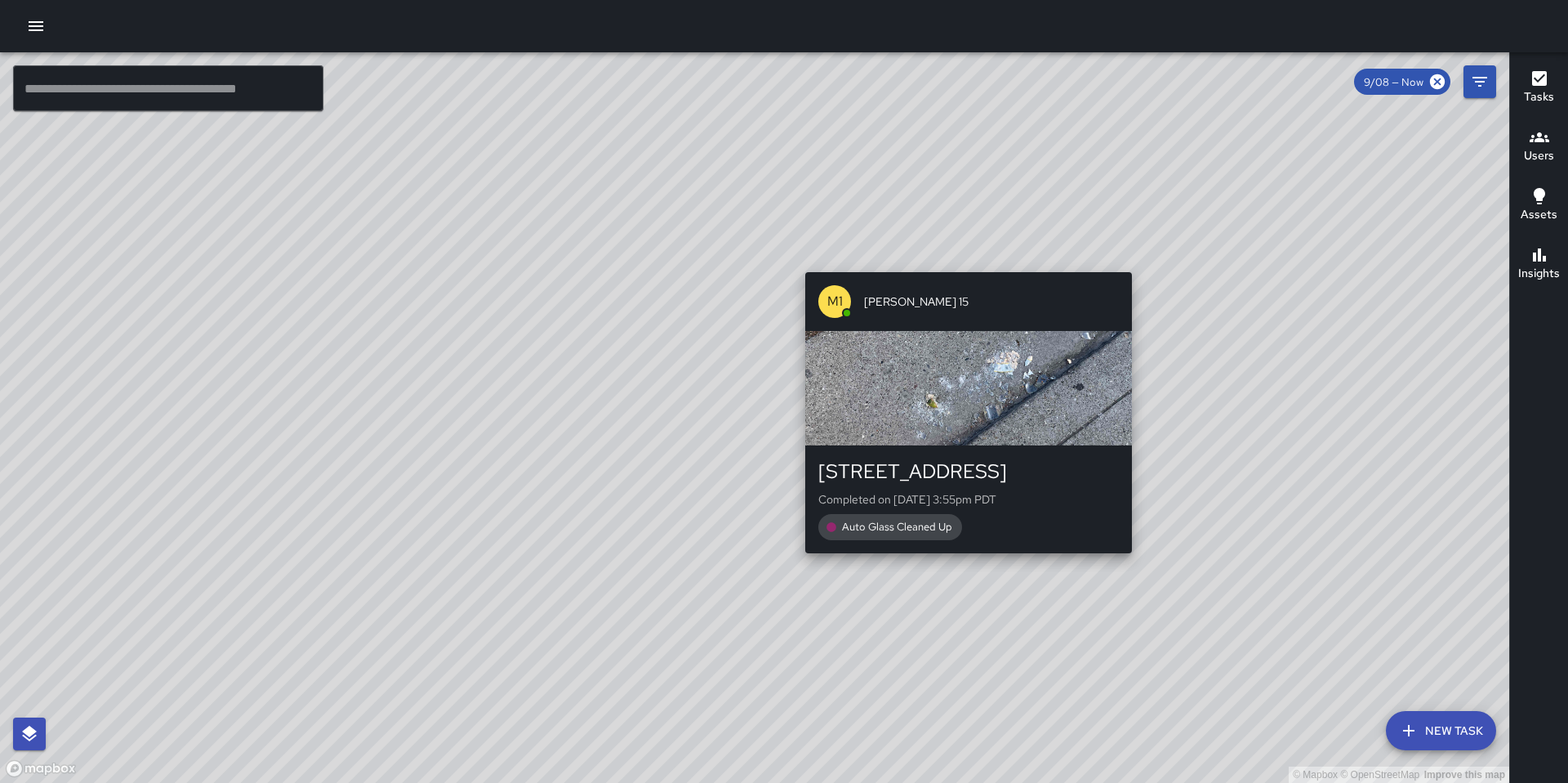
drag, startPoint x: 960, startPoint y: 570, endPoint x: 984, endPoint y: 583, distance: 27.3
click at [984, 583] on div "© Mapbox © OpenStreetMap Improve this map M1 [PERSON_NAME] [GEOGRAPHIC_DATA][ST…" at bounding box center [754, 417] width 1509 height 731
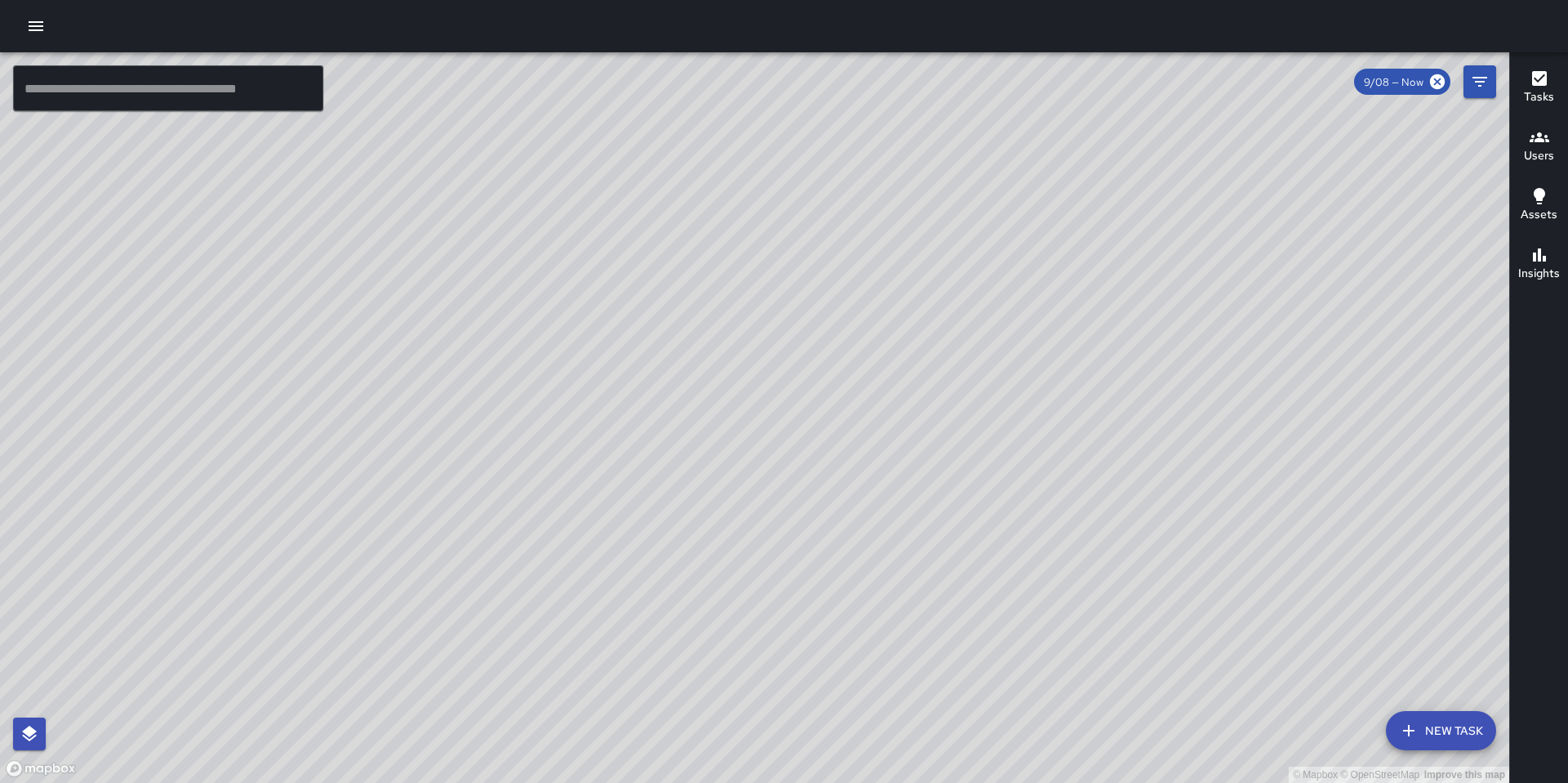
drag, startPoint x: 839, startPoint y: 470, endPoint x: 552, endPoint y: 341, distance: 314.7
click at [552, 341] on div "© Mapbox © OpenStreetMap Improve this map" at bounding box center [754, 417] width 1509 height 731
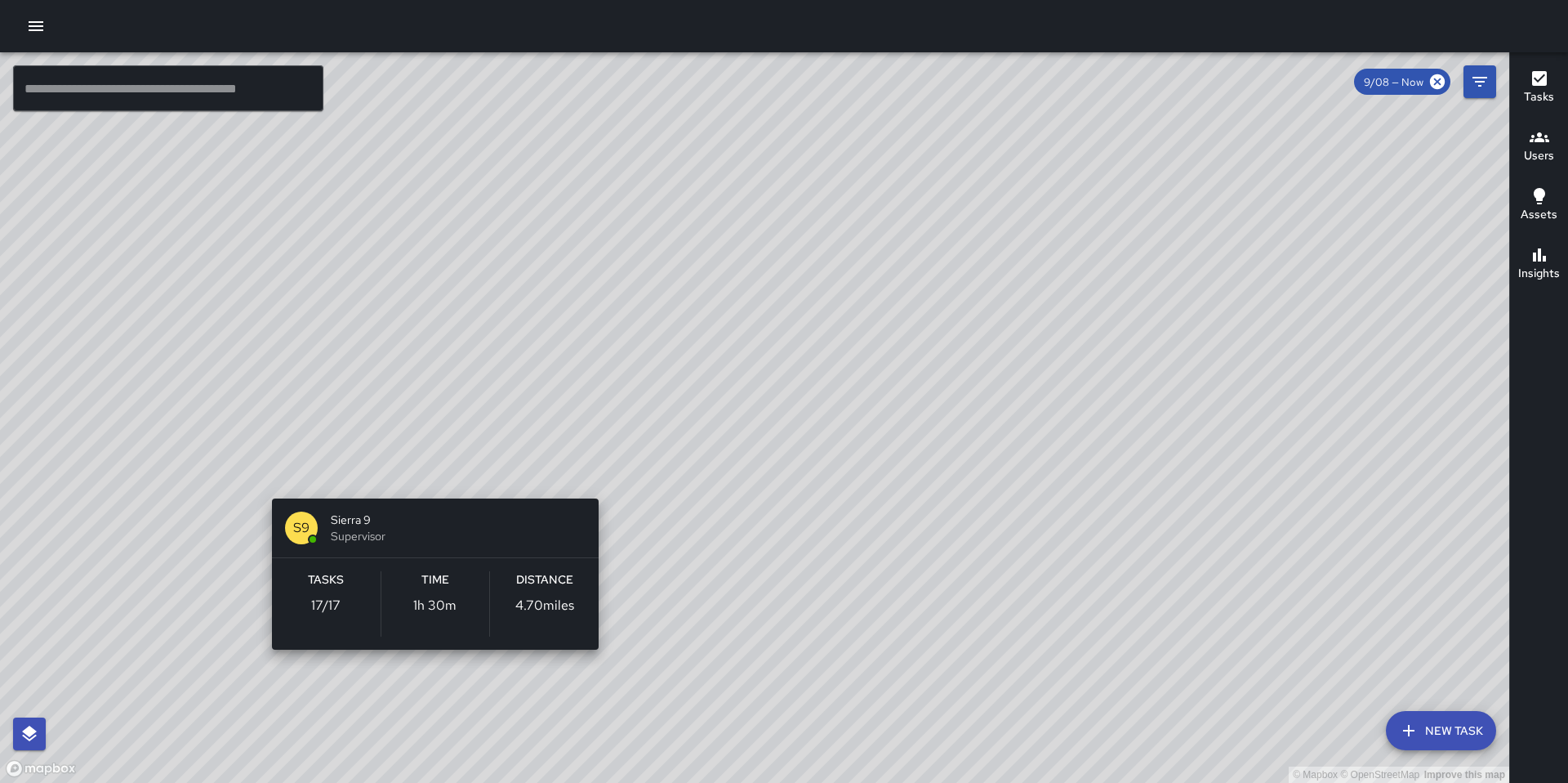
click at [424, 474] on div "© Mapbox © OpenStreetMap Improve this map S9 Sierra 9 Supervisor Tasks 17 / 17 …" at bounding box center [754, 417] width 1509 height 731
click at [430, 469] on div "© Mapbox © OpenStreetMap Improve this map S9 Sierra 9 Supervisor Tasks 17 / 17 …" at bounding box center [754, 417] width 1509 height 731
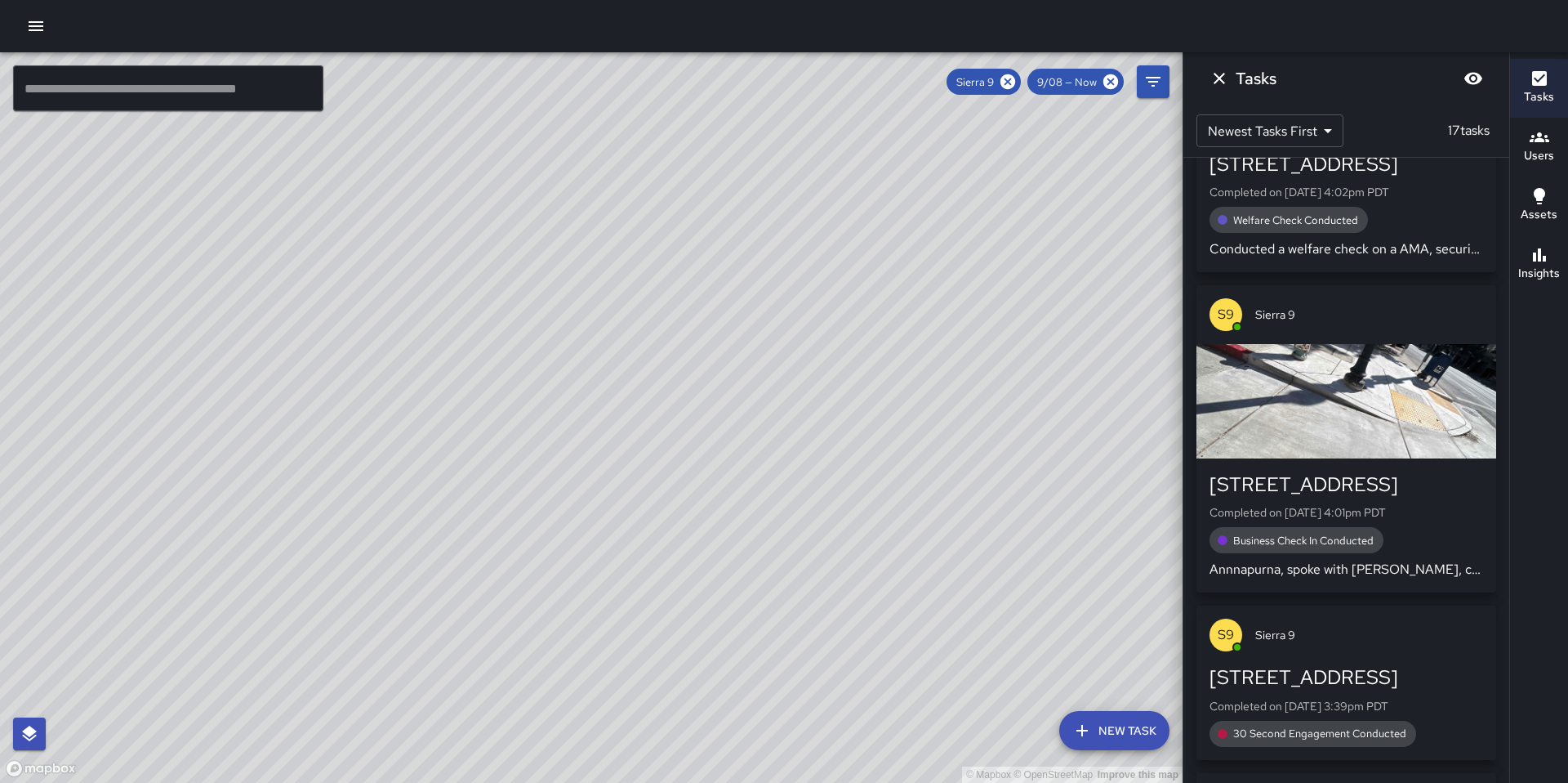
scroll to position [4124, 0]
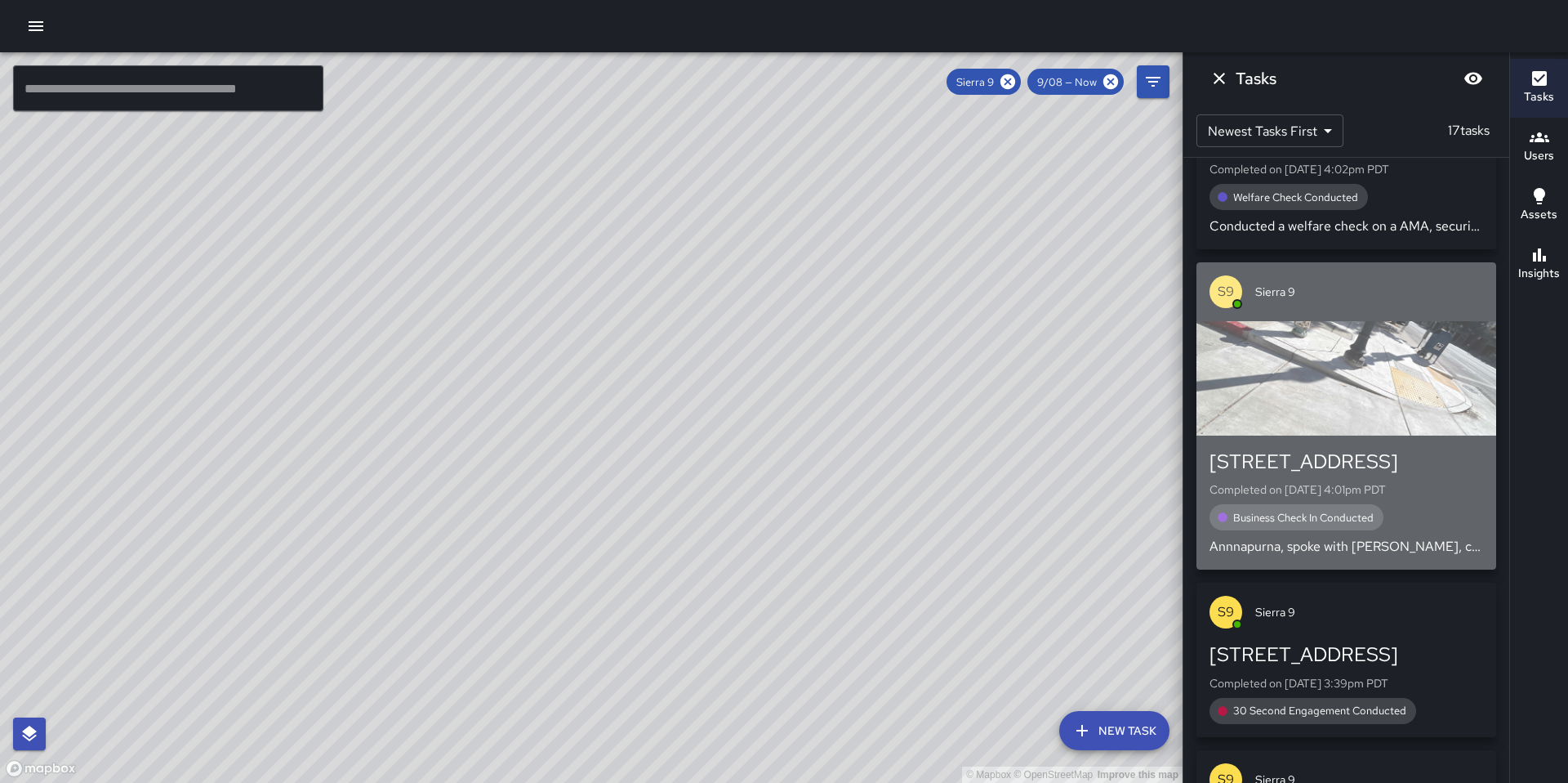
click at [1344, 337] on div "button" at bounding box center [1346, 378] width 299 height 114
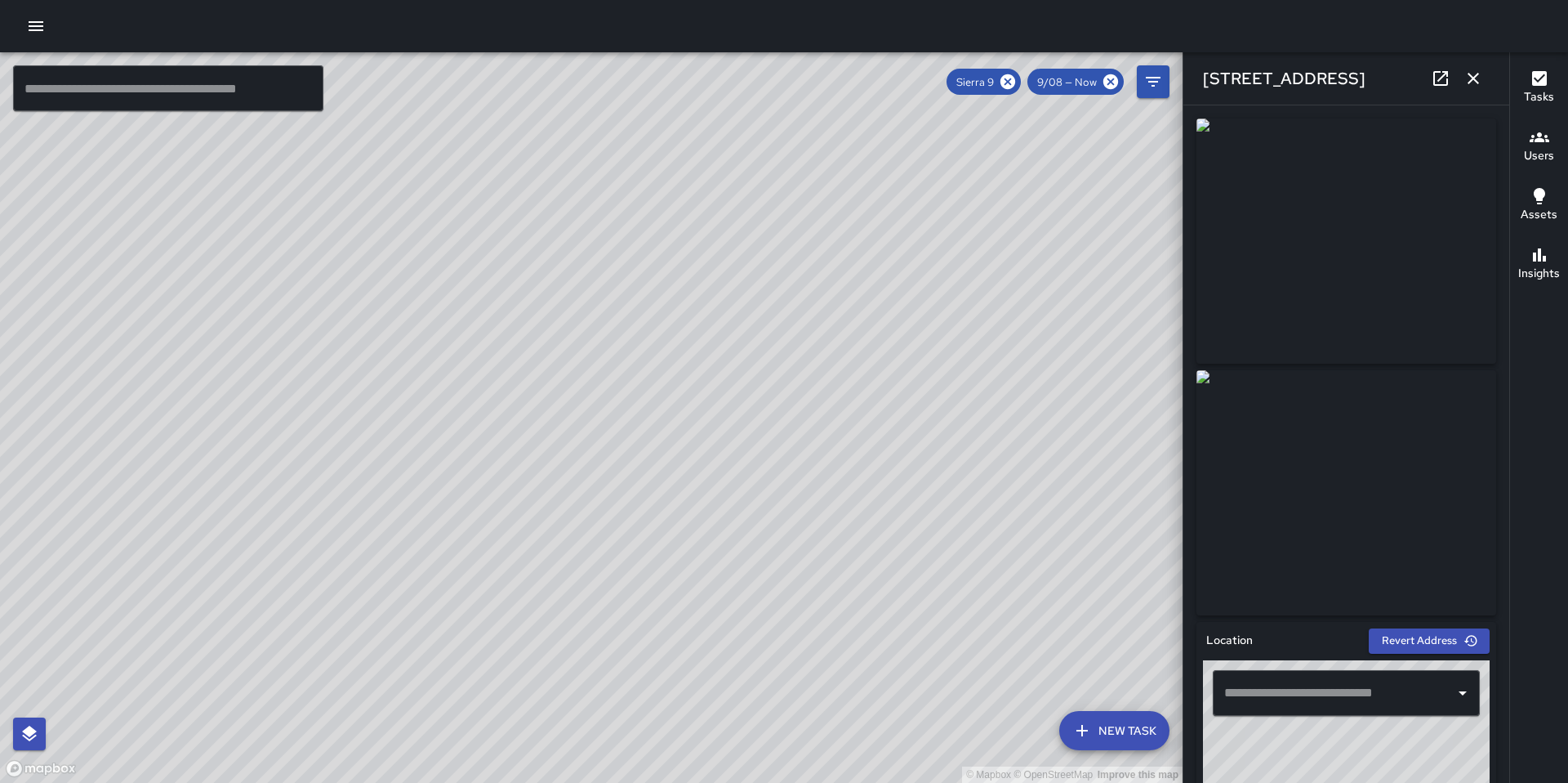
type input "**********"
click at [1463, 70] on icon "button" at bounding box center [1472, 78] width 19 height 19
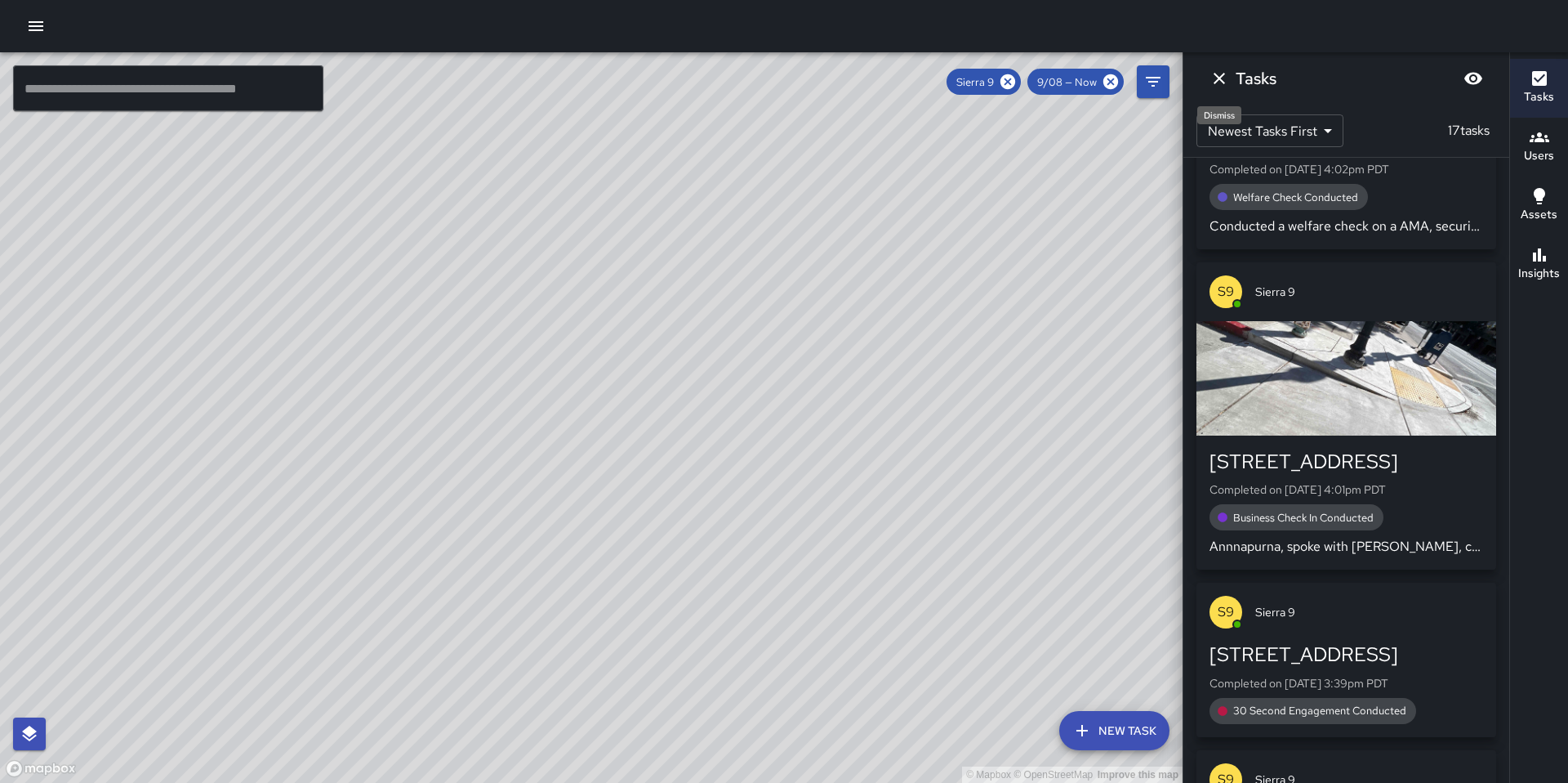
click at [1203, 85] on button "Dismiss" at bounding box center [1219, 79] width 33 height 33
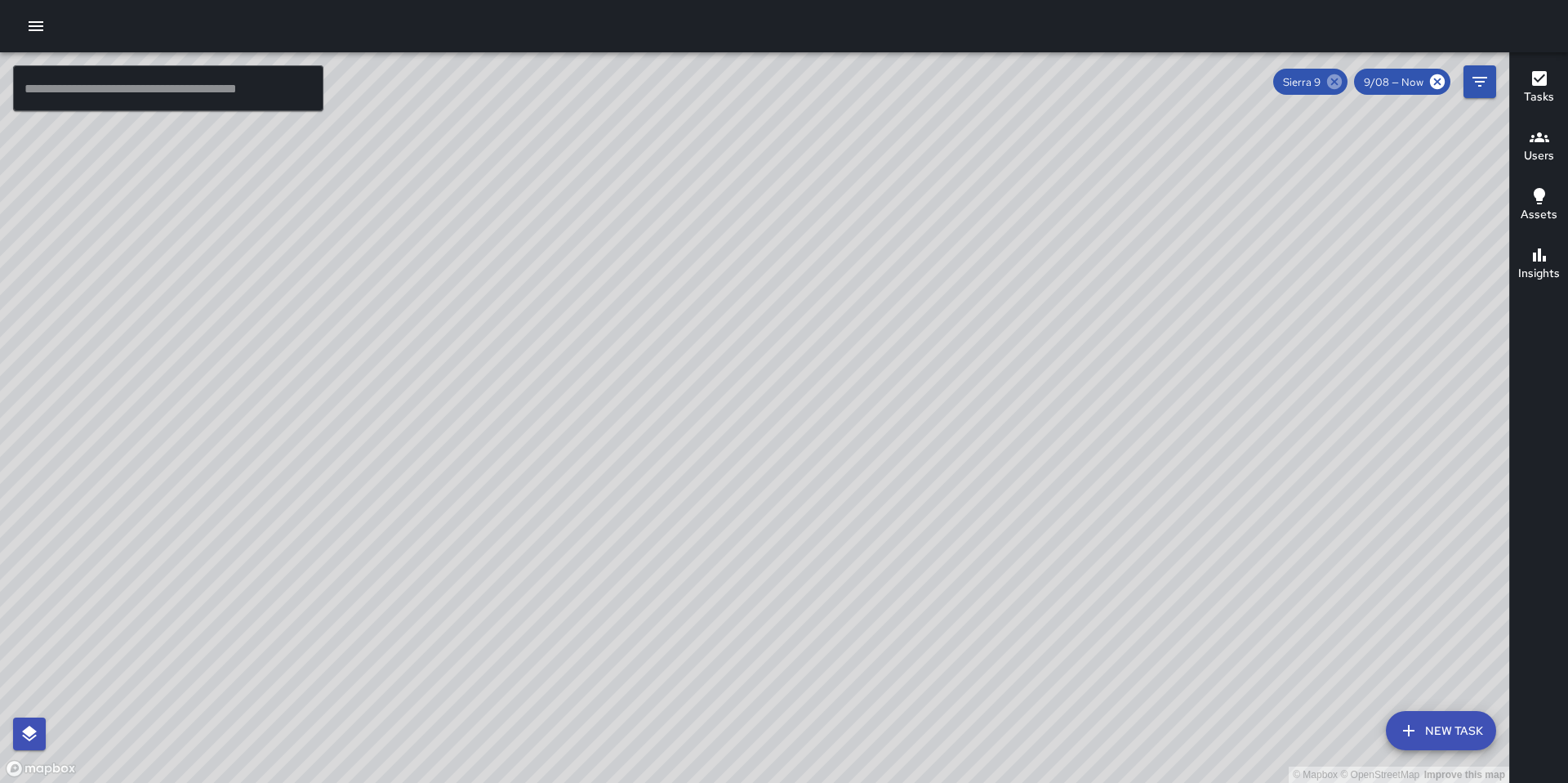
click at [1341, 77] on icon at bounding box center [1335, 82] width 15 height 15
click at [1431, 82] on icon at bounding box center [1438, 82] width 15 height 15
click at [1444, 86] on icon at bounding box center [1438, 82] width 18 height 18
click at [1474, 85] on icon "Filters" at bounding box center [1479, 81] width 19 height 19
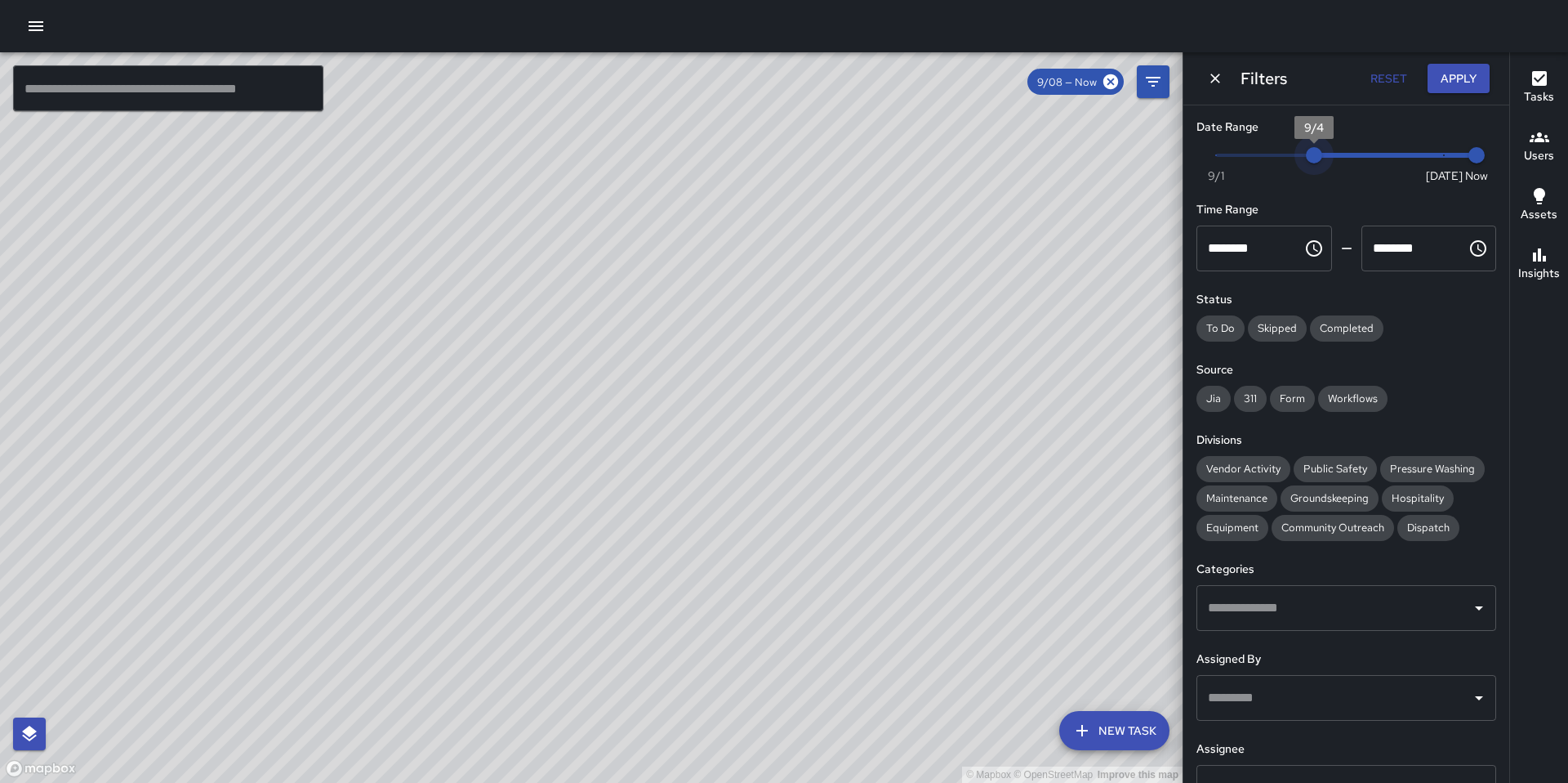
type input "*"
drag, startPoint x: 1444, startPoint y: 157, endPoint x: 1183, endPoint y: 160, distance: 261.0
click at [1183, 160] on div "Date Range Now [DATE] [DATE] 4:37 pm Time Range ******** ​ ******** ​ Status To…" at bounding box center [1346, 444] width 326 height 677
click at [1476, 76] on button "Apply" at bounding box center [1459, 78] width 62 height 30
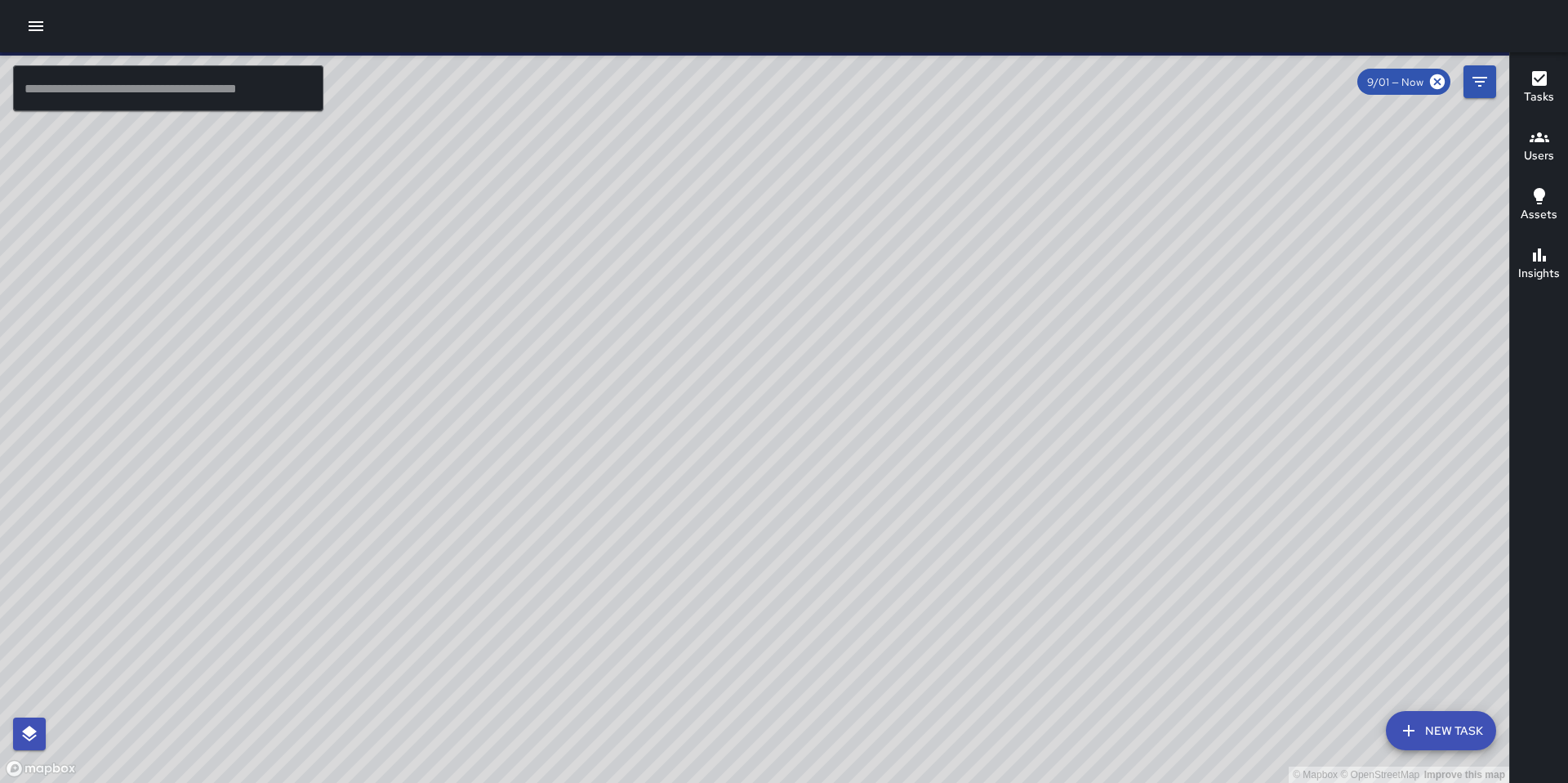
drag, startPoint x: 1277, startPoint y: 448, endPoint x: 801, endPoint y: 548, distance: 486.4
click at [817, 566] on div "© Mapbox © OpenStreetMap Improve this map" at bounding box center [754, 417] width 1509 height 731
drag, startPoint x: 801, startPoint y: 605, endPoint x: 712, endPoint y: 241, distance: 374.7
click at [715, 254] on div "© Mapbox © OpenStreetMap Improve this map" at bounding box center [754, 417] width 1509 height 731
drag, startPoint x: 1085, startPoint y: 368, endPoint x: 1017, endPoint y: 430, distance: 92.0
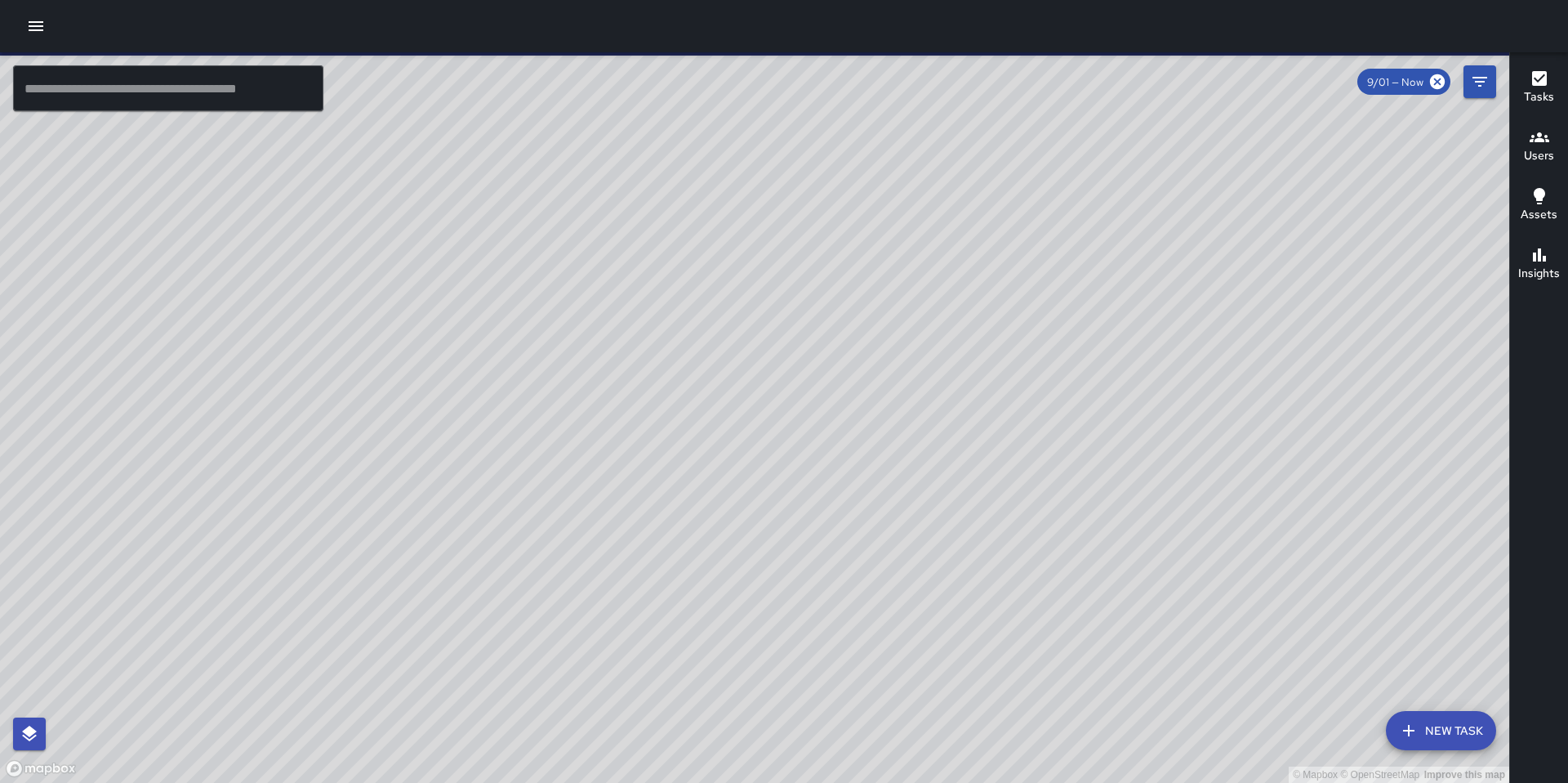
click at [1014, 431] on div "© Mapbox © OpenStreetMap Improve this map" at bounding box center [754, 417] width 1509 height 731
click at [781, 426] on div "© Mapbox © OpenStreetMap Improve this map" at bounding box center [754, 417] width 1509 height 731
click at [1013, 291] on div "© Mapbox © OpenStreetMap Improve this map" at bounding box center [754, 417] width 1509 height 731
click at [948, 236] on div "© Mapbox © OpenStreetMap Improve this map" at bounding box center [754, 417] width 1509 height 731
drag, startPoint x: 948, startPoint y: 236, endPoint x: 1173, endPoint y: 327, distance: 242.7
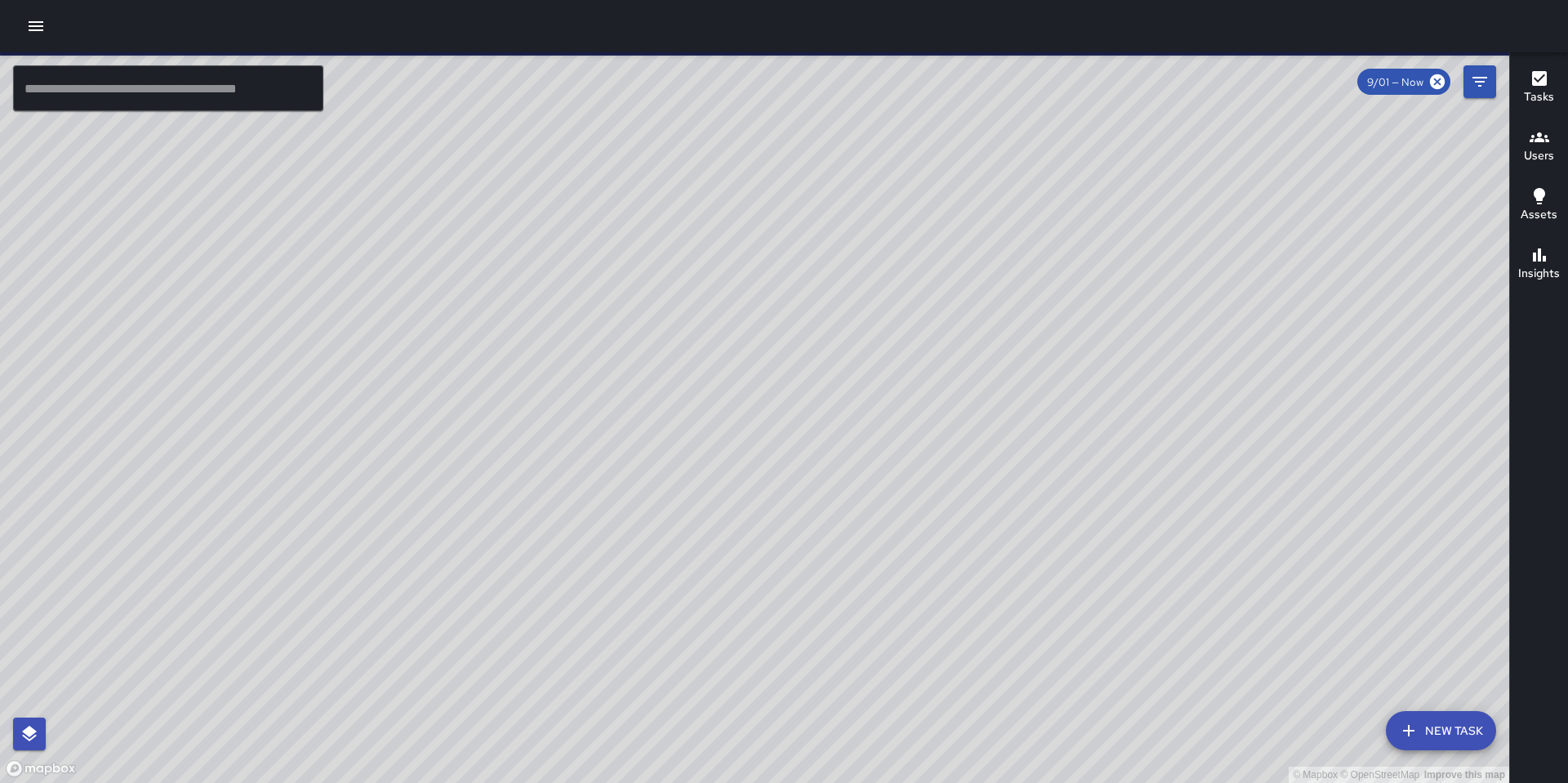
click at [646, 234] on div "© Mapbox © OpenStreetMap Improve this map" at bounding box center [754, 417] width 1509 height 731
drag, startPoint x: 1226, startPoint y: 331, endPoint x: 806, endPoint y: 343, distance: 420.2
click at [807, 343] on div "© Mapbox © OpenStreetMap Improve this map" at bounding box center [754, 417] width 1509 height 731
drag, startPoint x: 703, startPoint y: 423, endPoint x: 843, endPoint y: 398, distance: 142.2
click at [703, 423] on div "© Mapbox © OpenStreetMap Improve this map" at bounding box center [754, 417] width 1509 height 731
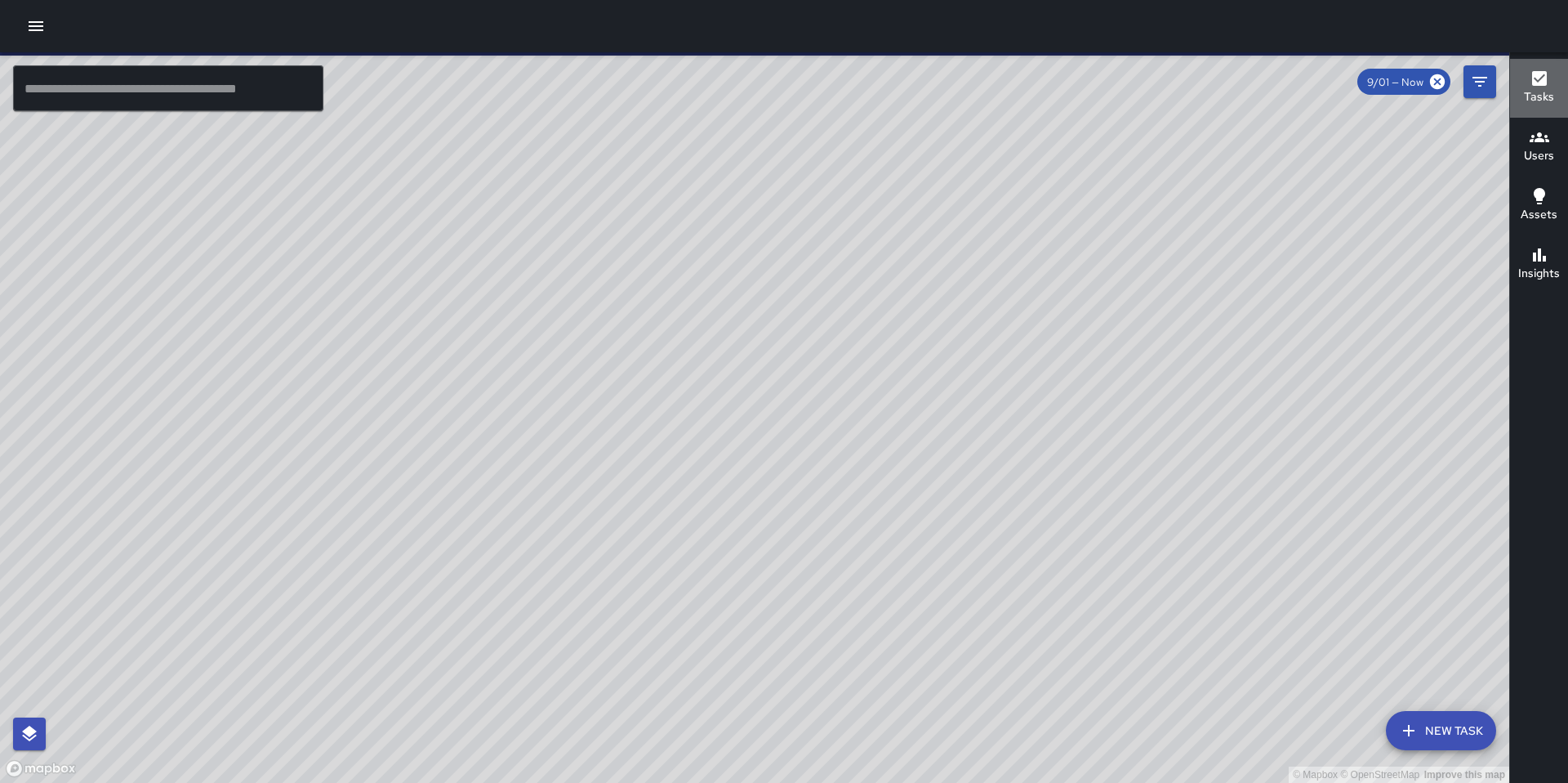
click at [1539, 93] on h6 "Tasks" at bounding box center [1539, 97] width 30 height 18
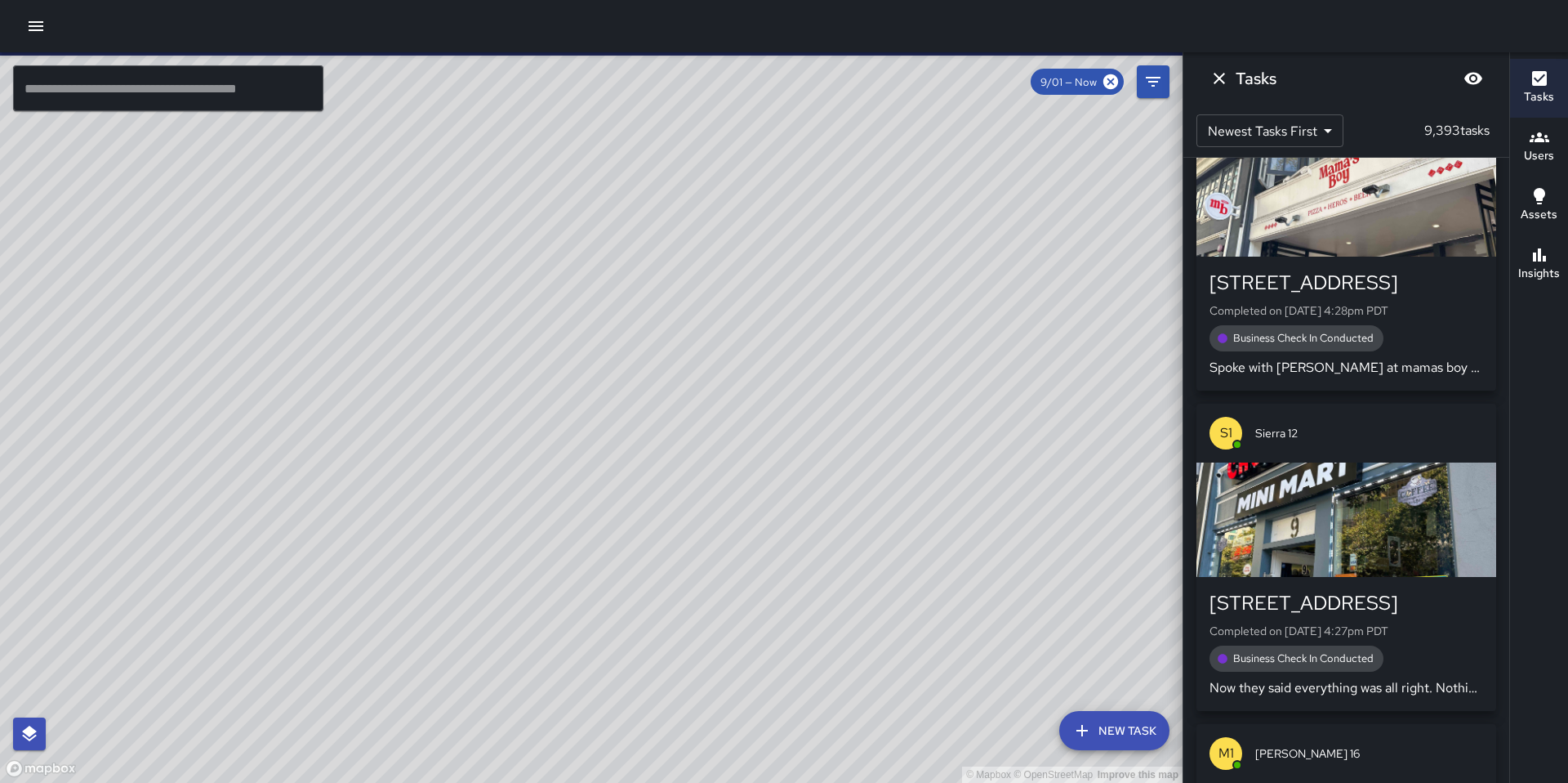
drag, startPoint x: 980, startPoint y: 431, endPoint x: 1099, endPoint y: 392, distance: 125.2
click at [1103, 393] on div "© Mapbox © OpenStreetMap Improve this map" at bounding box center [591, 417] width 1182 height 731
drag, startPoint x: 626, startPoint y: 402, endPoint x: 551, endPoint y: 402, distance: 75.0
click at [550, 402] on div "© Mapbox © OpenStreetMap Improve this map" at bounding box center [591, 417] width 1182 height 731
drag, startPoint x: 551, startPoint y: 402, endPoint x: 606, endPoint y: 407, distance: 55.2
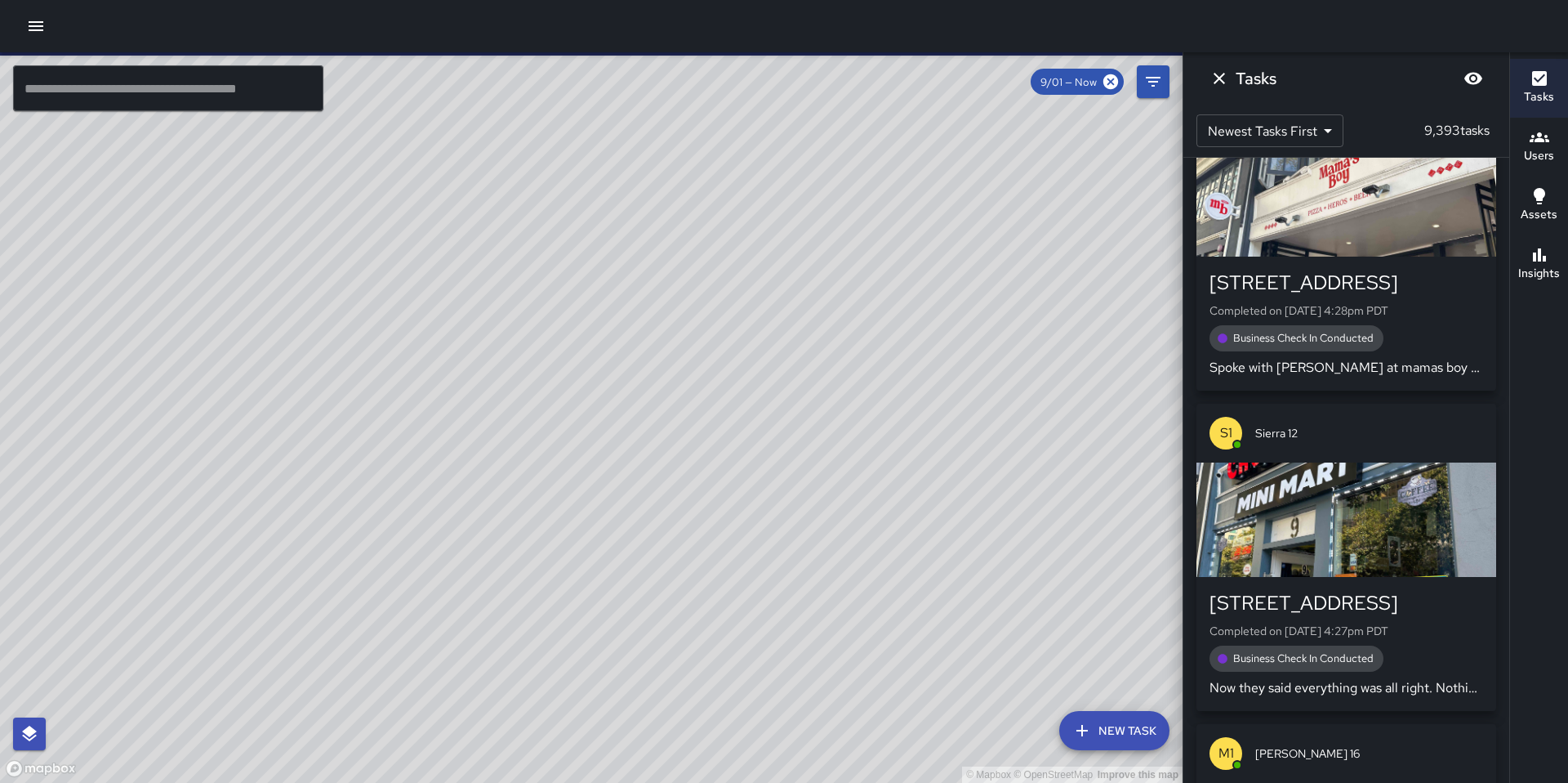
click at [606, 407] on div "© Mapbox © OpenStreetMap Improve this map" at bounding box center [591, 417] width 1182 height 731
click at [1232, 77] on button "Dismiss" at bounding box center [1219, 79] width 33 height 33
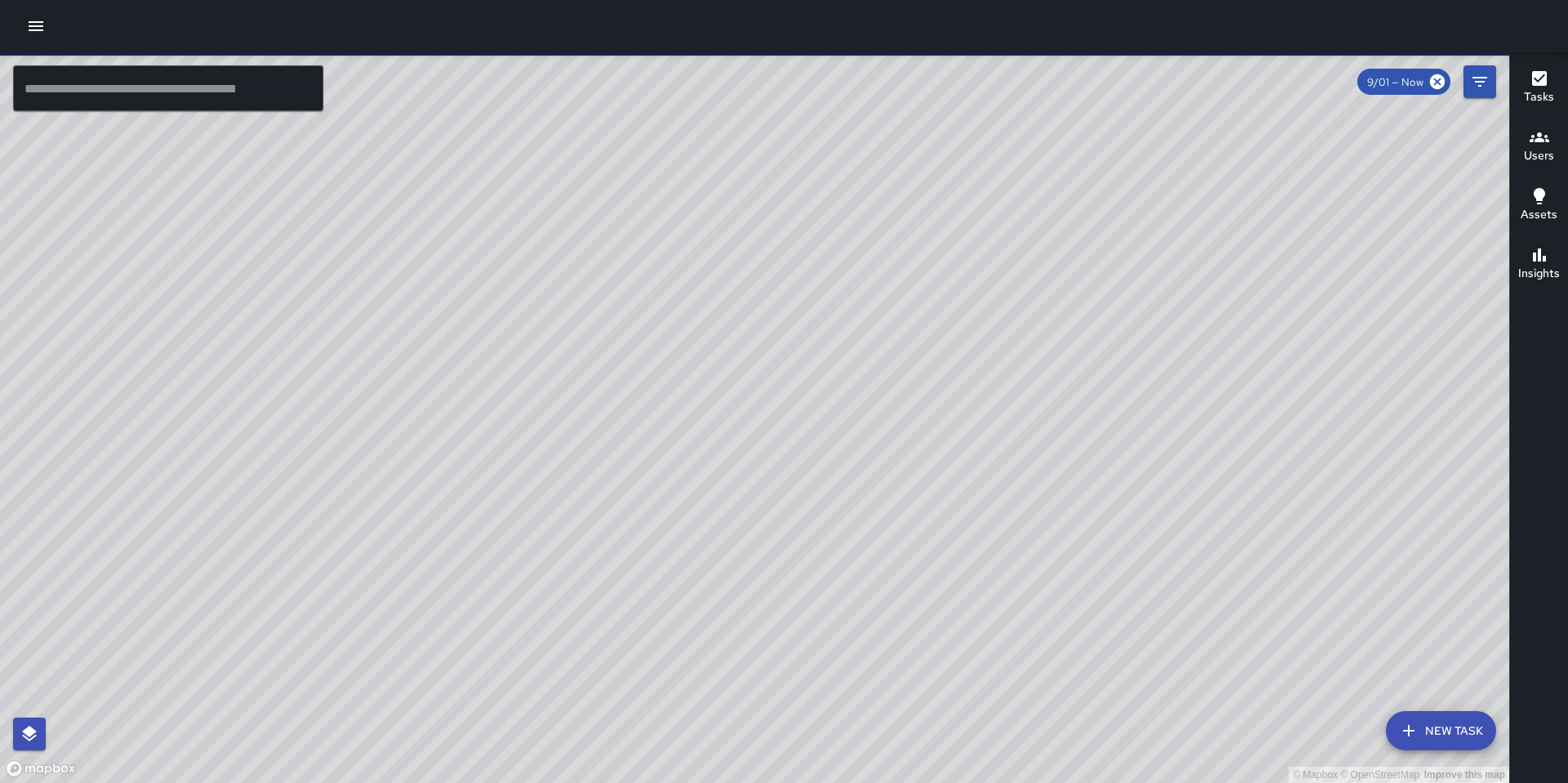
click at [42, 22] on icon "button" at bounding box center [35, 26] width 19 height 19
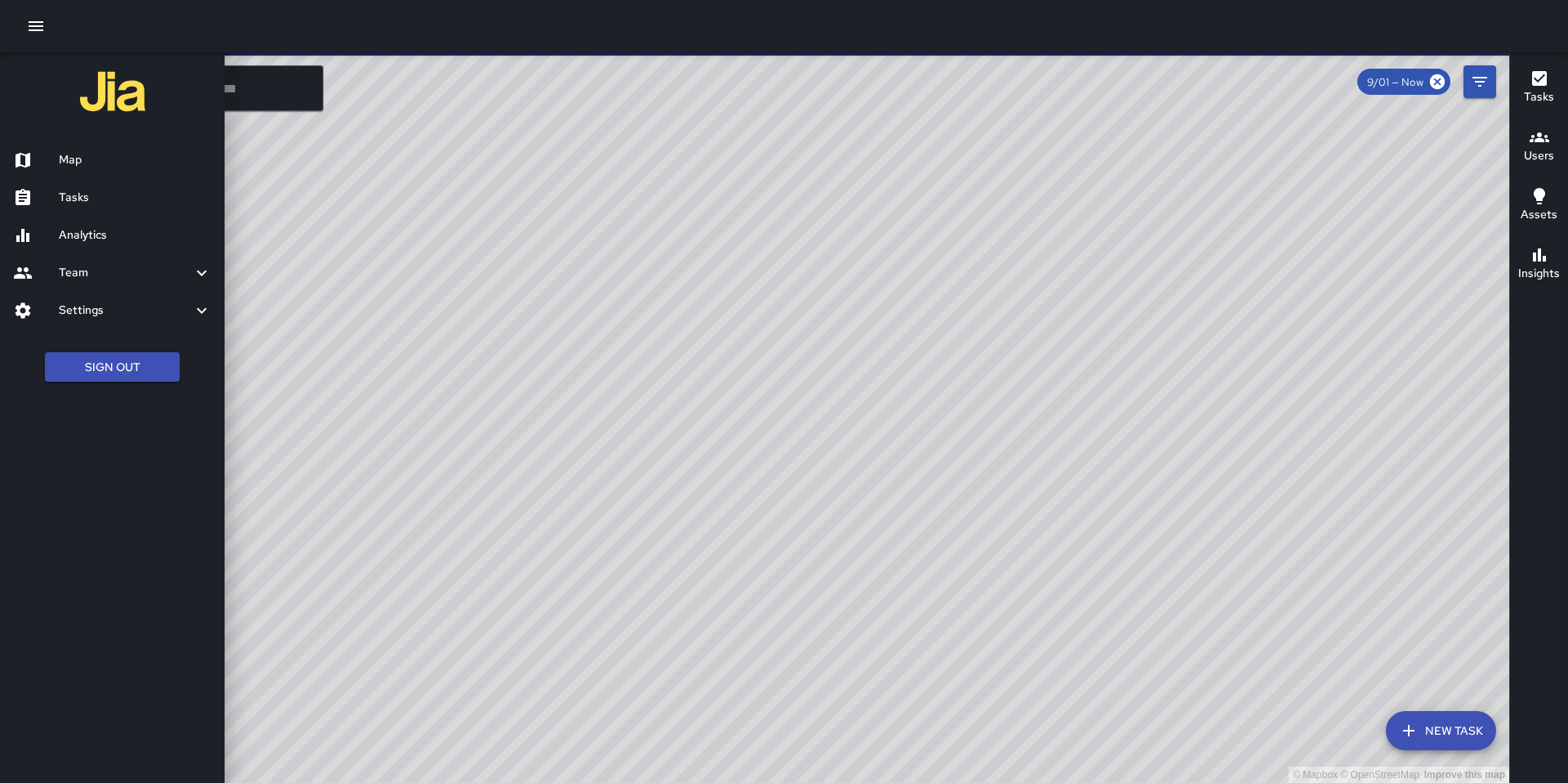
click at [100, 220] on div "Analytics" at bounding box center [112, 235] width 224 height 38
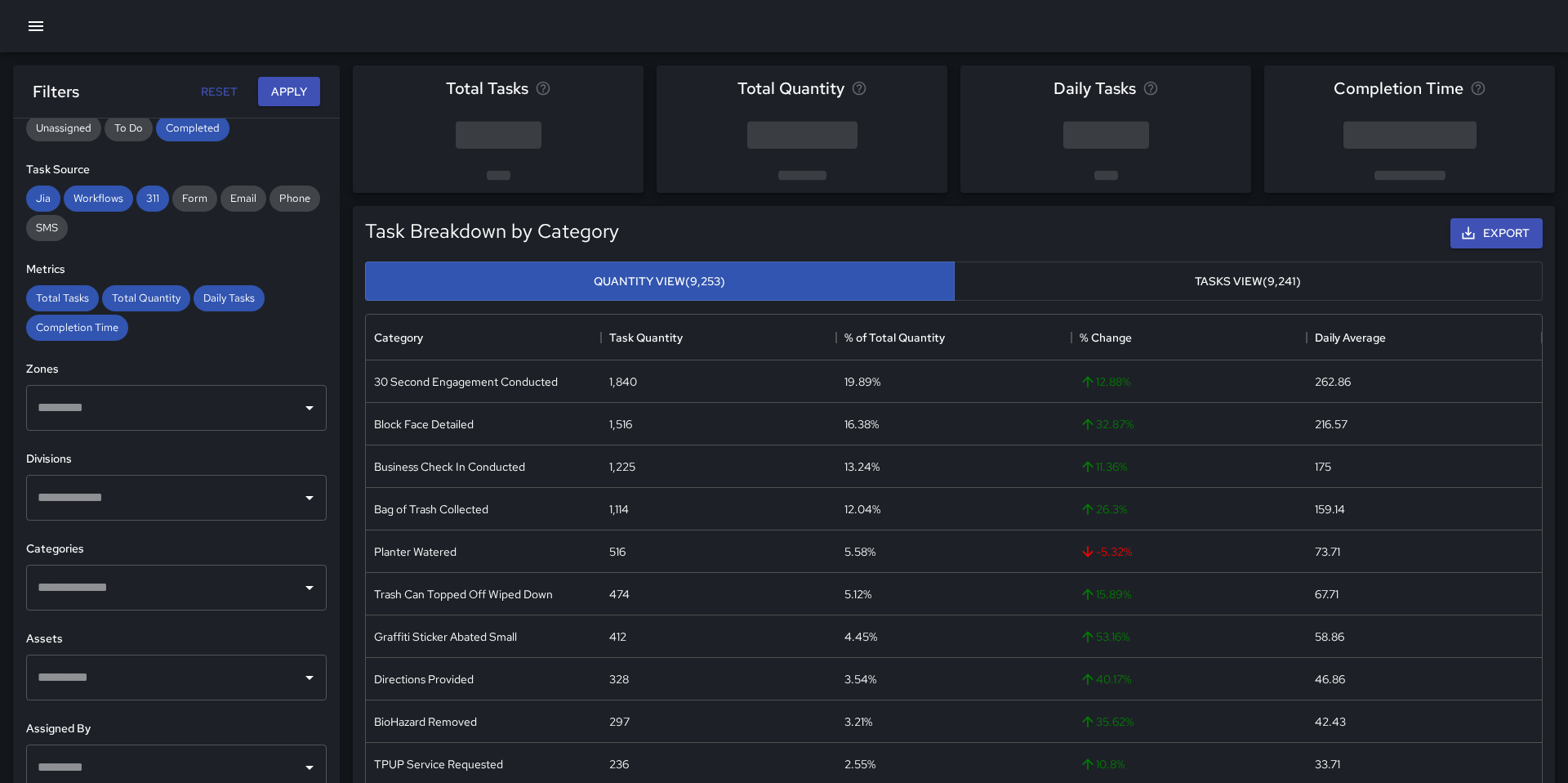
scroll to position [266, 0]
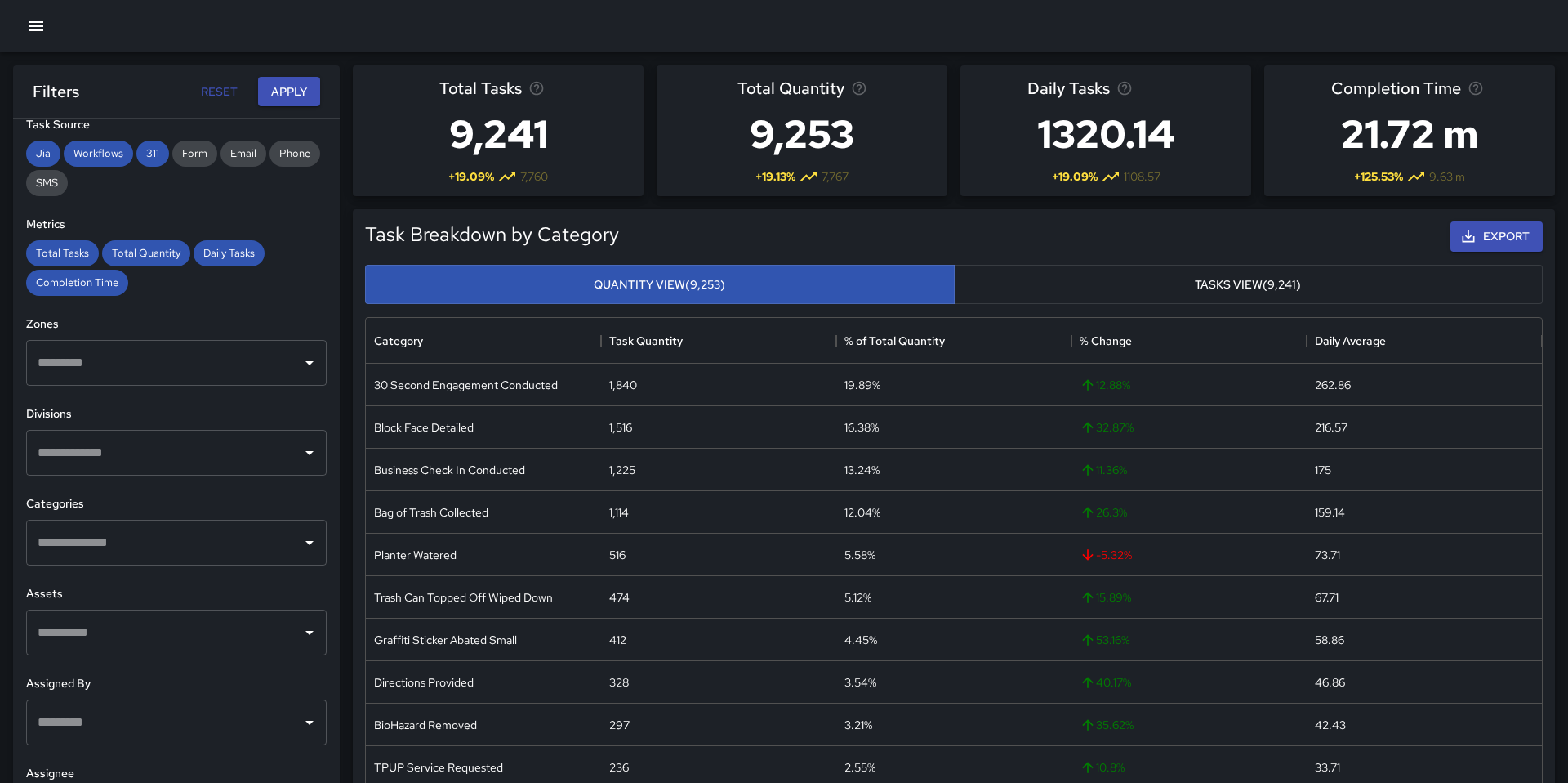
click at [285, 452] on input "text" at bounding box center [164, 453] width 261 height 31
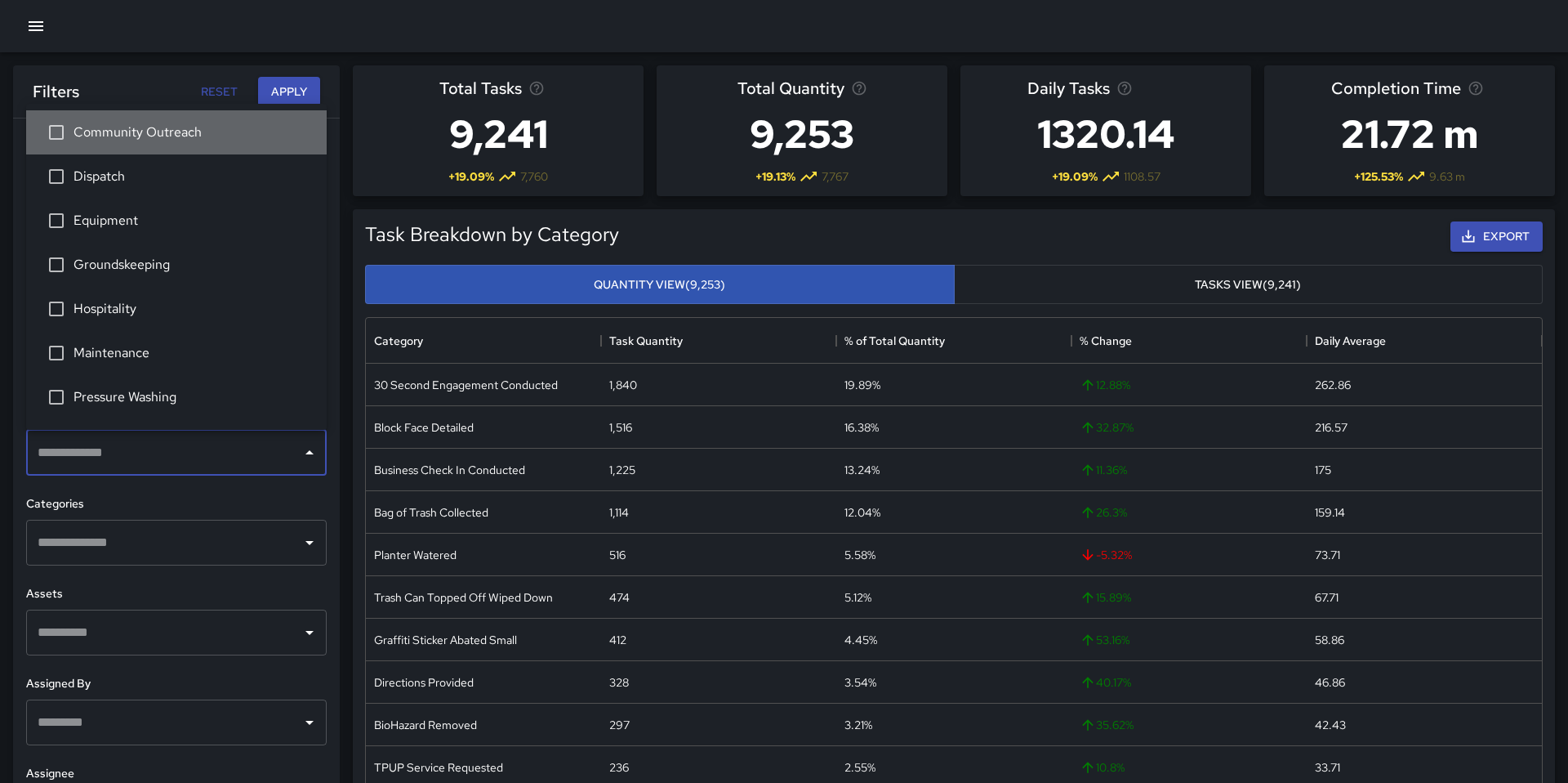
click at [158, 138] on span "Community Outreach" at bounding box center [193, 131] width 240 height 19
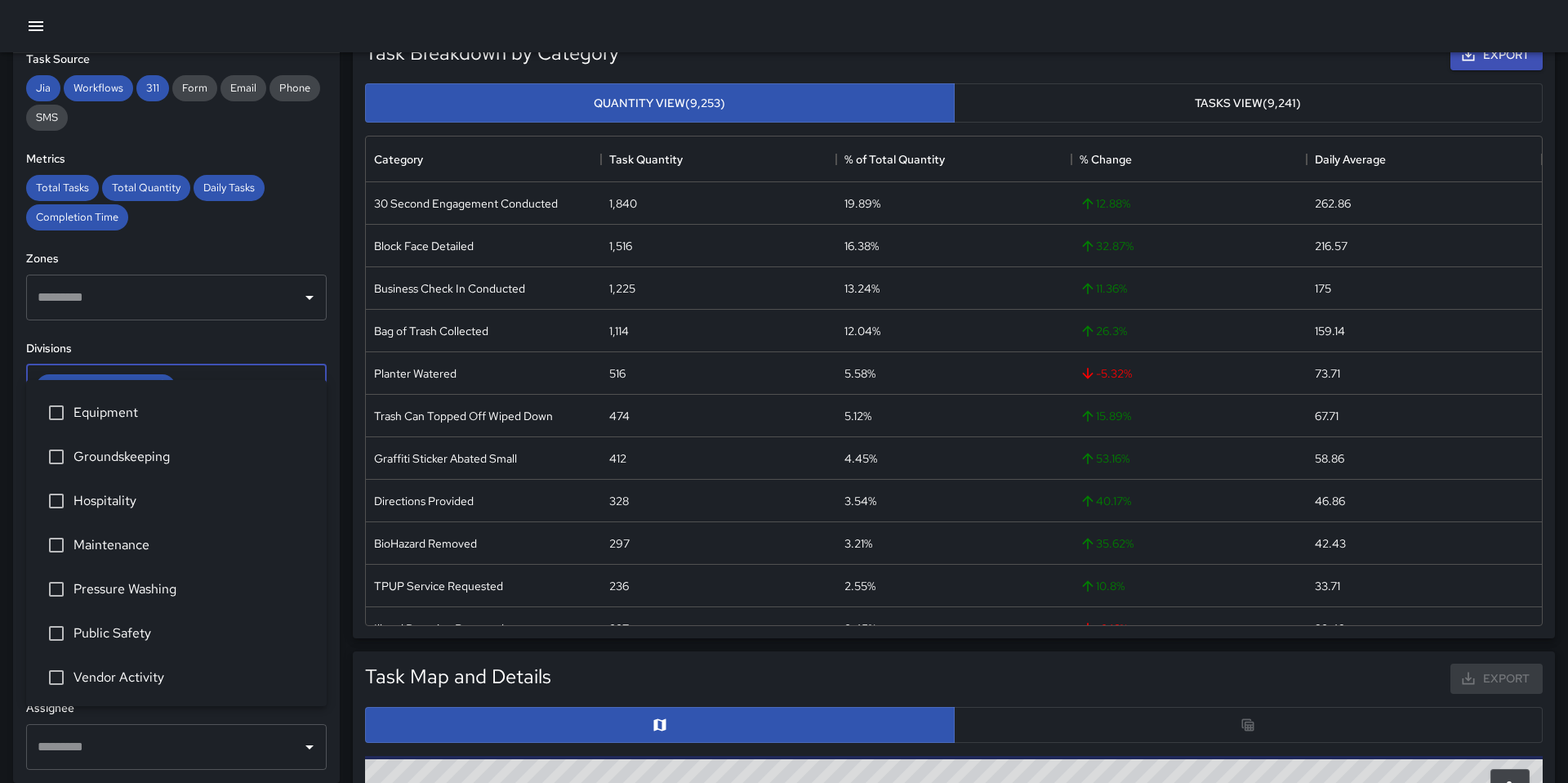
scroll to position [185, 0]
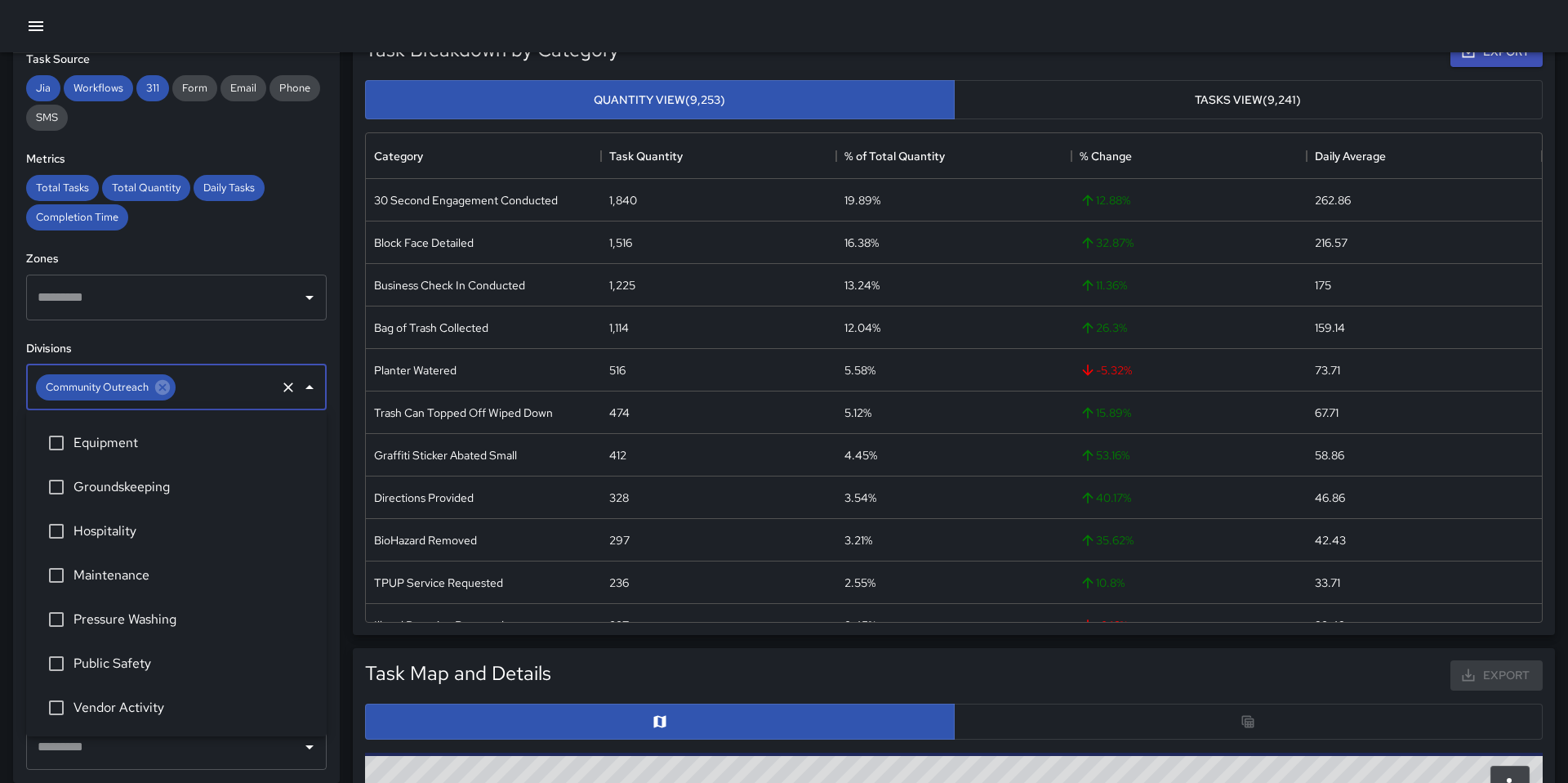
click at [239, 342] on h6 "Divisions" at bounding box center [175, 349] width 300 height 18
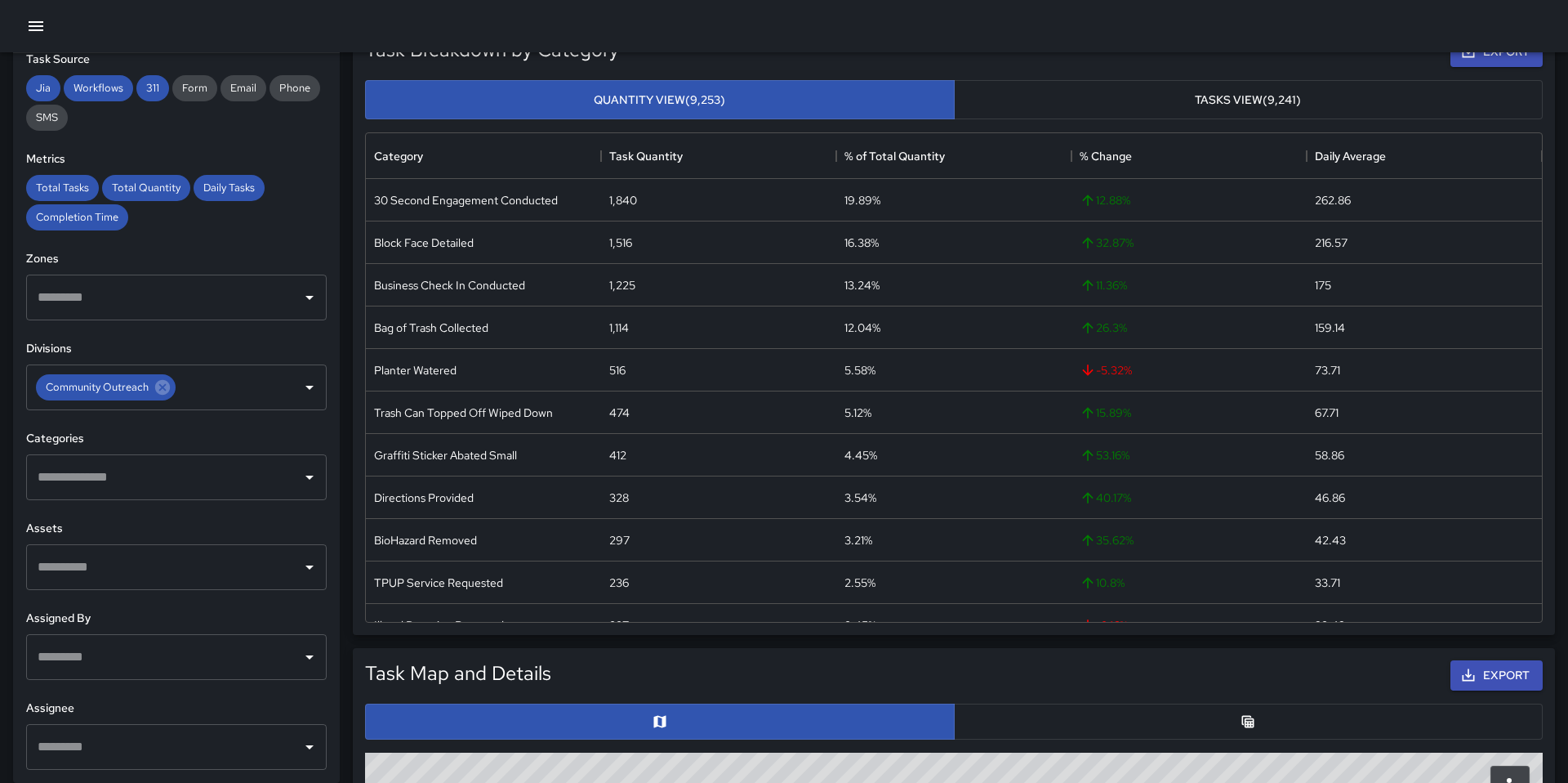
click at [310, 480] on icon "Open" at bounding box center [309, 476] width 19 height 19
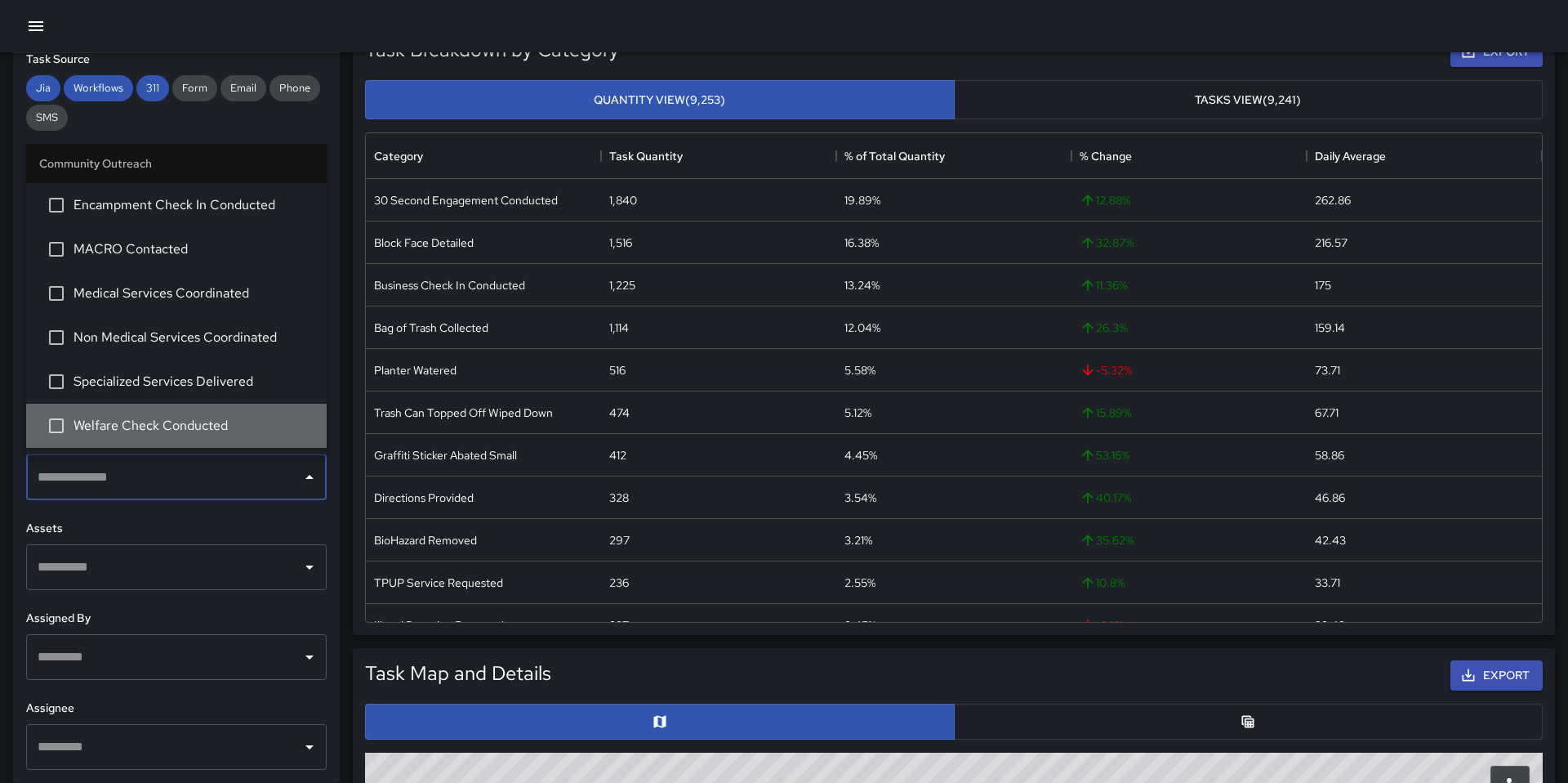
click at [137, 415] on span "Welfare Check Conducted" at bounding box center [193, 425] width 240 height 19
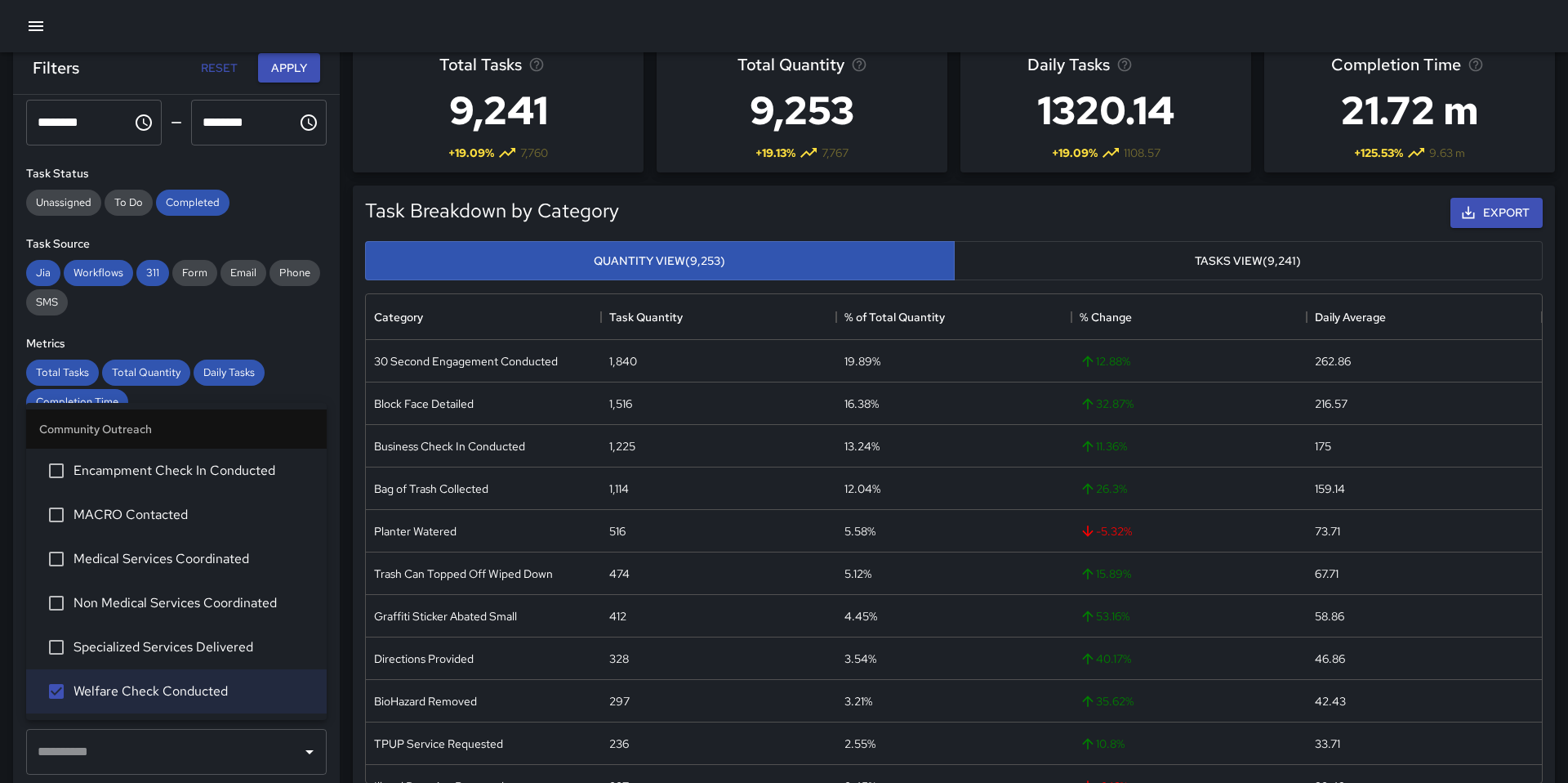
scroll to position [26, 0]
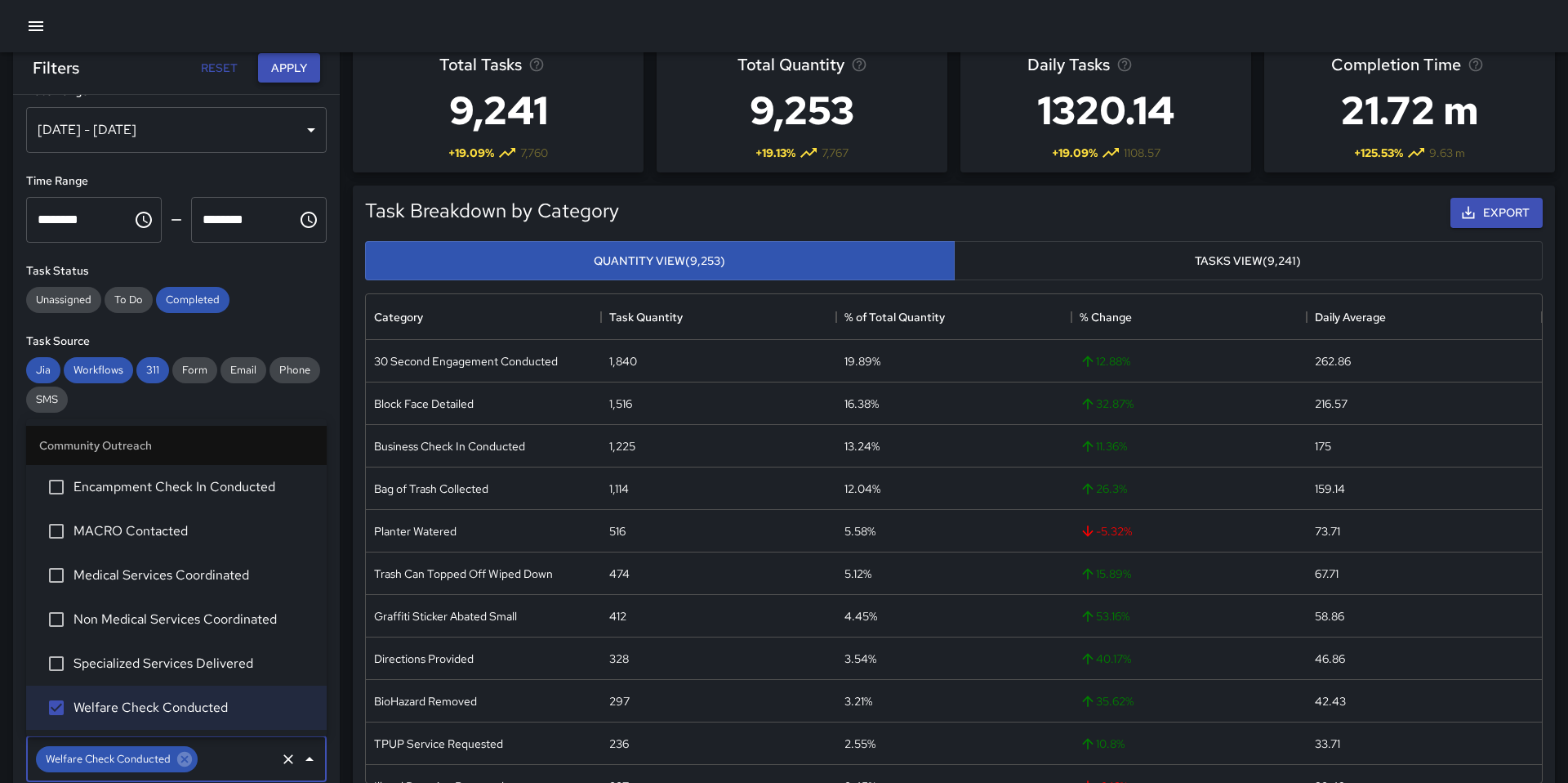
click at [268, 69] on button "Apply" at bounding box center [289, 68] width 62 height 30
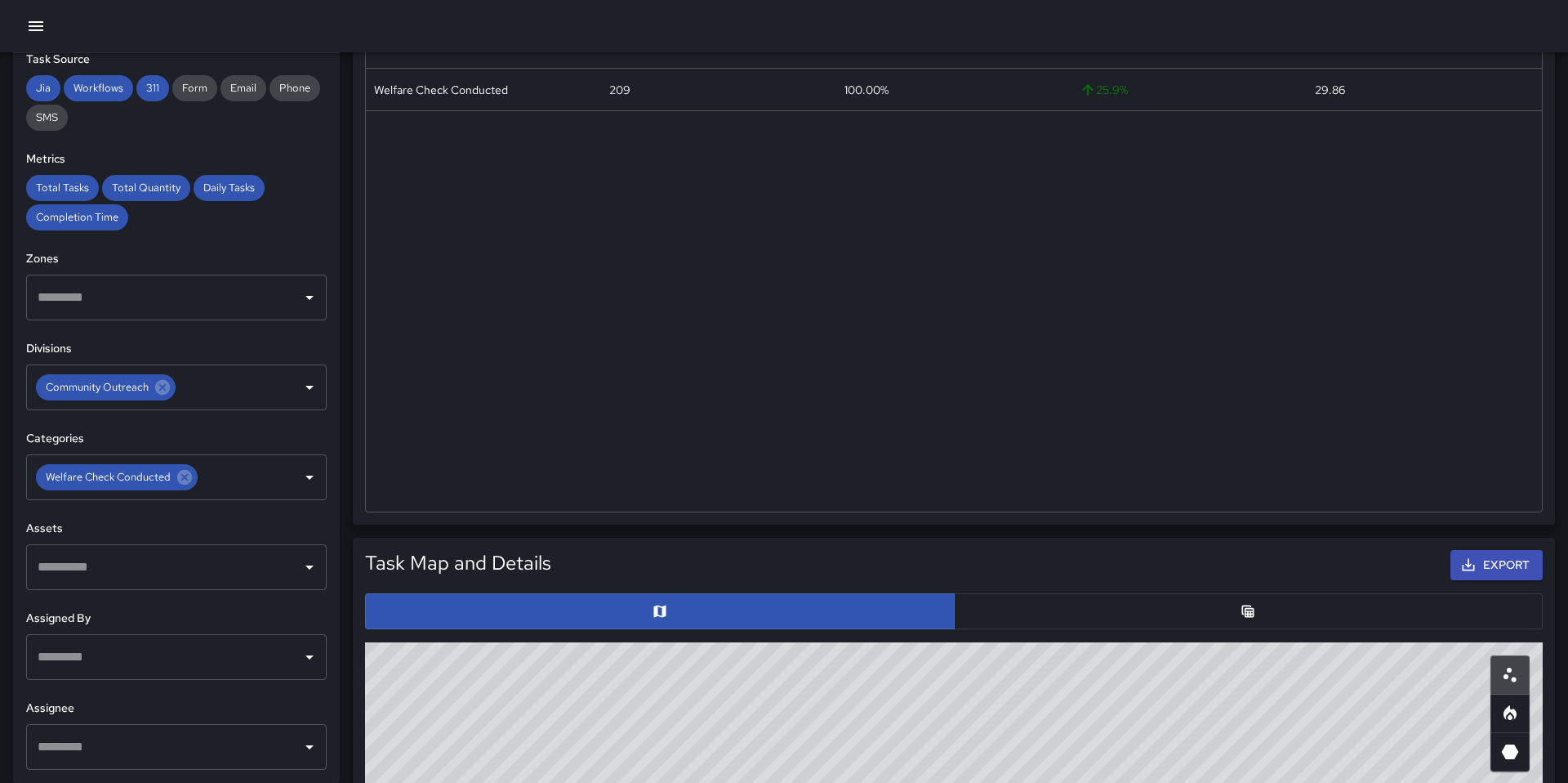
scroll to position [409, 0]
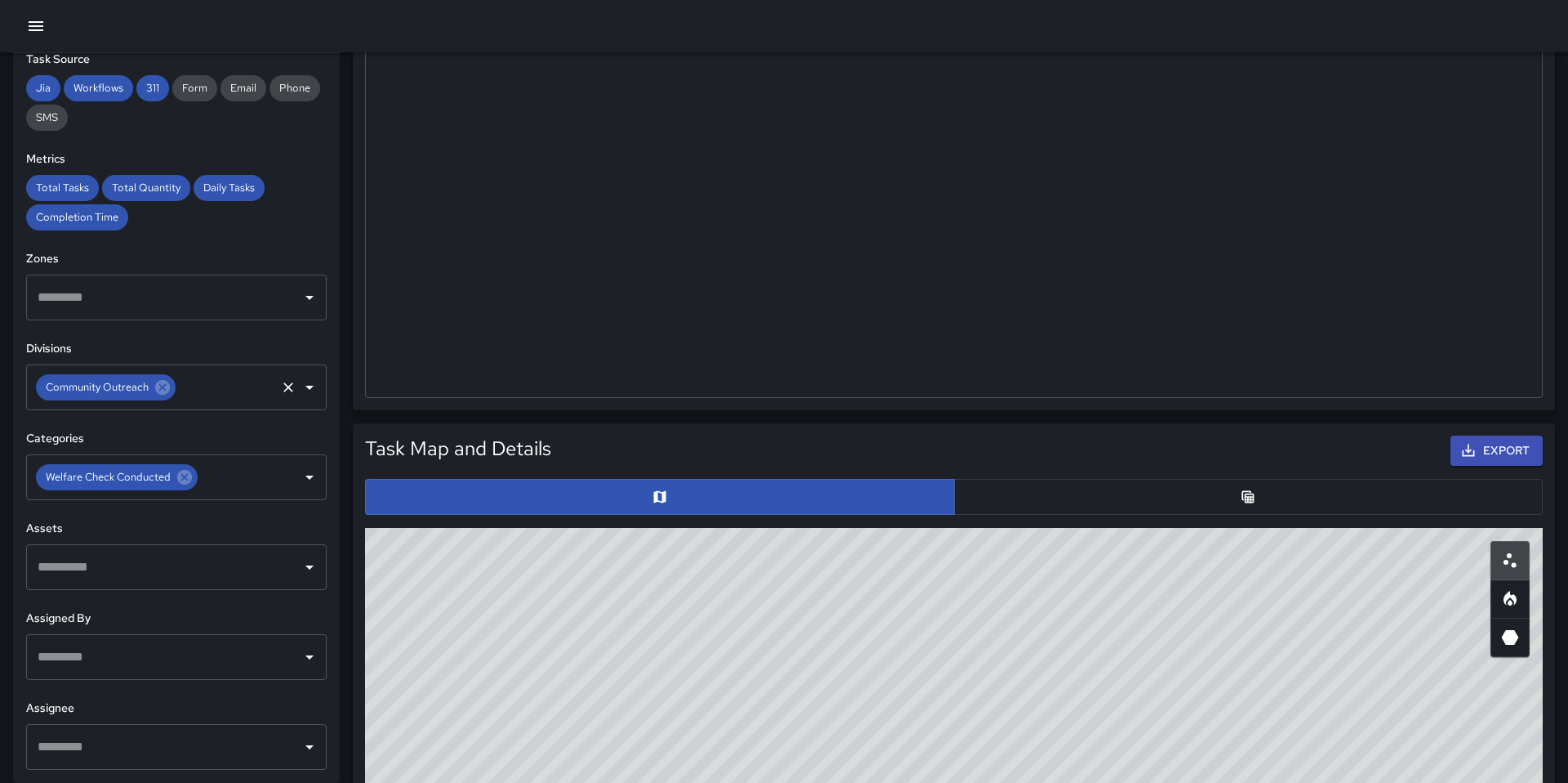
click at [164, 375] on div "Community Outreach" at bounding box center [106, 387] width 140 height 26
click at [163, 384] on icon at bounding box center [163, 387] width 15 height 15
click at [180, 473] on icon at bounding box center [185, 477] width 15 height 15
click at [295, 393] on div "​" at bounding box center [175, 387] width 300 height 46
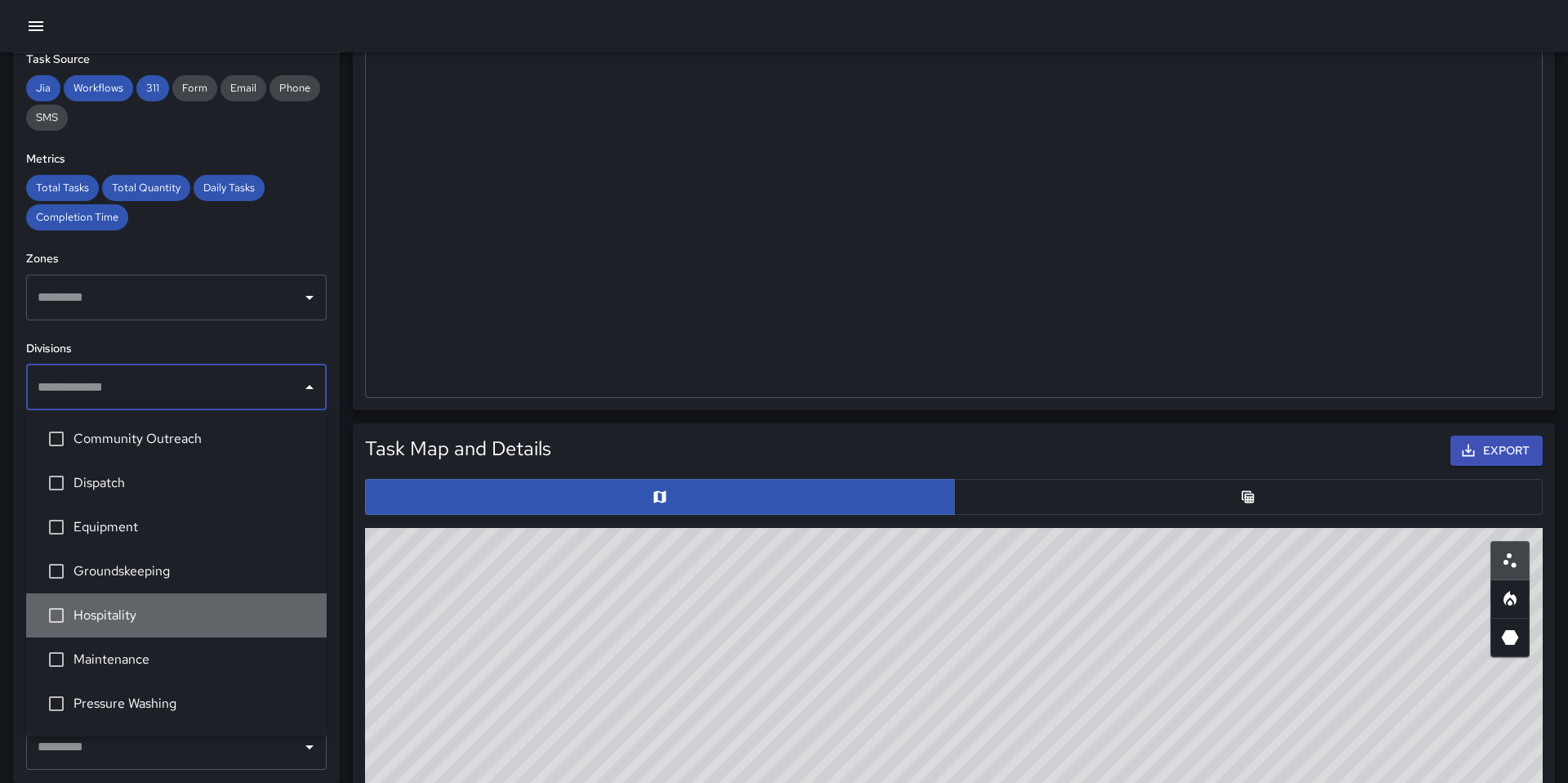
click at [108, 619] on span "Hospitality" at bounding box center [193, 615] width 240 height 19
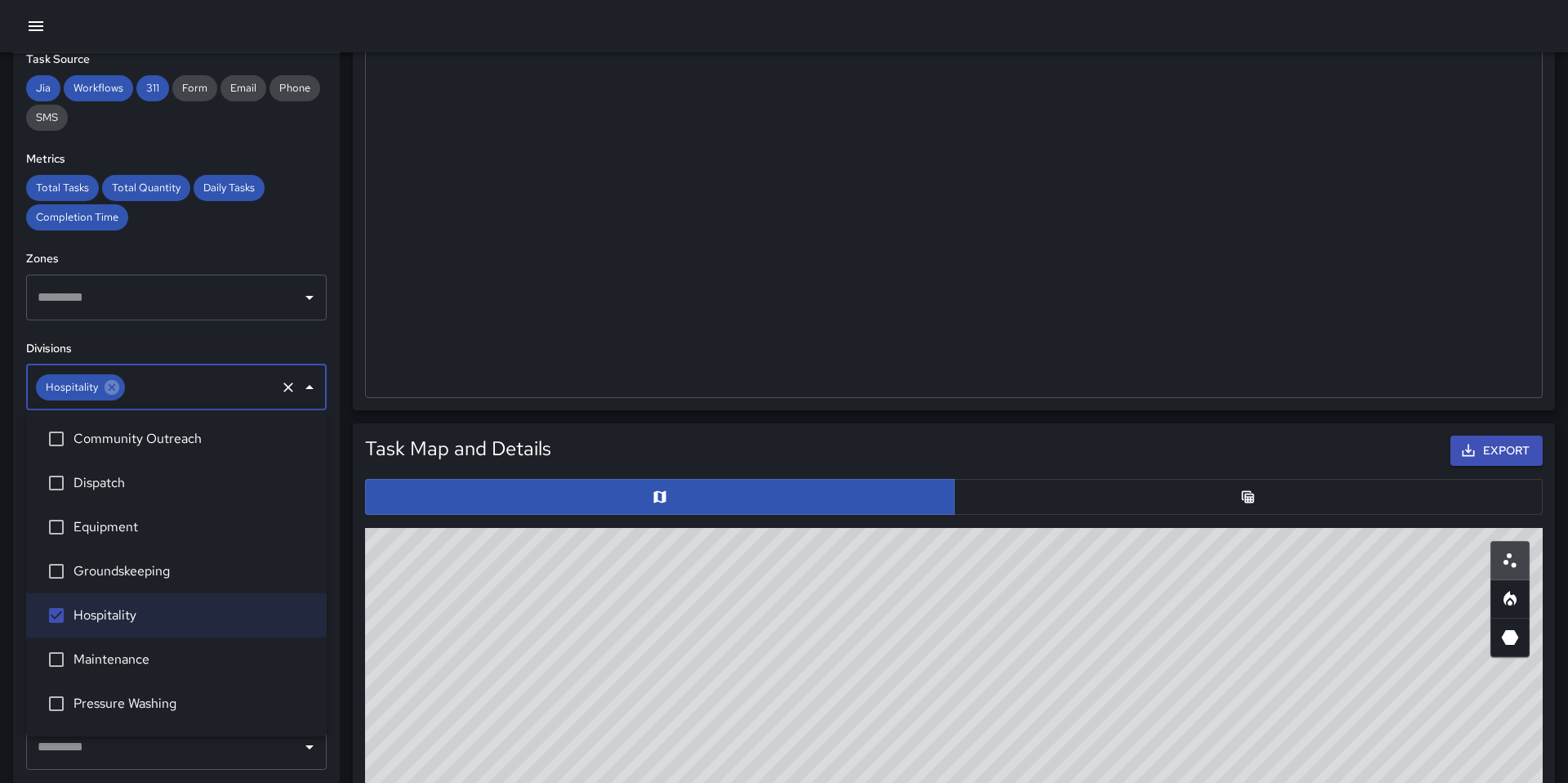
click at [211, 336] on div "**********" at bounding box center [176, 418] width 327 height 730
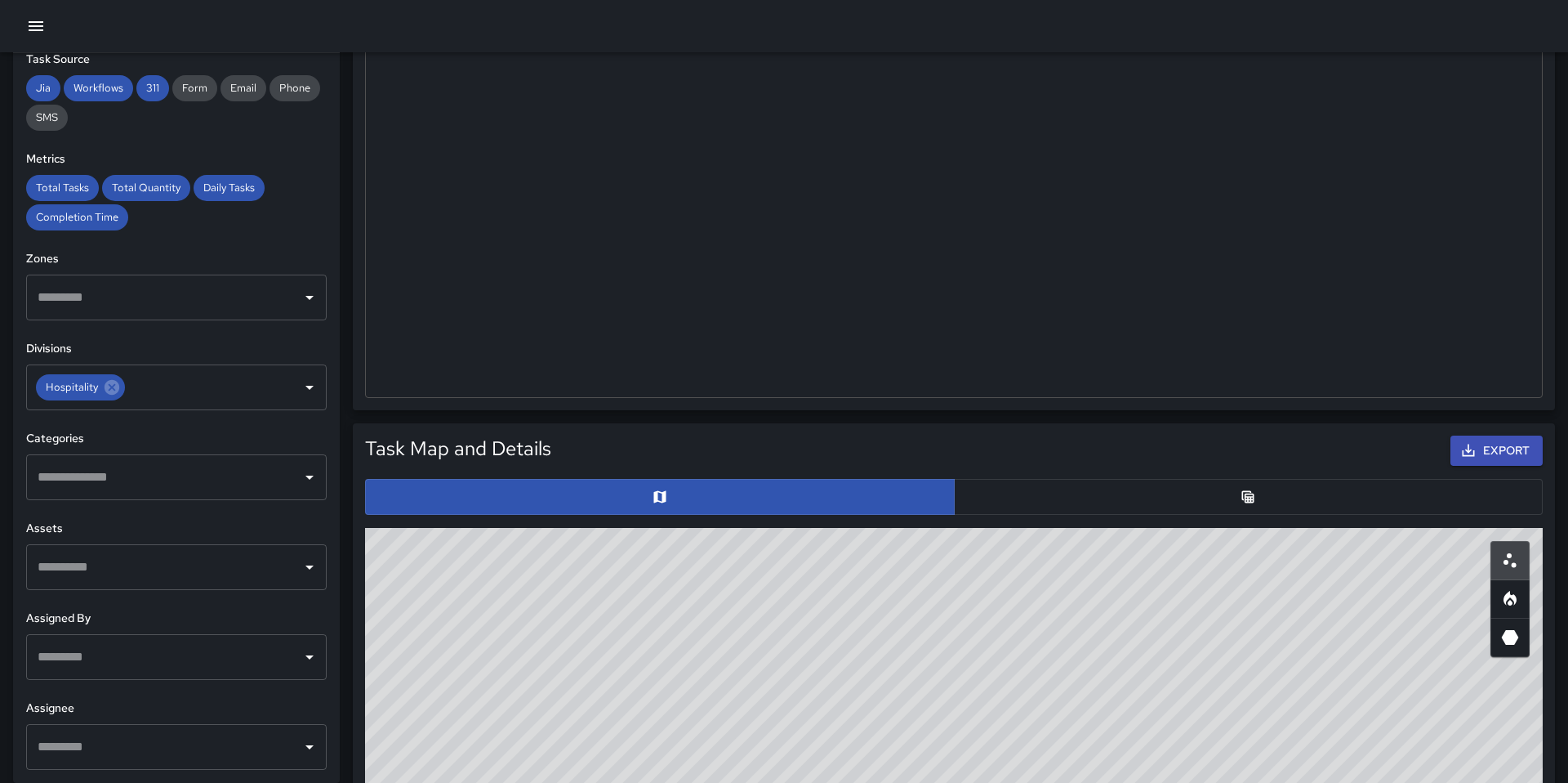
click at [197, 467] on input "text" at bounding box center [164, 477] width 261 height 31
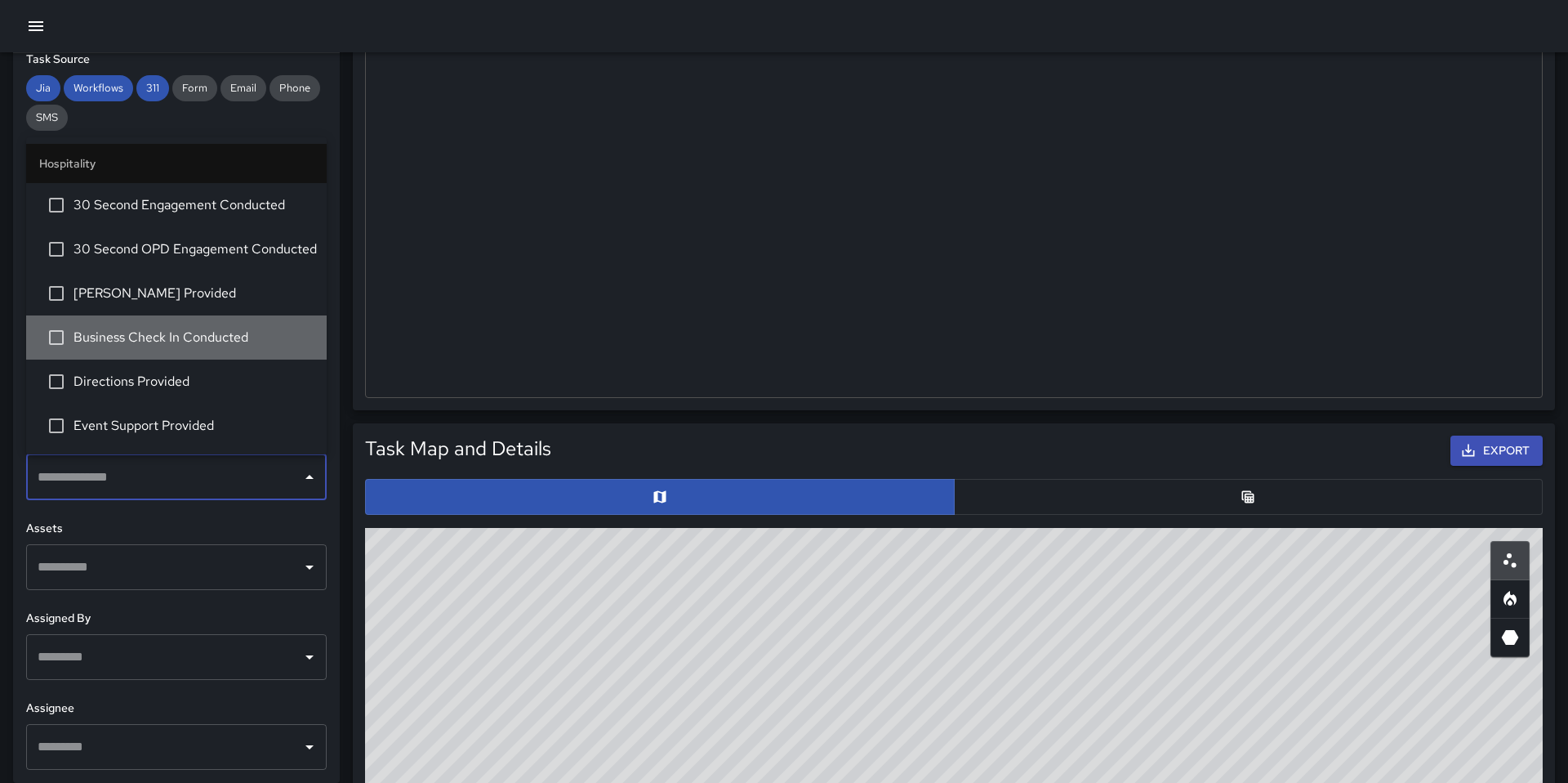
click at [105, 335] on span "Business Check In Conducted" at bounding box center [193, 336] width 240 height 19
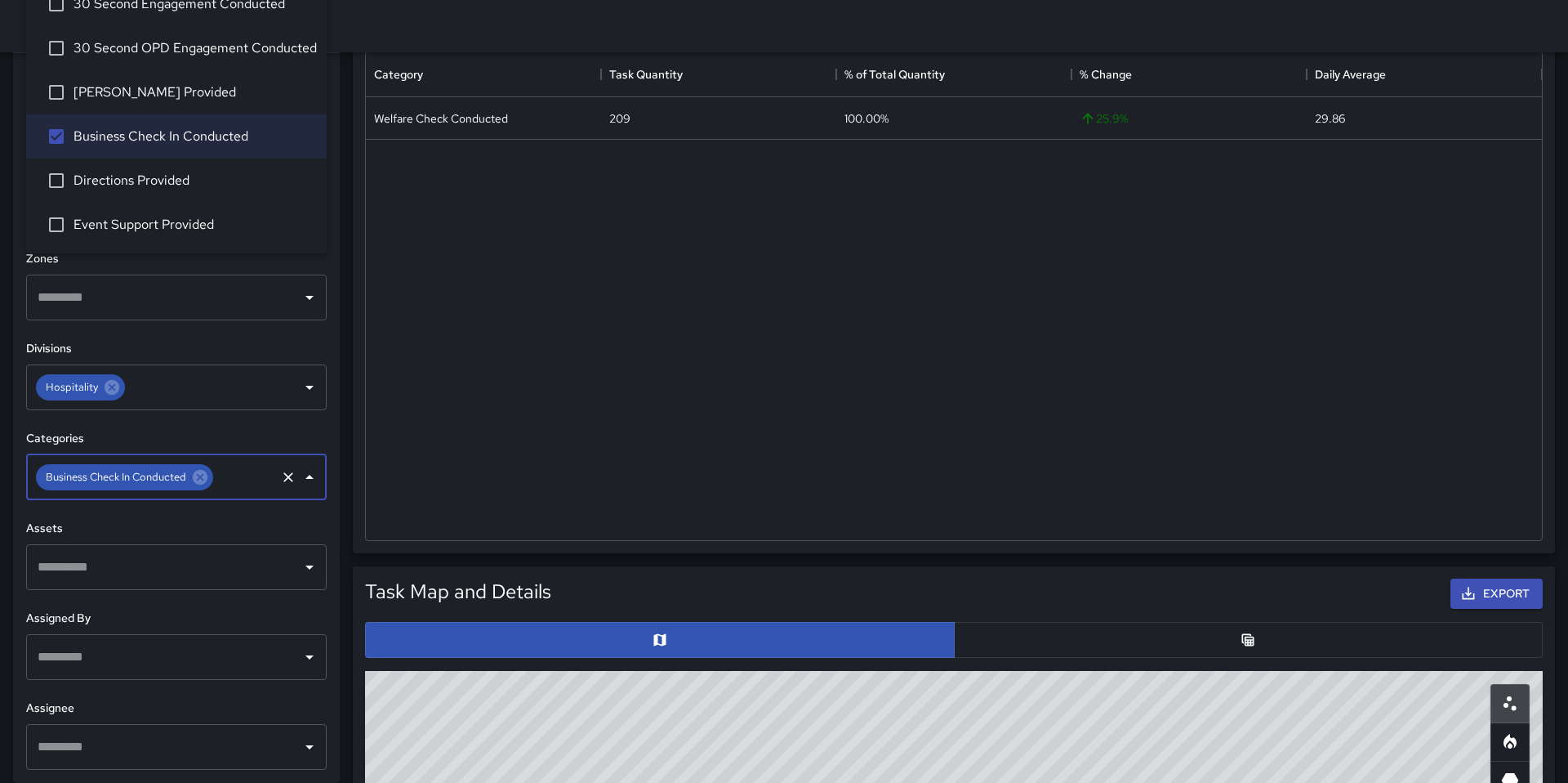
scroll to position [0, 0]
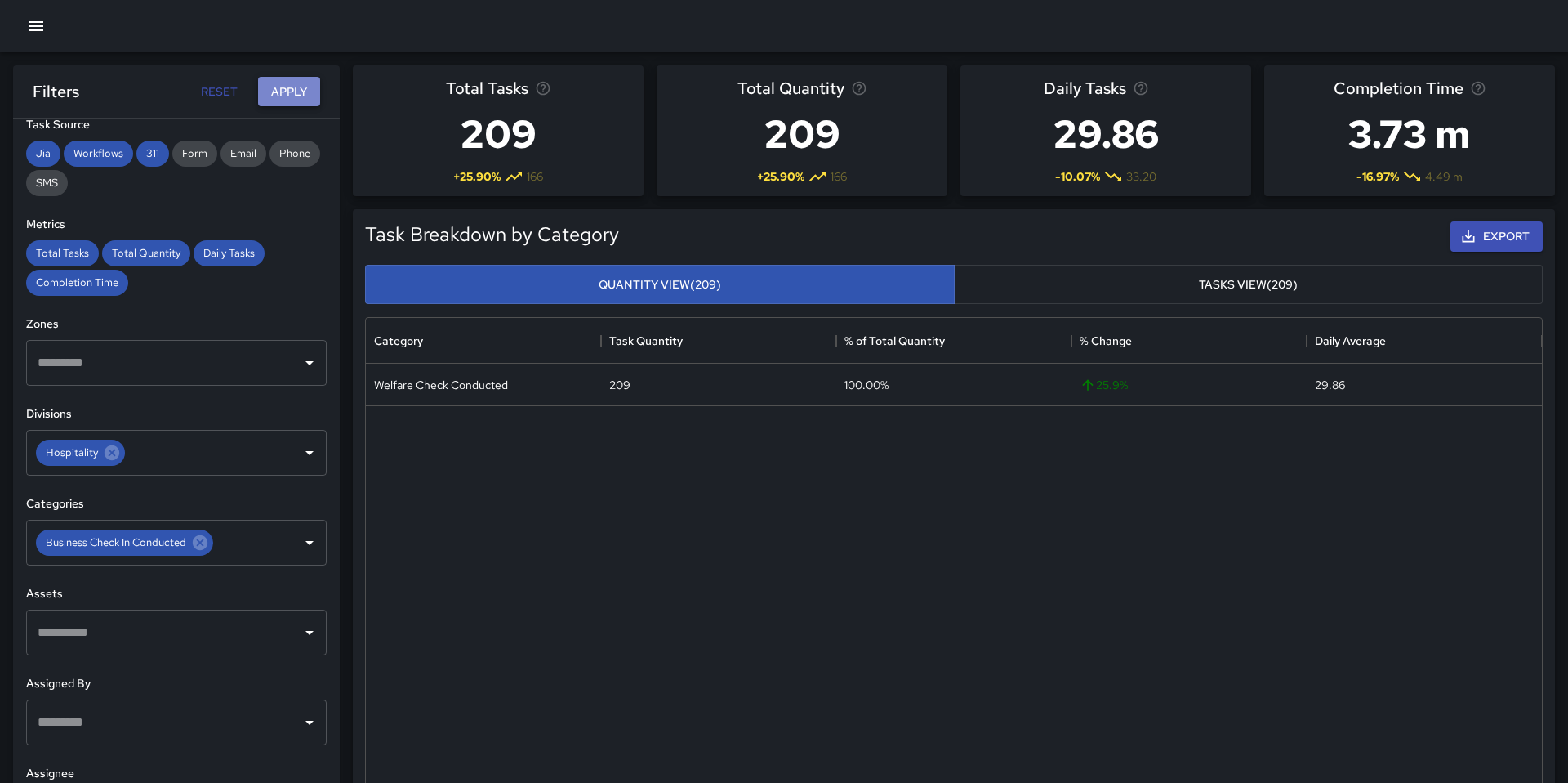
click at [298, 97] on button "Apply" at bounding box center [289, 92] width 62 height 30
click at [548, 388] on div "Business Check In Conducted" at bounding box center [483, 385] width 235 height 42
click at [454, 390] on div "Business Check In Conducted" at bounding box center [449, 385] width 151 height 17
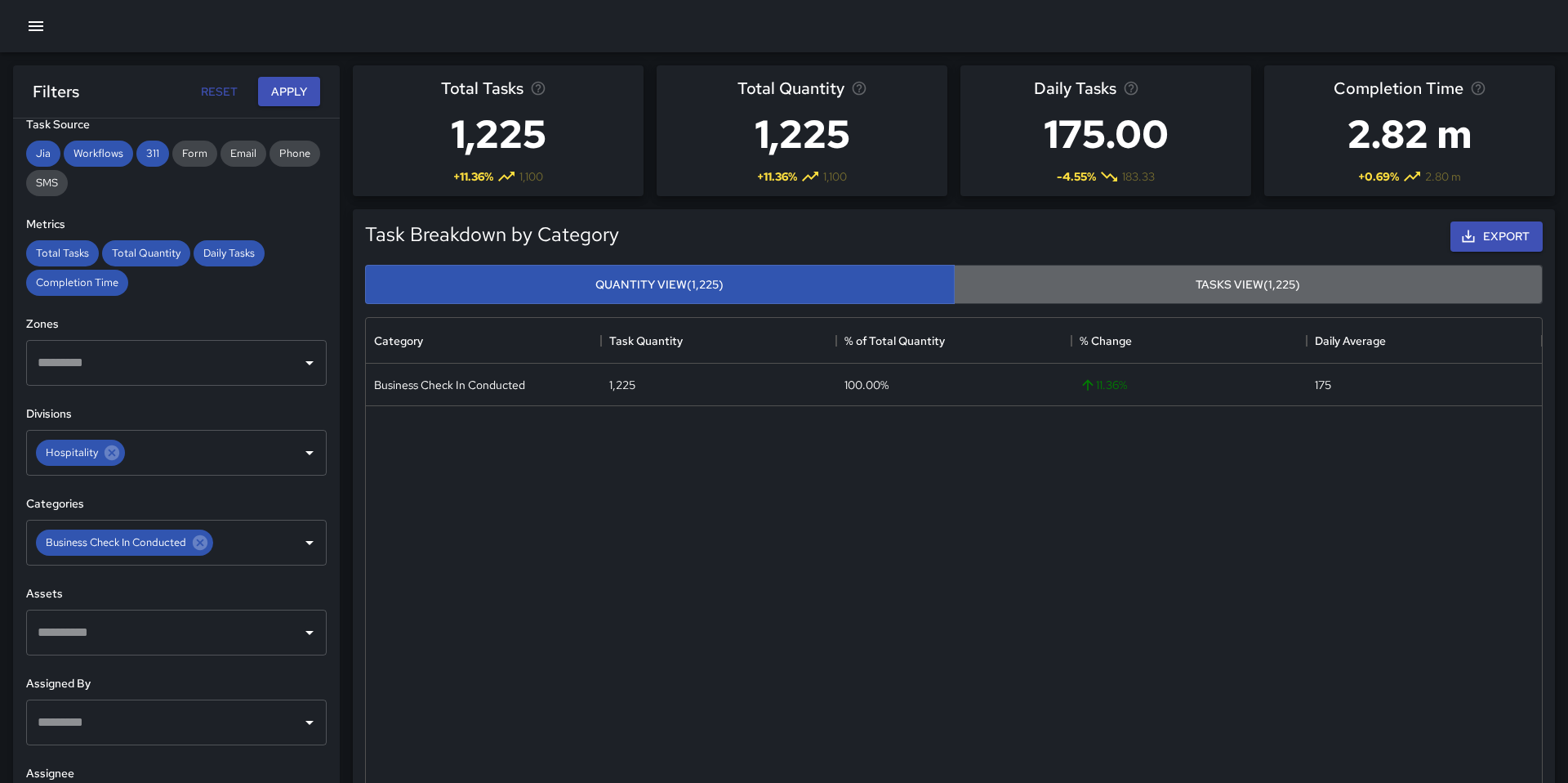
click at [1183, 271] on button "Tasks View (1,225)" at bounding box center [1248, 285] width 590 height 40
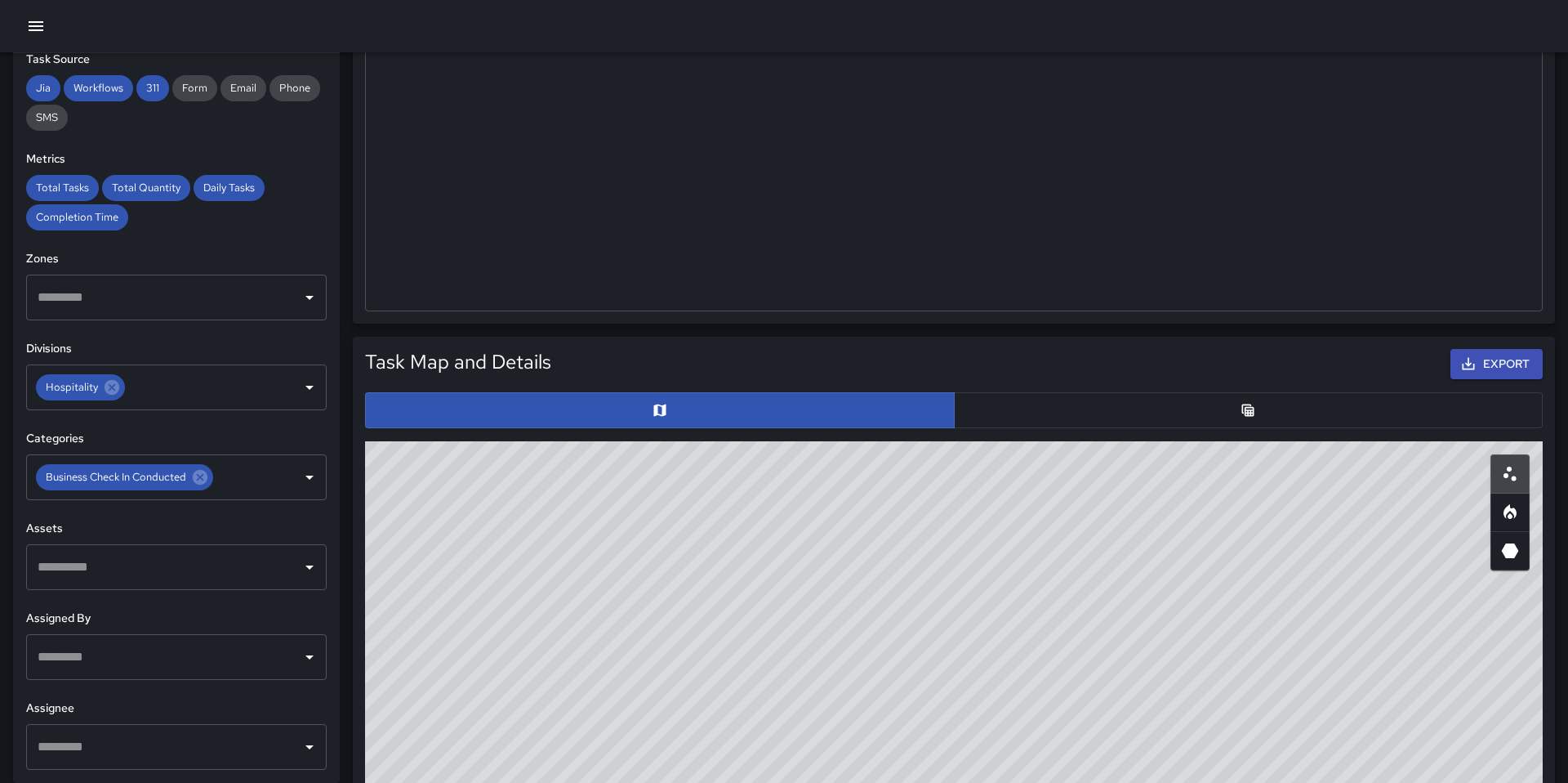
scroll to position [530, 0]
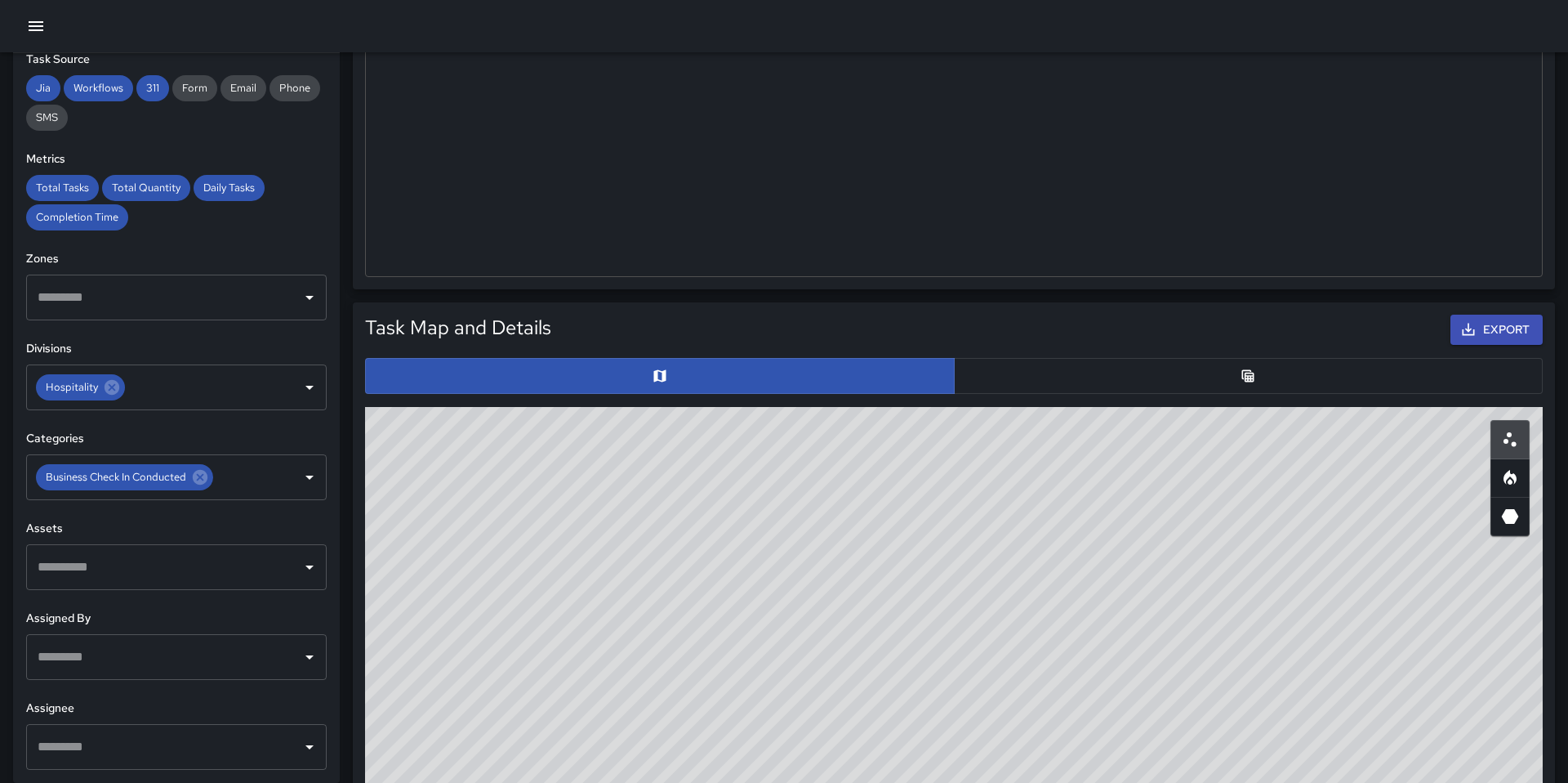
drag, startPoint x: 1221, startPoint y: 504, endPoint x: 1039, endPoint y: 473, distance: 184.6
click at [1039, 473] on div "© Mapbox © OpenStreetMap Improve this map" at bounding box center [953, 733] width 1178 height 653
drag, startPoint x: 993, startPoint y: 519, endPoint x: 993, endPoint y: 569, distance: 50.0
click at [993, 569] on div "© Mapbox © OpenStreetMap Improve this map" at bounding box center [953, 733] width 1178 height 653
drag, startPoint x: 1122, startPoint y: 577, endPoint x: 808, endPoint y: 720, distance: 345.0
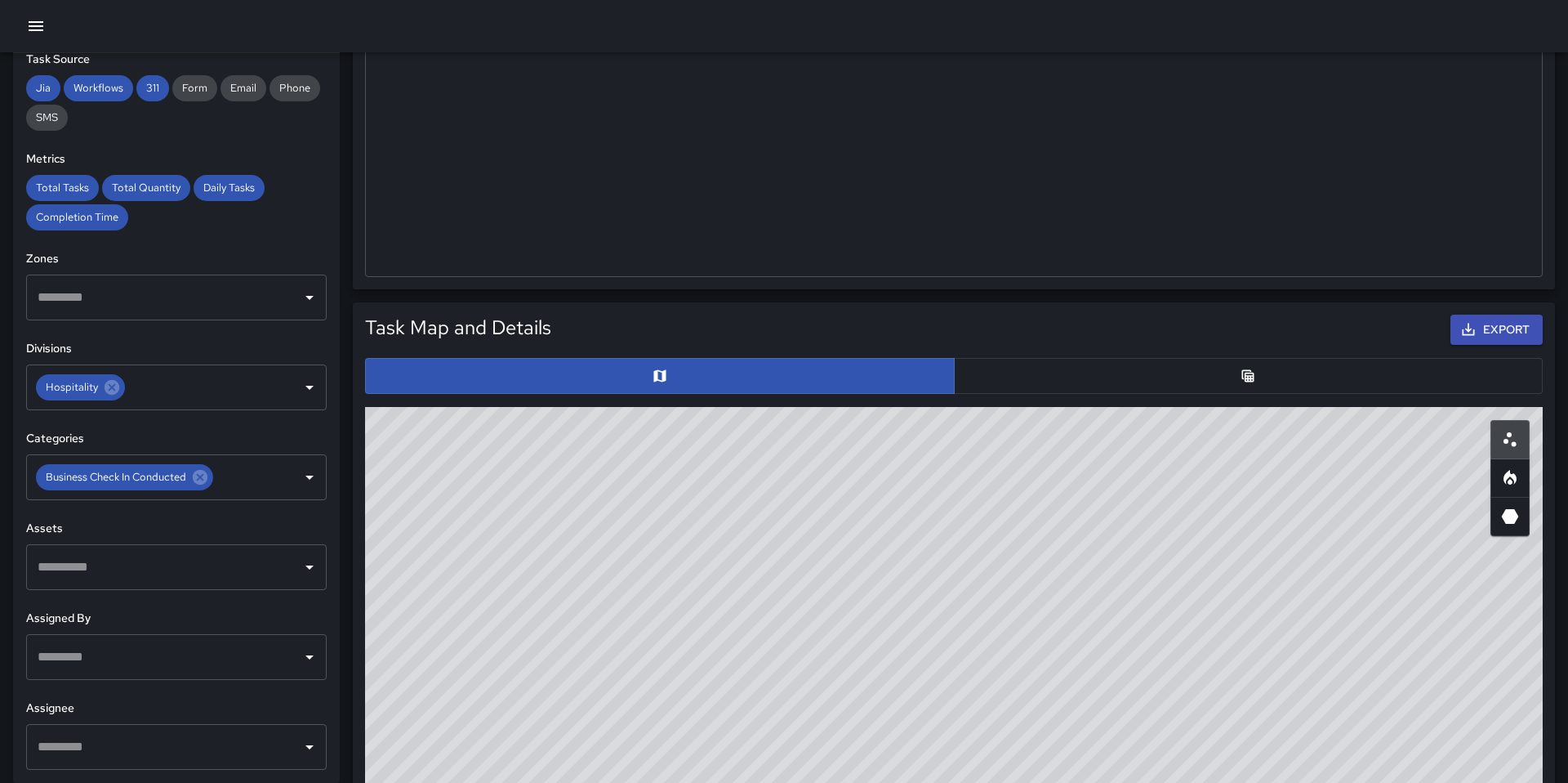
click at [808, 720] on div "© Mapbox © OpenStreetMap Improve this map" at bounding box center [953, 733] width 1178 height 653
drag, startPoint x: 1327, startPoint y: 639, endPoint x: 1079, endPoint y: 563, distance: 259.4
click at [1077, 564] on div "© Mapbox © OpenStreetMap Improve this map" at bounding box center [953, 733] width 1178 height 653
drag, startPoint x: 1079, startPoint y: 570, endPoint x: 906, endPoint y: 772, distance: 266.0
click at [902, 778] on div "© Mapbox © OpenStreetMap Improve this map" at bounding box center [953, 733] width 1178 height 653
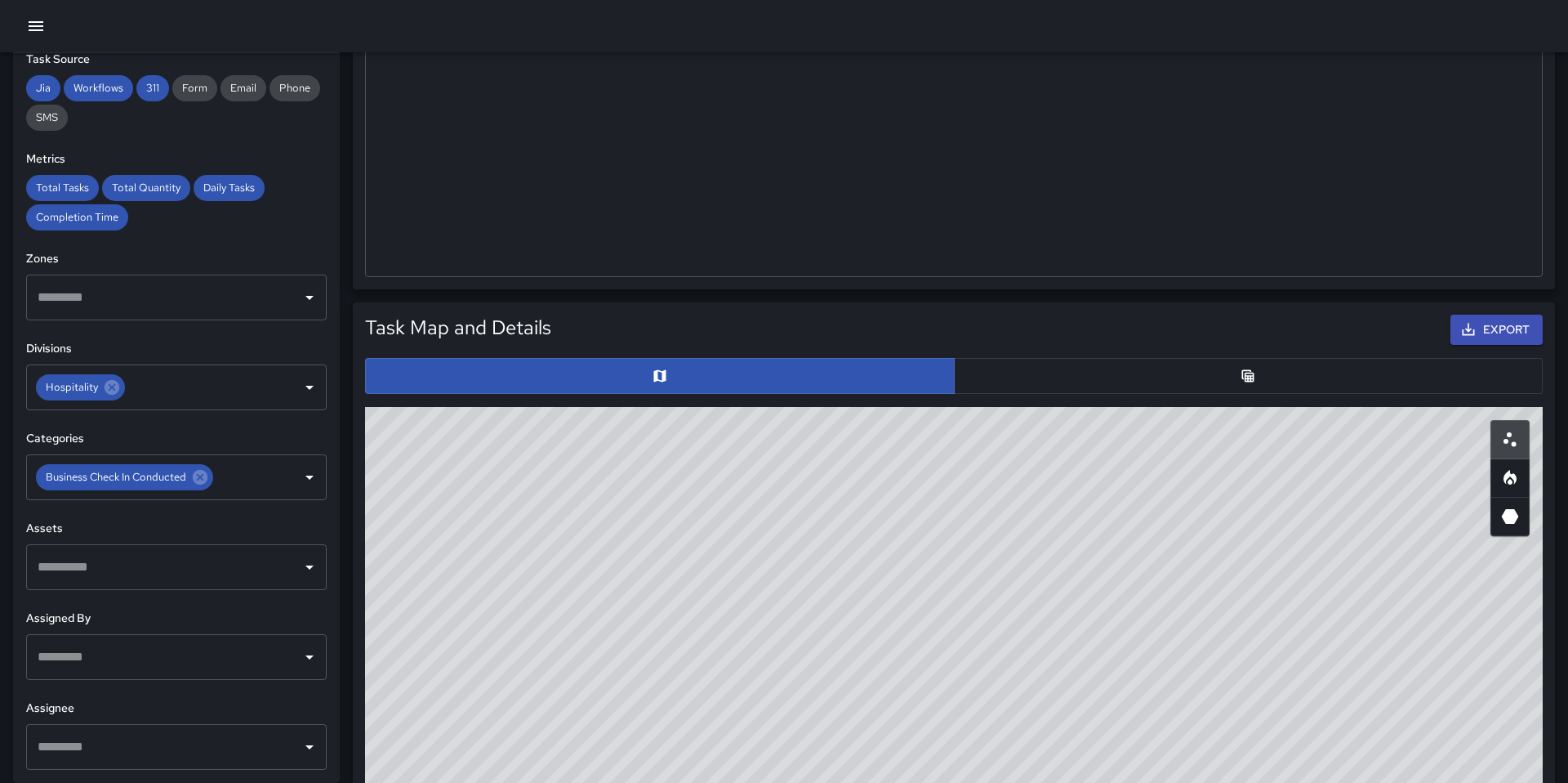
drag, startPoint x: 912, startPoint y: 705, endPoint x: 912, endPoint y: 780, distance: 75.0
click at [912, 781] on div "© Mapbox © OpenStreetMap Improve this map" at bounding box center [953, 733] width 1178 height 653
click at [1511, 482] on icon "Heatmap" at bounding box center [1509, 481] width 5 height 6
drag, startPoint x: 1233, startPoint y: 582, endPoint x: 1149, endPoint y: 641, distance: 102.6
click at [1148, 643] on div "© Mapbox © OpenStreetMap Improve this map" at bounding box center [953, 733] width 1178 height 653
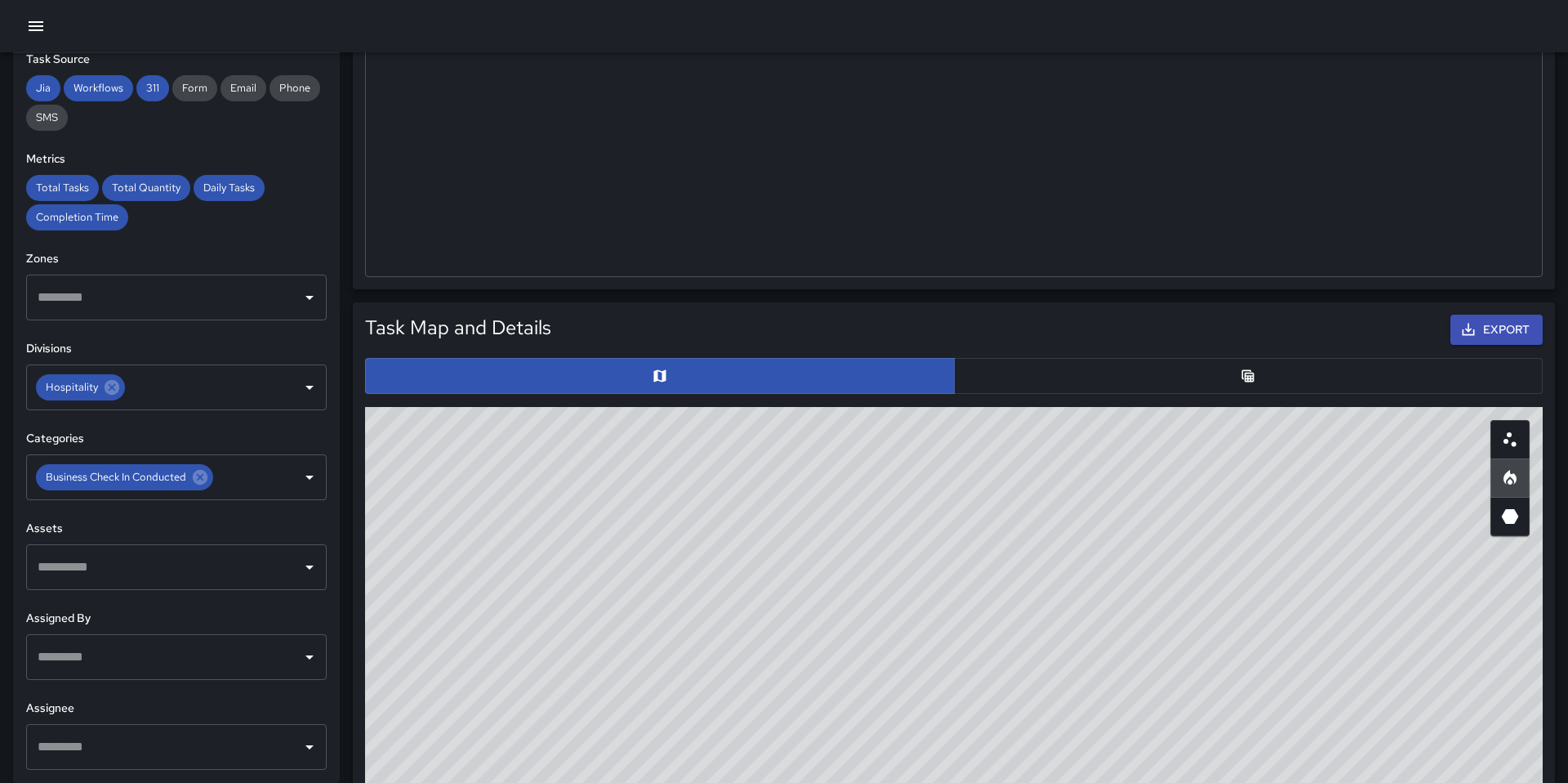
drag, startPoint x: 1271, startPoint y: 719, endPoint x: 1275, endPoint y: 696, distance: 23.3
click at [1275, 696] on div "© Mapbox © OpenStreetMap Improve this map" at bounding box center [953, 733] width 1178 height 653
click at [1511, 516] on icon "3D Heatmap" at bounding box center [1510, 516] width 17 height 15
drag, startPoint x: 807, startPoint y: 579, endPoint x: 713, endPoint y: 567, distance: 94.8
click at [713, 567] on div "© Mapbox © OpenStreetMap Improve this map" at bounding box center [953, 733] width 1178 height 653
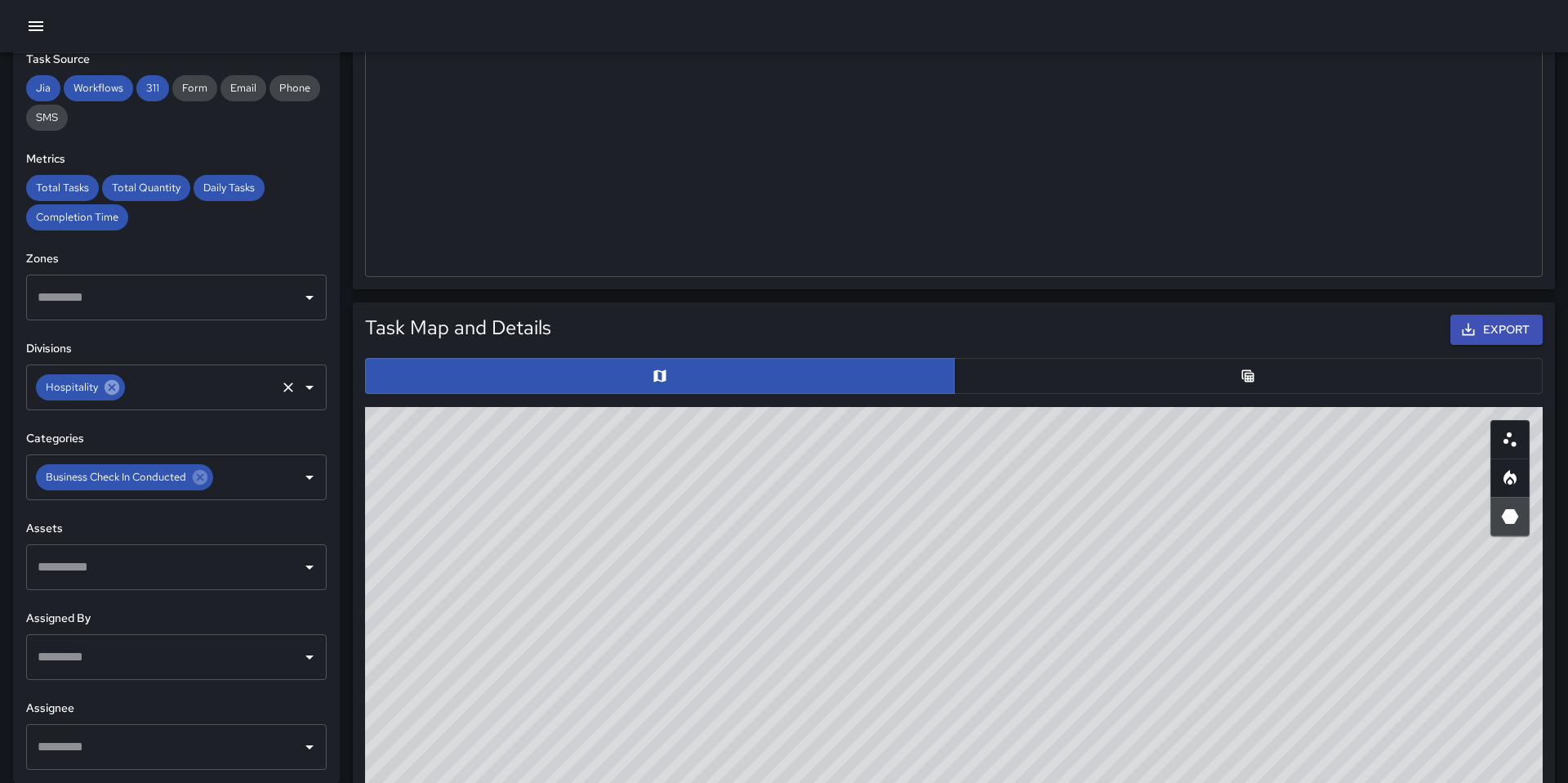
click at [118, 382] on icon at bounding box center [112, 388] width 18 height 18
click at [197, 477] on icon at bounding box center [200, 477] width 15 height 15
